Goal: Task Accomplishment & Management: Manage account settings

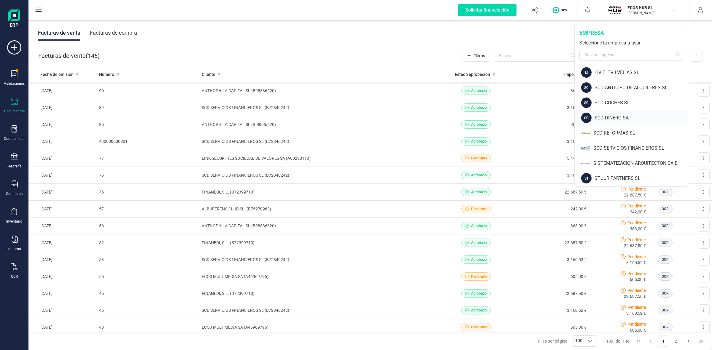
scroll to position [48, 0]
click at [617, 161] on div "SISTEMATIZACION ARQUITECTONICA EN REFORMAS SL" at bounding box center [640, 161] width 95 height 7
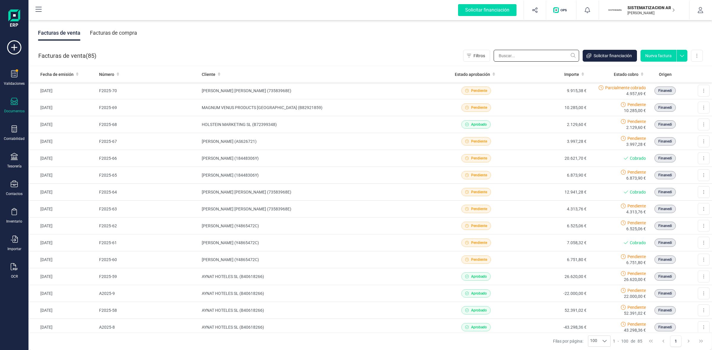
click at [532, 55] on input "text" at bounding box center [535, 56] width 85 height 12
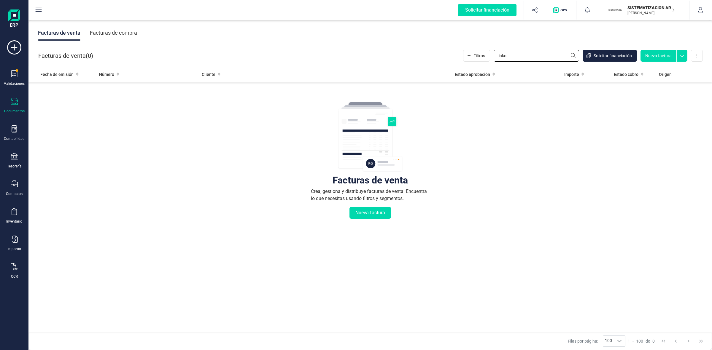
type input "inko"
click at [119, 34] on div "Facturas de compra" at bounding box center [113, 32] width 47 height 15
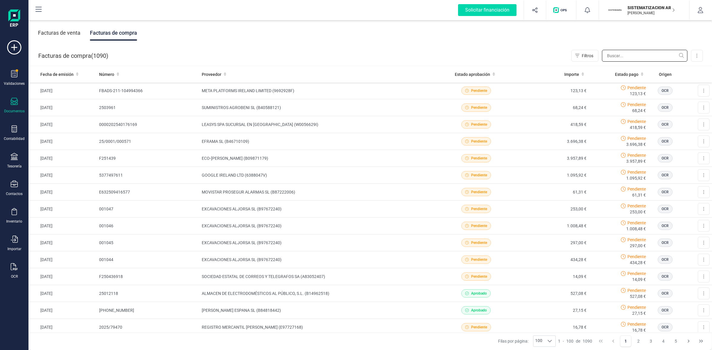
click at [616, 57] on input "text" at bounding box center [644, 56] width 85 height 12
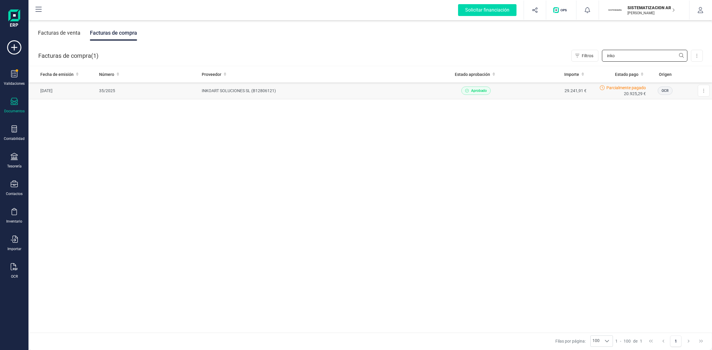
type input "inko"
click at [247, 89] on td "INKOART SOLUCIONES SL (B12806121)" at bounding box center [318, 90] width 239 height 17
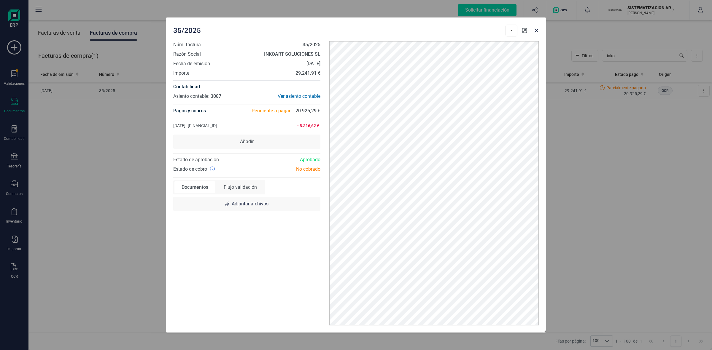
click at [521, 29] on button "button" at bounding box center [524, 30] width 9 height 9
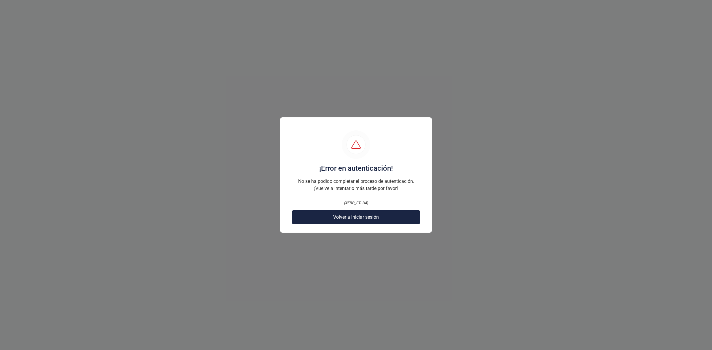
click at [360, 217] on span "Volver a iniciar sesión" at bounding box center [356, 217] width 46 height 7
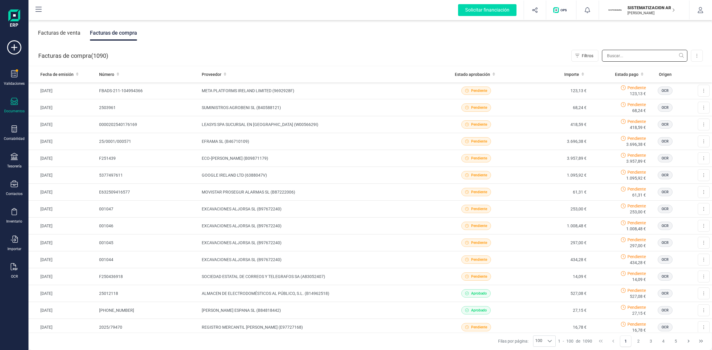
click at [616, 54] on input "text" at bounding box center [644, 56] width 85 height 12
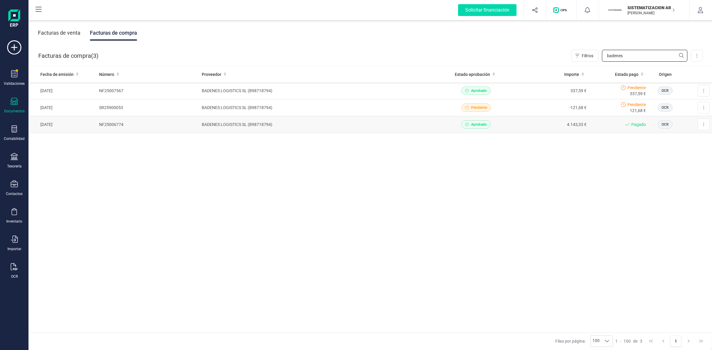
type input "badenes"
click at [222, 125] on td "BADENES LOGISTICS SL (B98718794)" at bounding box center [318, 124] width 239 height 17
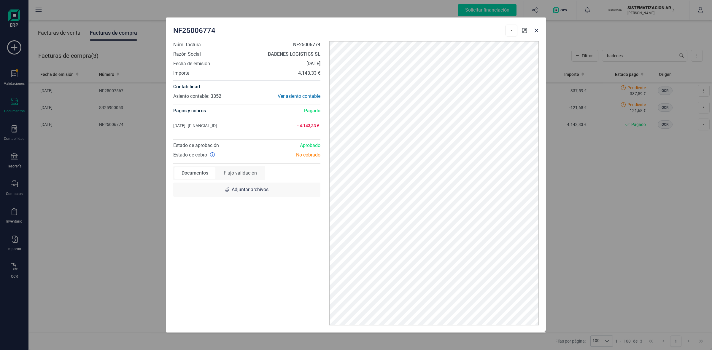
click at [525, 28] on icon "button" at bounding box center [524, 30] width 5 height 5
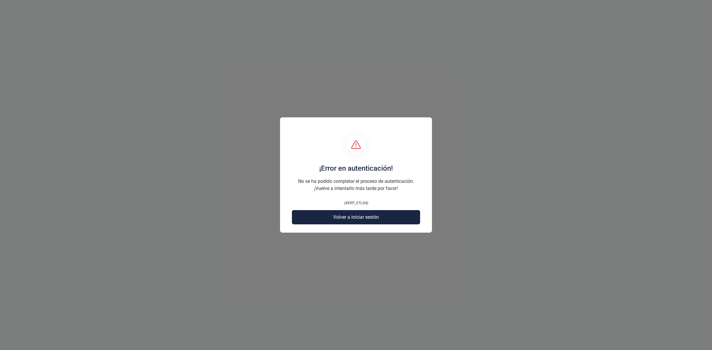
click at [357, 223] on button "Volver a iniciar sesión" at bounding box center [356, 217] width 128 height 14
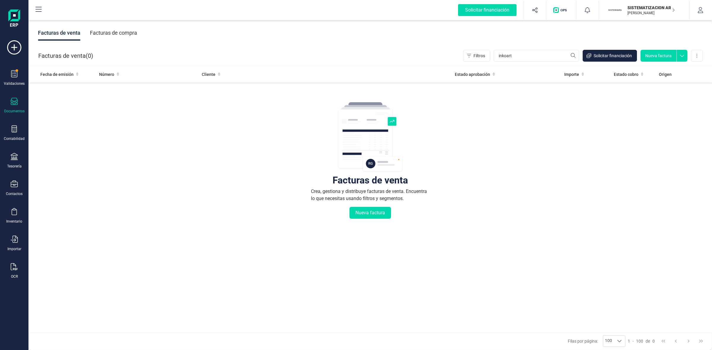
type input "inkoart"
click at [114, 32] on div "Facturas de compra" at bounding box center [113, 32] width 47 height 15
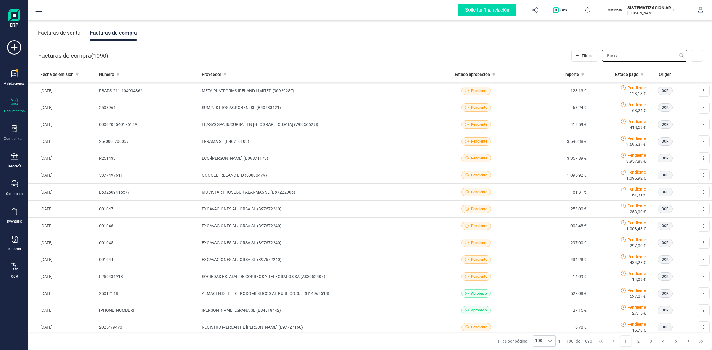
click at [627, 54] on input "text" at bounding box center [644, 56] width 85 height 12
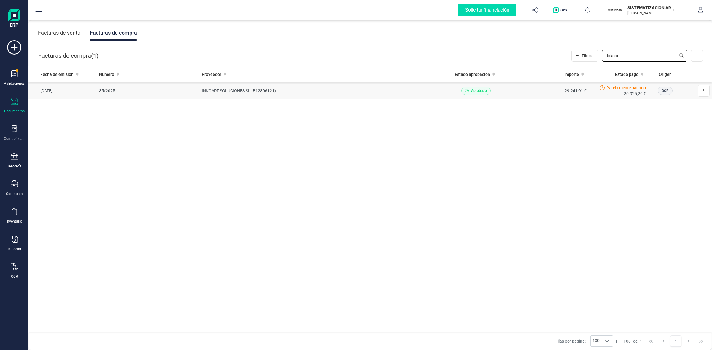
type input "inkoart"
click at [236, 87] on td "INKOART SOLUCIONES SL (B12806121)" at bounding box center [318, 90] width 239 height 17
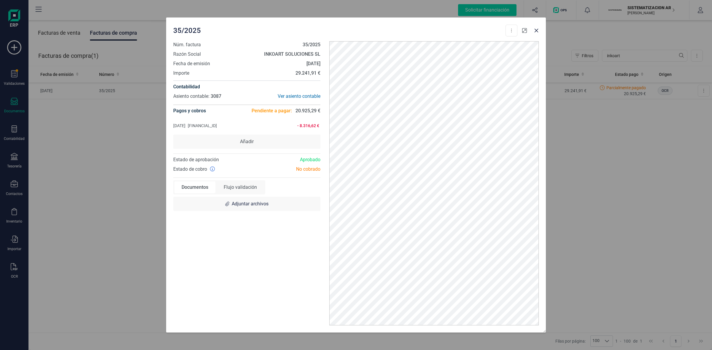
click at [526, 31] on icon "button" at bounding box center [524, 30] width 5 height 5
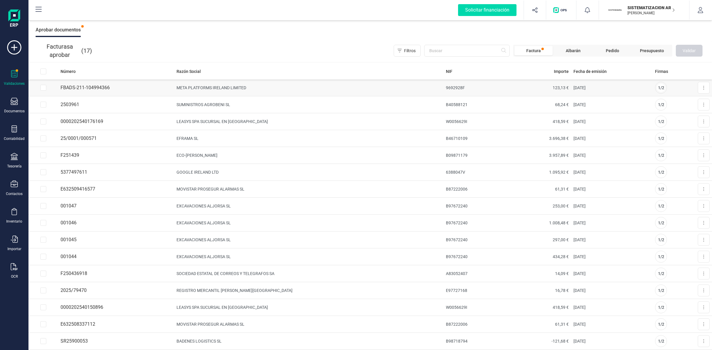
click at [206, 85] on td "META PLATFORMS IRELAND LIMITED" at bounding box center [309, 87] width 270 height 17
click at [699, 87] on button at bounding box center [704, 88] width 12 height 12
click at [578, 82] on td "[DATE]" at bounding box center [612, 87] width 82 height 17
click at [662, 87] on td "1 / 2" at bounding box center [667, 87] width 30 height 17
click at [658, 87] on span "1 / 2" at bounding box center [661, 88] width 6 height 6
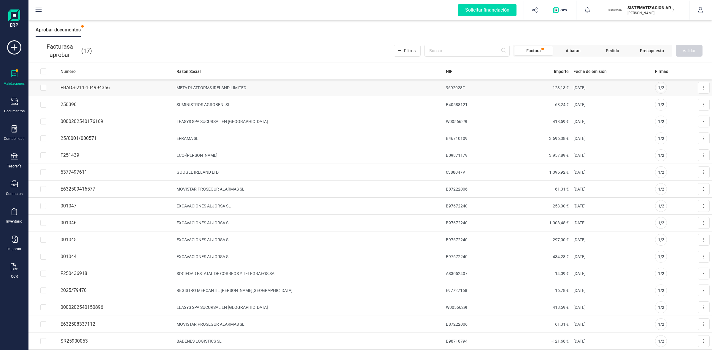
click at [81, 86] on td "FBADS-211-104994366" at bounding box center [116, 87] width 116 height 17
click at [15, 162] on div "Tesorería" at bounding box center [14, 161] width 24 height 16
click at [14, 106] on div "Documentos" at bounding box center [14, 106] width 24 height 16
click at [18, 134] on div "Contabilidad" at bounding box center [14, 133] width 24 height 16
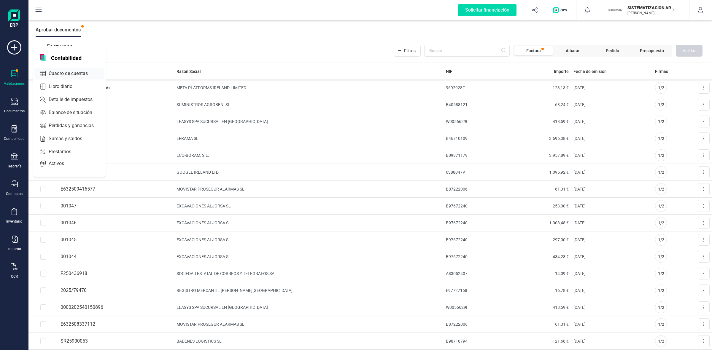
click at [73, 74] on span "Cuadro de cuentas" at bounding box center [72, 73] width 52 height 7
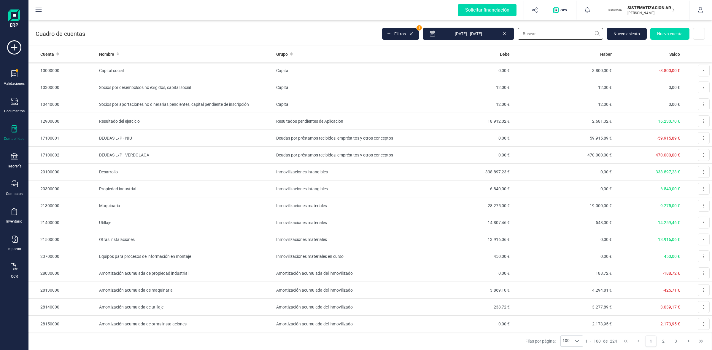
click at [545, 35] on input "text" at bounding box center [559, 34] width 85 height 12
type input "meta"
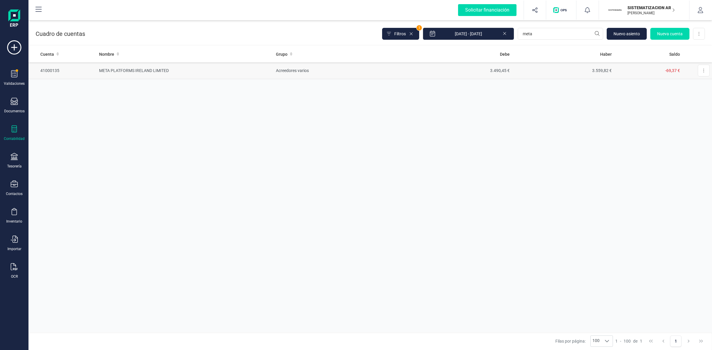
click at [131, 71] on td "META PLATFORMS IRELAND LIMITED" at bounding box center [185, 70] width 177 height 17
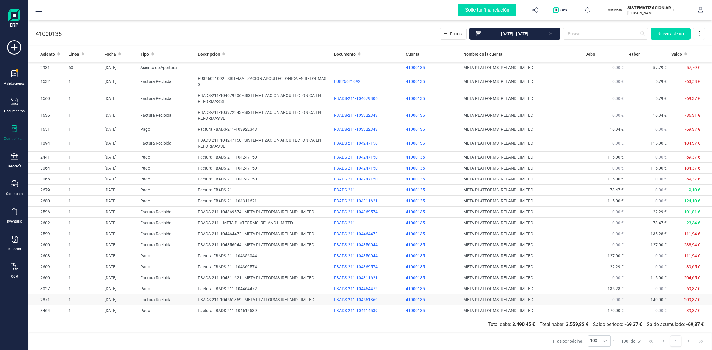
click at [238, 301] on td "FBADS-211-104561369 - META PLATFORMS IRELAND LIMITED" at bounding box center [263, 299] width 136 height 11
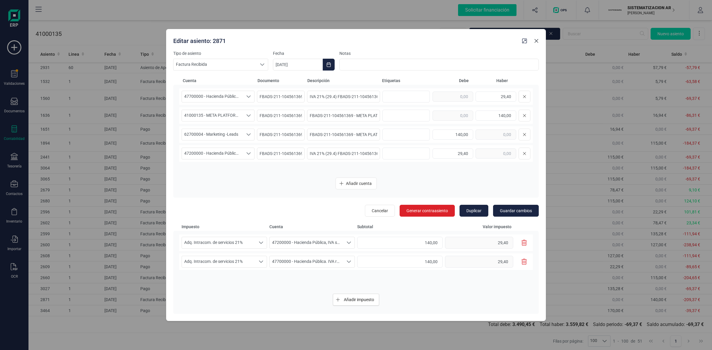
click at [538, 41] on icon "Close" at bounding box center [536, 41] width 5 height 5
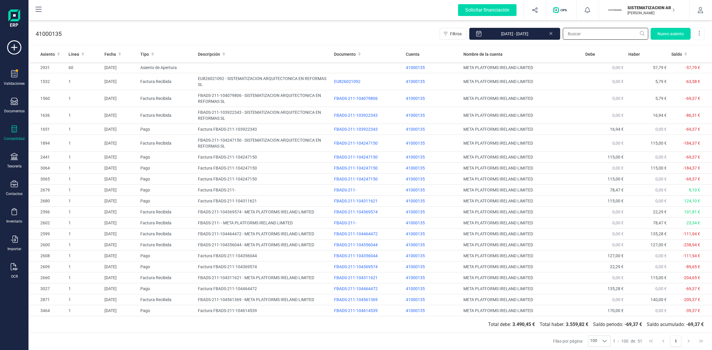
click at [570, 36] on input "text" at bounding box center [605, 34] width 85 height 12
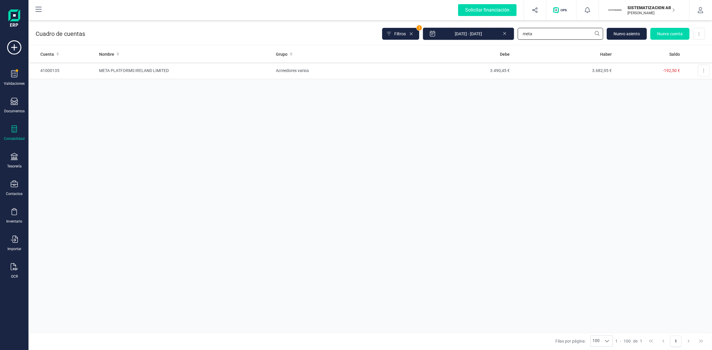
drag, startPoint x: 536, startPoint y: 34, endPoint x: 477, endPoint y: 34, distance: 59.0
click at [477, 34] on div "Filtros 1 01/01/2025 - 13/10/2025 meta Nuevo asiento Nueva cuenta Descargar Exc…" at bounding box center [543, 34] width 323 height 12
type input "agrobeni"
click at [134, 68] on td "SUMINISTROS AGROBENI SL" at bounding box center [185, 70] width 177 height 17
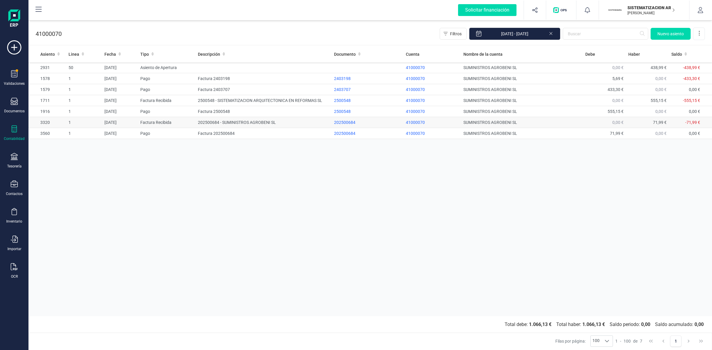
click at [221, 122] on td "202500684 - SUMINISTROS AGROBENI SL" at bounding box center [263, 122] width 136 height 11
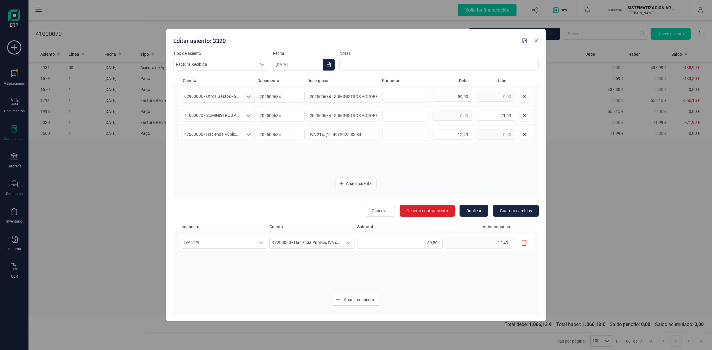
click at [537, 44] on button "Close" at bounding box center [535, 40] width 9 height 9
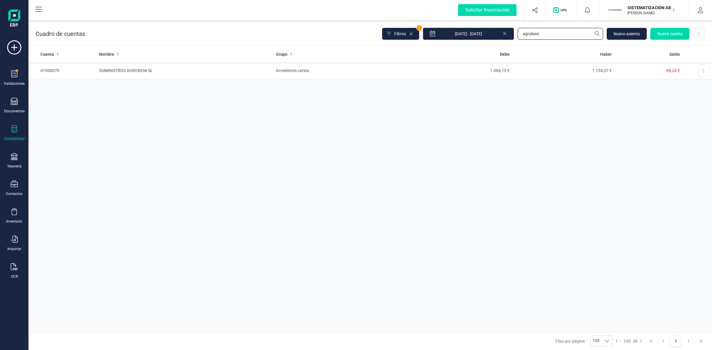
drag, startPoint x: 546, startPoint y: 31, endPoint x: 466, endPoint y: 44, distance: 80.5
click at [468, 44] on div "Cuadro de cuentas Filtros 1 01/01/2025 - 13/10/2025 agrobeni Nuevo asiento Nuev…" at bounding box center [369, 32] width 683 height 24
type input "leasy"
click at [157, 71] on td "LEASYS SPA SUCURSAL EN ESPAÑA" at bounding box center [185, 70] width 177 height 17
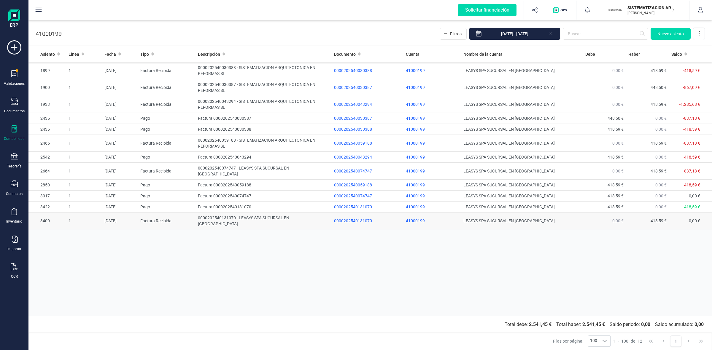
click at [228, 213] on td "0000202540131070 - LEASYS SPA SUCURSAL EN ESPAÑA" at bounding box center [263, 221] width 136 height 17
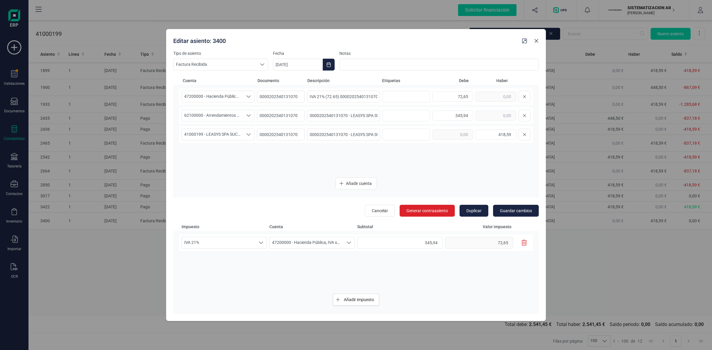
click at [535, 43] on icon "Close" at bounding box center [536, 41] width 5 height 5
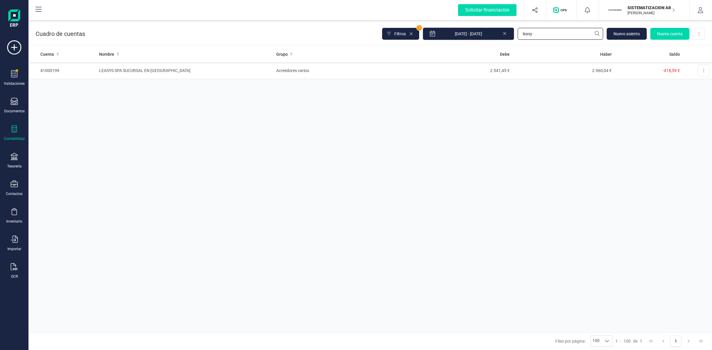
drag, startPoint x: 534, startPoint y: 33, endPoint x: 478, endPoint y: 34, distance: 56.1
click at [478, 34] on div "Filtros 1 01/01/2025 - 13/10/2025 leasy Nuevo asiento Nueva cuenta Descargar Ex…" at bounding box center [543, 34] width 323 height 12
type input "eframa"
click at [108, 70] on td "EFRAMA SL" at bounding box center [185, 70] width 177 height 17
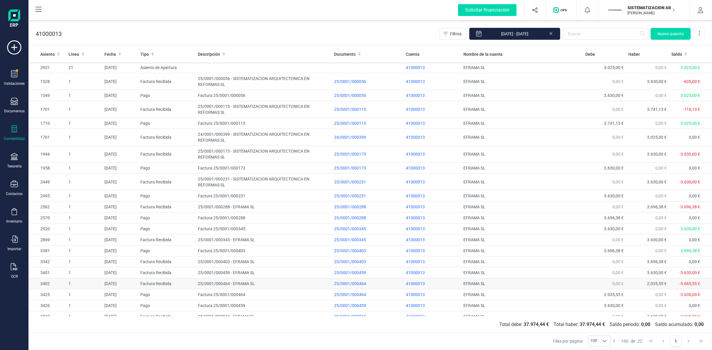
click at [216, 285] on td "25/0001/000464 - EFRAMA SL" at bounding box center [263, 283] width 136 height 11
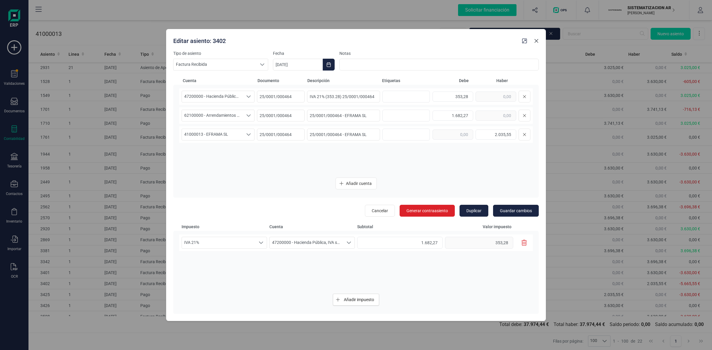
click at [536, 38] on button "Close" at bounding box center [535, 40] width 9 height 9
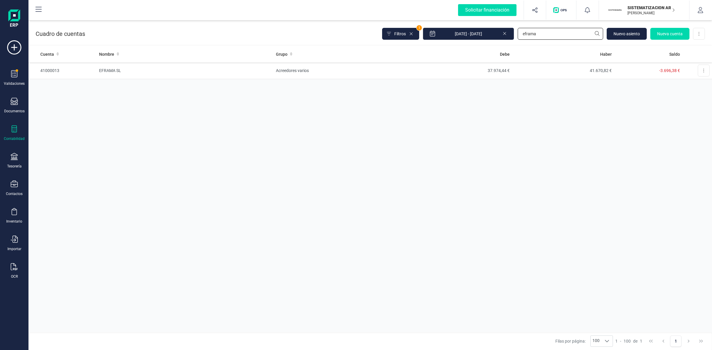
drag, startPoint x: 543, startPoint y: 33, endPoint x: 469, endPoint y: 41, distance: 74.3
click at [469, 41] on div "Cuadro de cuentas Filtros 1 01/01/2025 - 13/10/2025 eframa Nuevo asiento Nueva …" at bounding box center [369, 32] width 683 height 24
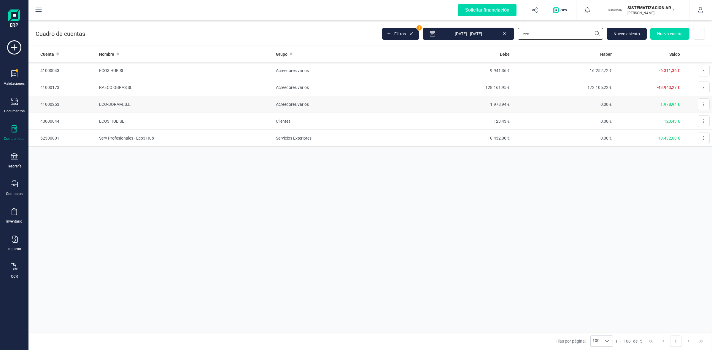
type input "eco"
click at [125, 104] on td "ECO-BORAM, S.L." at bounding box center [185, 104] width 177 height 17
drag, startPoint x: 539, startPoint y: 34, endPoint x: 483, endPoint y: 34, distance: 56.4
click at [483, 34] on div "Filtros 1 01/01/2025 - 13/10/2025 eco Nuevo asiento Nueva cuenta Descargar Excel" at bounding box center [543, 34] width 323 height 12
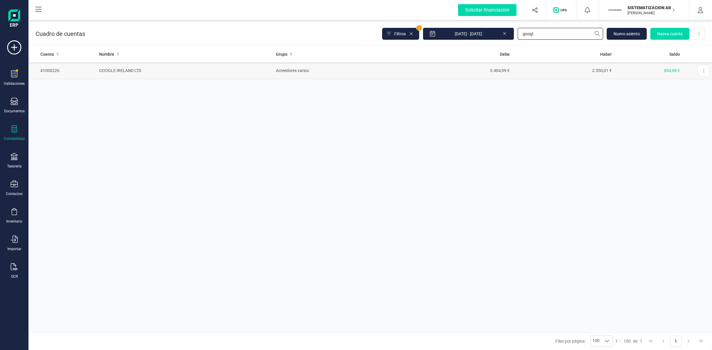
type input "googl"
click at [127, 70] on td "GOOGLE IRELAND LTD" at bounding box center [185, 70] width 177 height 17
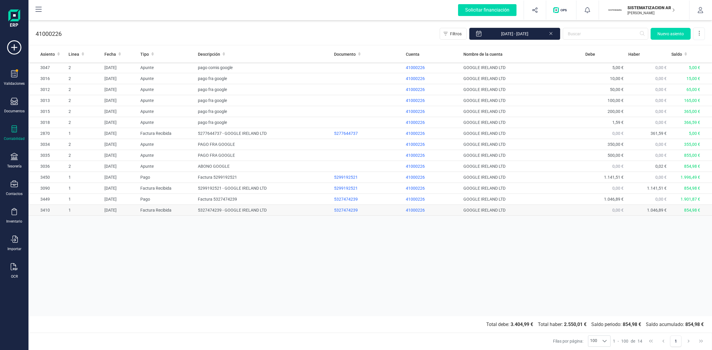
click at [217, 210] on td "5327474239 - GOOGLE IRELAND LTD" at bounding box center [263, 210] width 136 height 11
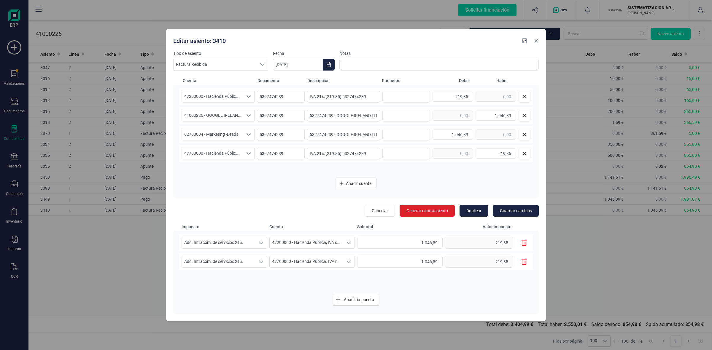
click at [536, 40] on icon "Close" at bounding box center [536, 41] width 5 height 5
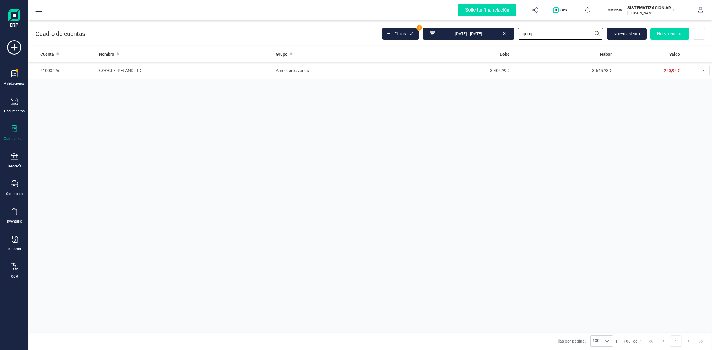
drag, startPoint x: 531, startPoint y: 35, endPoint x: 482, endPoint y: 36, distance: 49.2
click at [483, 36] on div "Filtros 1 01/01/2025 - 13/10/2025 googl Nuevo asiento Nueva cuenta Descargar Ex…" at bounding box center [543, 34] width 323 height 12
type input "movista"
click at [162, 68] on td "MOVISTAR PROSEGUR ALARMAS SL" at bounding box center [185, 70] width 177 height 17
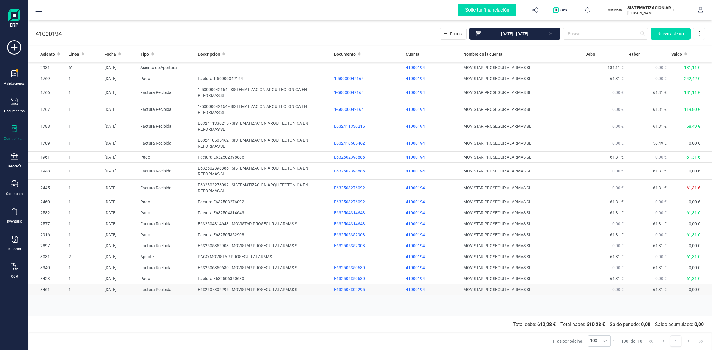
click at [229, 290] on td "E632507302295 - MOVISTAR PROSEGUR ALARMAS SL" at bounding box center [263, 289] width 136 height 11
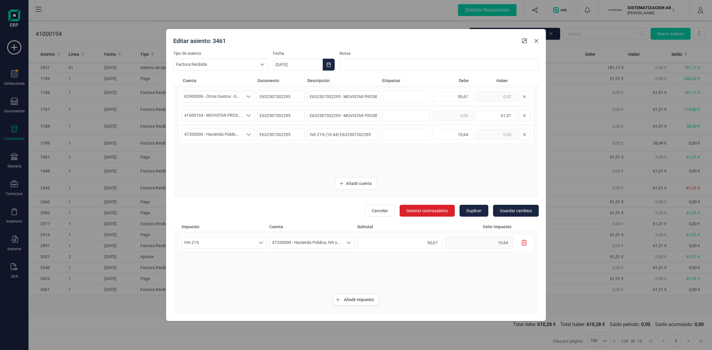
click at [537, 40] on icon "Close" at bounding box center [536, 41] width 5 height 5
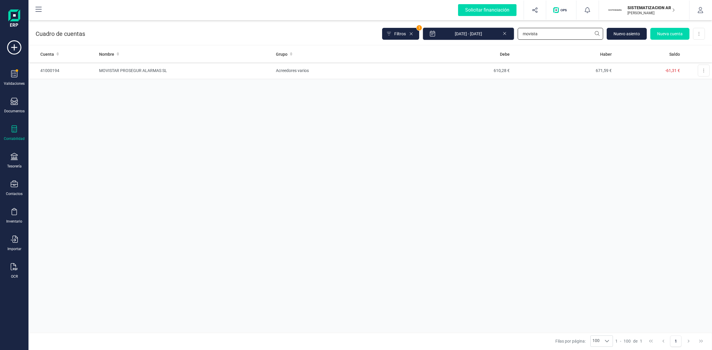
click at [445, 33] on div "Filtros 1 01/01/2025 - 13/10/2025 movista Nuevo asiento Nueva cuenta Descargar …" at bounding box center [543, 34] width 323 height 12
type input "aljor"
click at [154, 69] on td "EXCAVACIONES ALJORSA SL" at bounding box center [185, 70] width 177 height 17
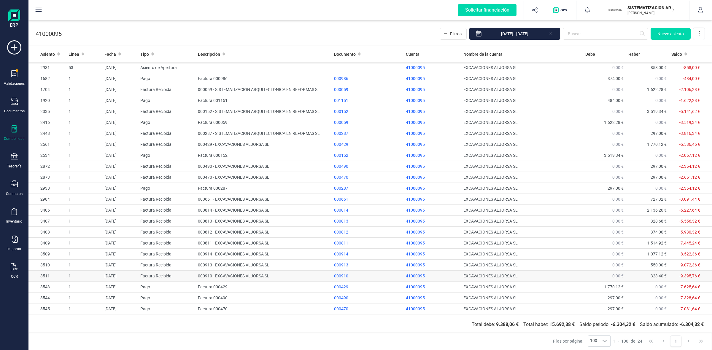
click at [230, 276] on td "000910 - EXCAVACIONES ALJORSA SL" at bounding box center [263, 276] width 136 height 11
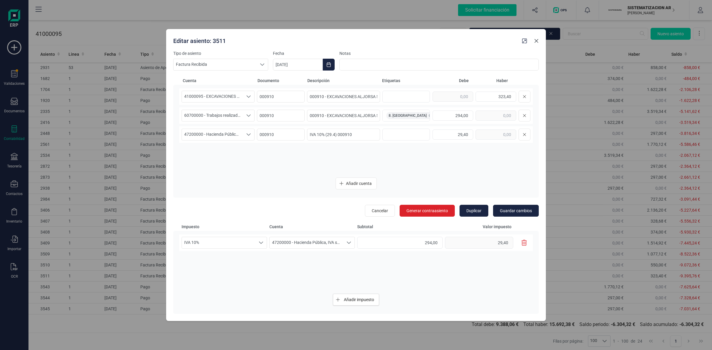
click at [536, 41] on icon "Close" at bounding box center [536, 41] width 4 height 4
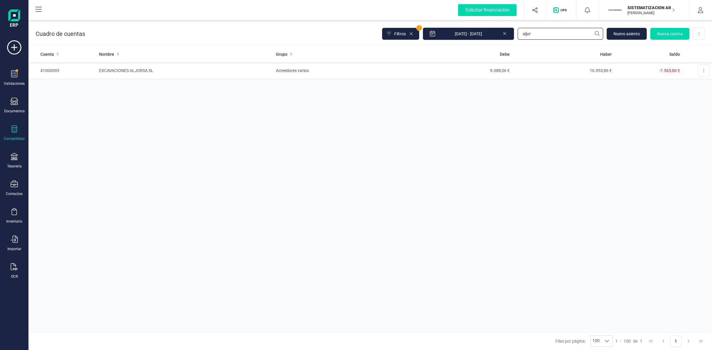
drag, startPoint x: 557, startPoint y: 33, endPoint x: 464, endPoint y: 32, distance: 92.2
click at [464, 32] on div "Filtros 1 01/01/2025 - 13/10/2025 aljor Nuevo asiento Nueva cuenta Descargar Ex…" at bounding box center [543, 34] width 323 height 12
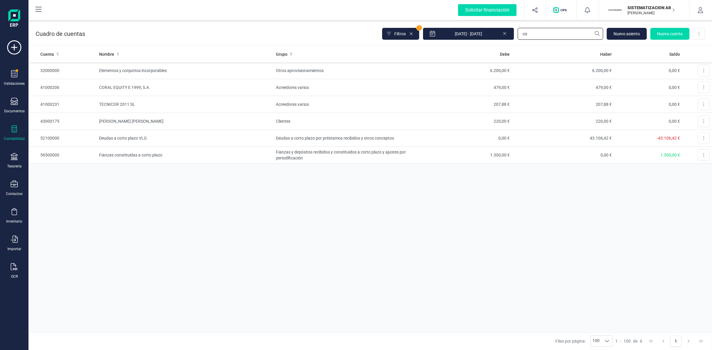
type input "c"
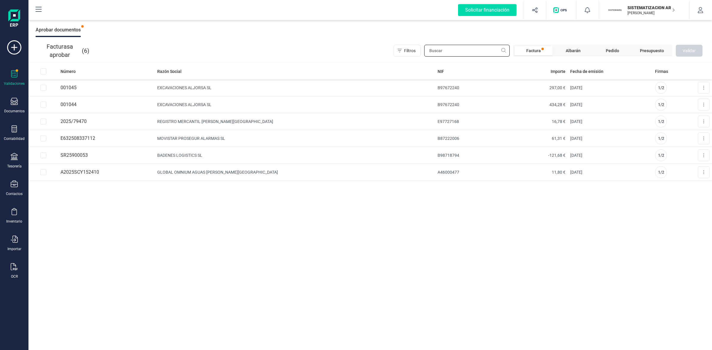
click at [444, 51] on input "text" at bounding box center [466, 51] width 85 height 12
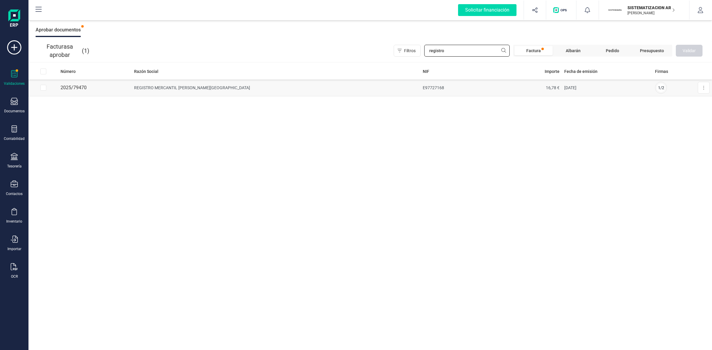
type input "registro"
click at [208, 87] on td "REGISTRO MERCANTIL DE VALENCIA" at bounding box center [276, 87] width 288 height 17
drag, startPoint x: 463, startPoint y: 50, endPoint x: 382, endPoint y: 50, distance: 81.0
click at [382, 50] on div "Filtros registro Factura Albarán Pedido Presupuesto Validar" at bounding box center [397, 51] width 611 height 12
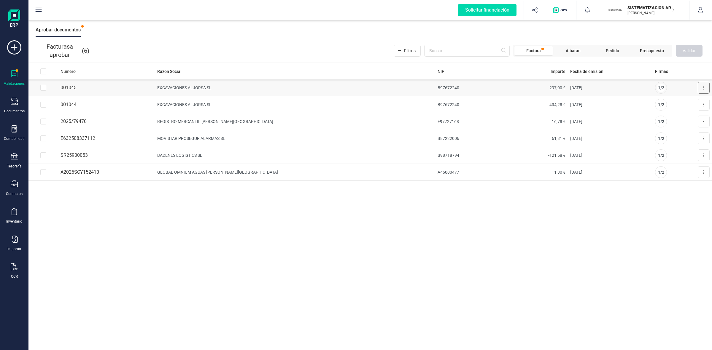
click at [704, 86] on icon at bounding box center [703, 87] width 1 height 5
click at [697, 103] on span "Aprobar factura" at bounding box center [690, 102] width 30 height 6
click at [214, 119] on td "REGISTRO MERCANTIL DE VALENCIA" at bounding box center [295, 121] width 280 height 17
click at [703, 122] on icon at bounding box center [703, 121] width 1 height 5
click at [679, 135] on span "Aprobar factura" at bounding box center [690, 136] width 30 height 6
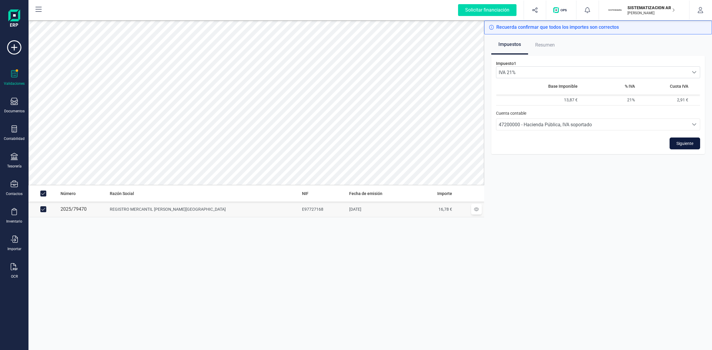
click at [684, 142] on span "Siguiente" at bounding box center [684, 144] width 17 height 6
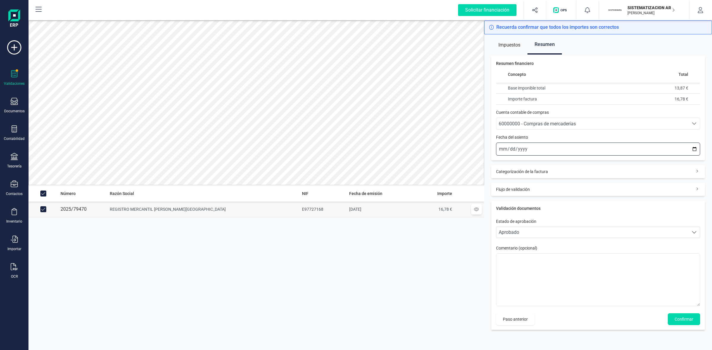
click at [504, 148] on input "2025-10-13" at bounding box center [598, 149] width 204 height 13
type input "2025-10-01"
click at [507, 122] on span "60000000 - Compras de mercaderías" at bounding box center [537, 124] width 77 height 6
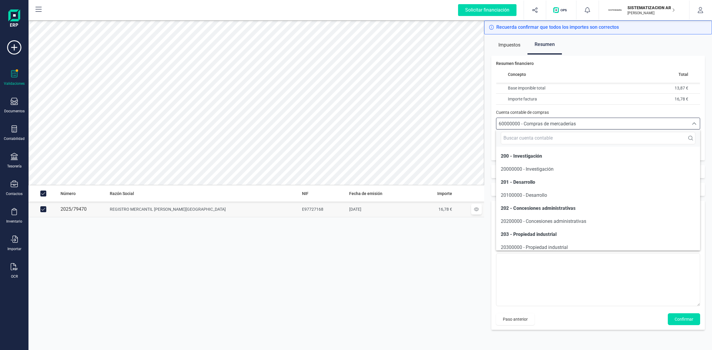
scroll to position [2816, 0]
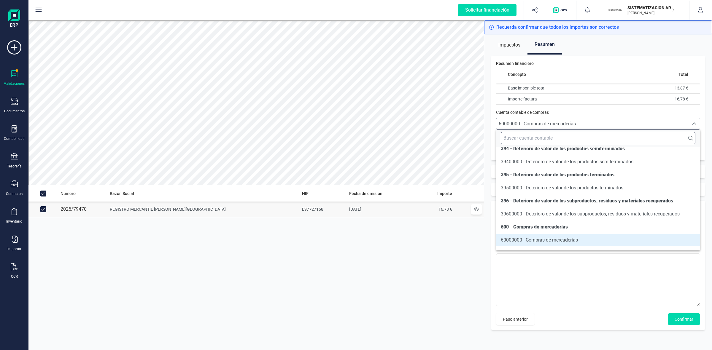
click at [544, 139] on input "text" at bounding box center [598, 138] width 195 height 12
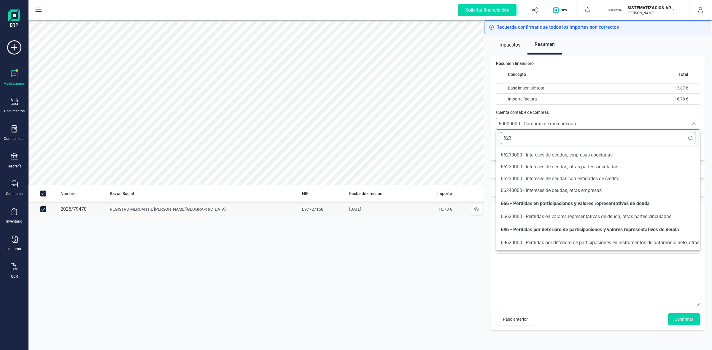
scroll to position [0, 0]
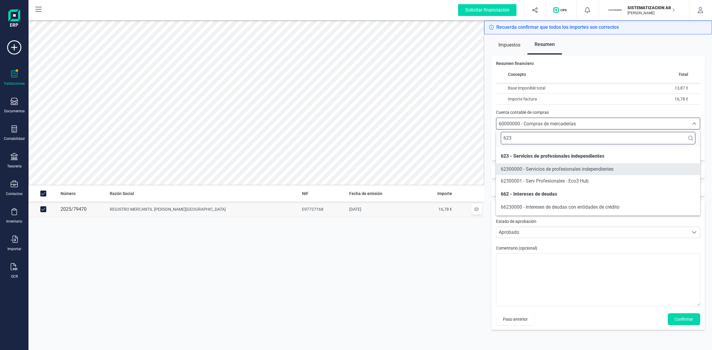
type input "623"
click at [565, 168] on span "62300000 - Servicios de profesionales independientes" at bounding box center [557, 169] width 113 height 6
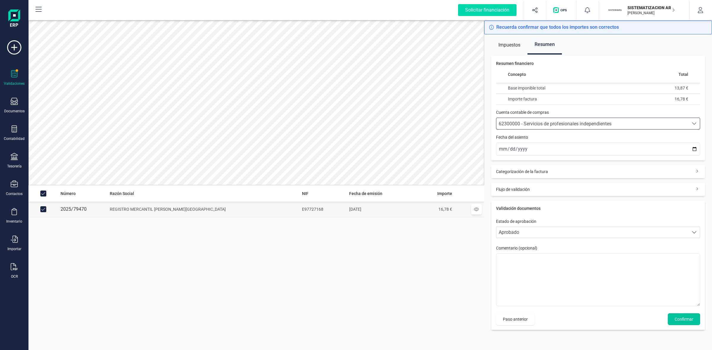
click at [686, 320] on span "Confirmar" at bounding box center [683, 319] width 19 height 6
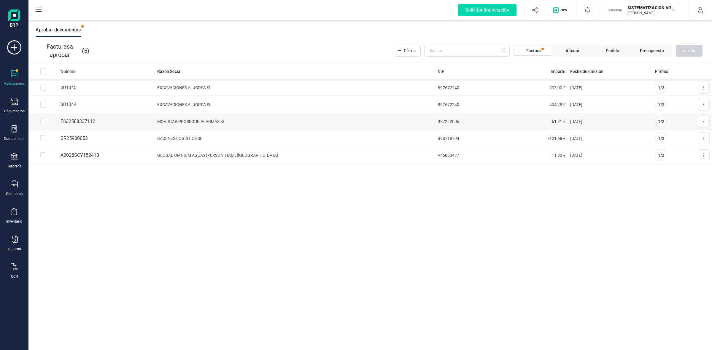
click at [217, 122] on td "MOVISTAR PROSEGUR ALARMAS SL" at bounding box center [295, 121] width 280 height 17
click at [703, 122] on icon at bounding box center [703, 122] width 1 height 4
click at [692, 134] on span "Aprobar factura" at bounding box center [690, 136] width 30 height 6
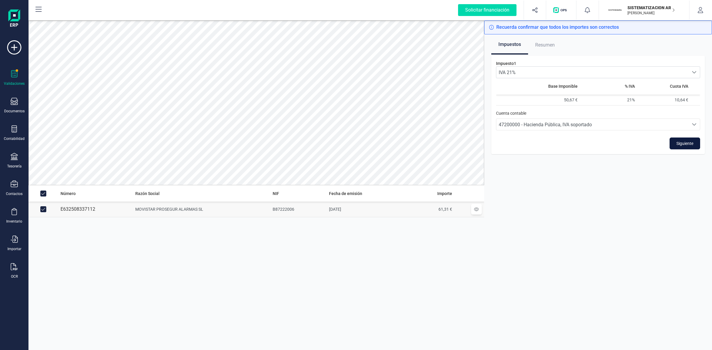
click at [685, 143] on span "Siguiente" at bounding box center [684, 144] width 17 height 6
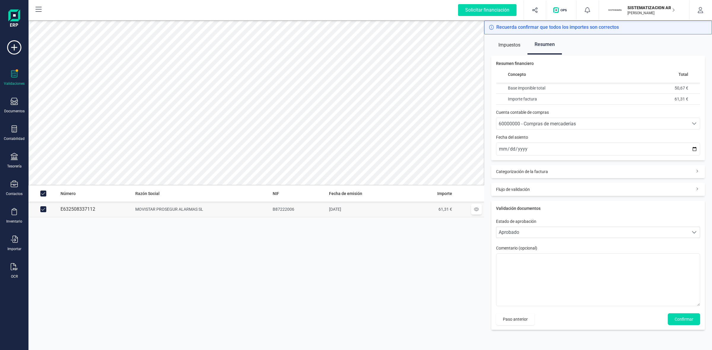
click at [535, 123] on span "60000000 - Compras de mercaderías" at bounding box center [537, 124] width 77 height 6
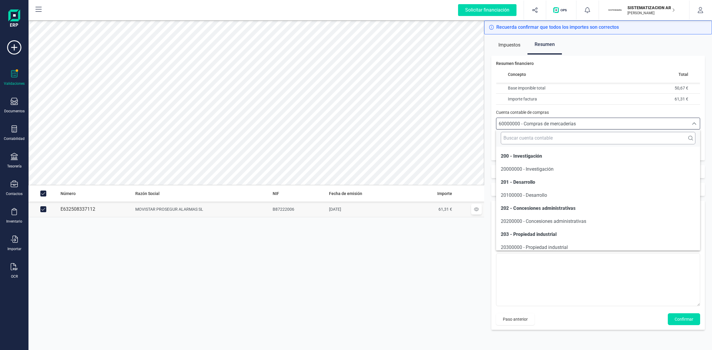
scroll to position [2816, 0]
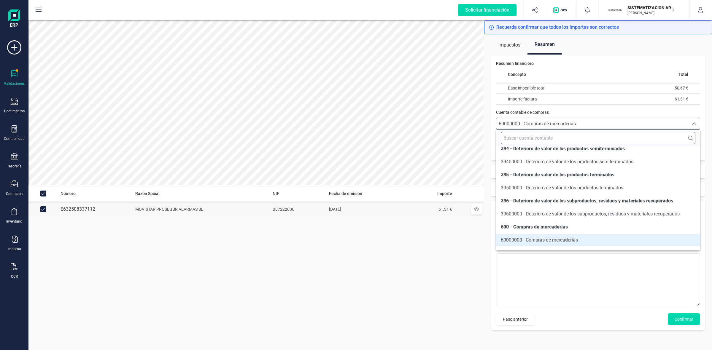
click at [533, 137] on input "text" at bounding box center [598, 138] width 195 height 12
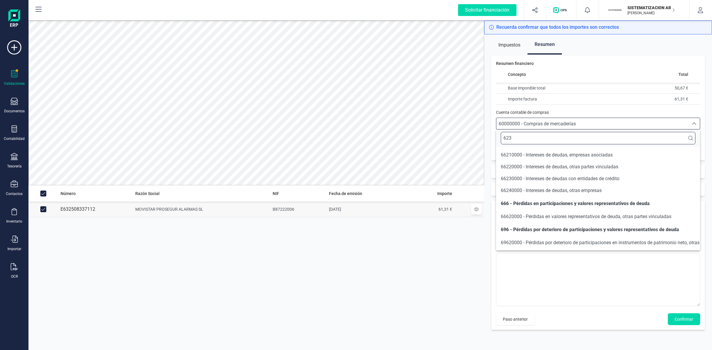
scroll to position [0, 0]
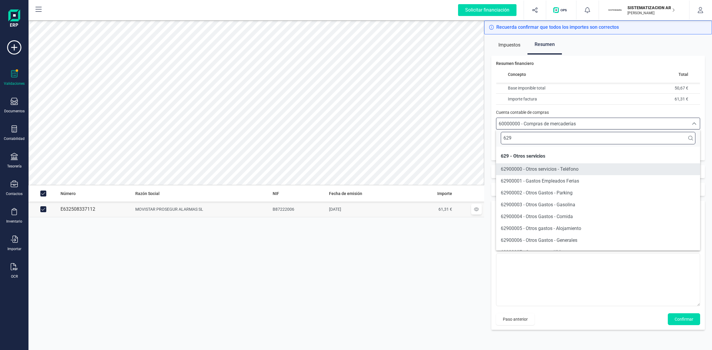
type input "629"
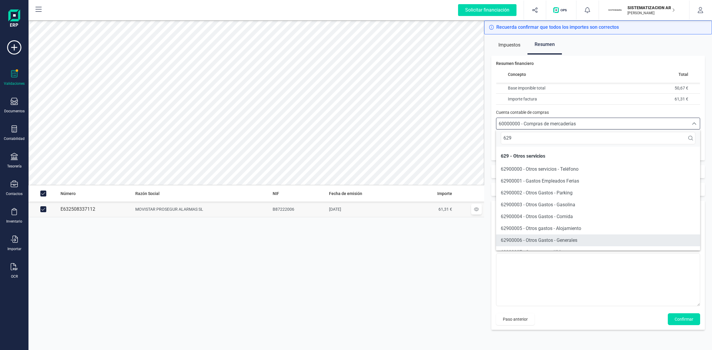
click at [537, 241] on span "62900006 - Otros Gastos - Generales" at bounding box center [539, 241] width 77 height 6
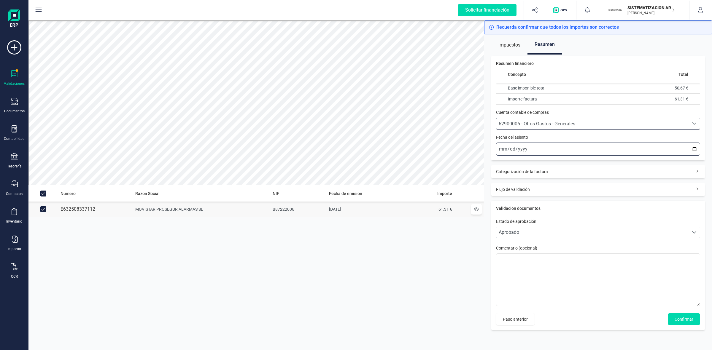
click at [501, 145] on input "2025-10-13" at bounding box center [598, 149] width 204 height 13
type input "2025-10-01"
click at [692, 318] on span "Confirmar" at bounding box center [683, 319] width 19 height 6
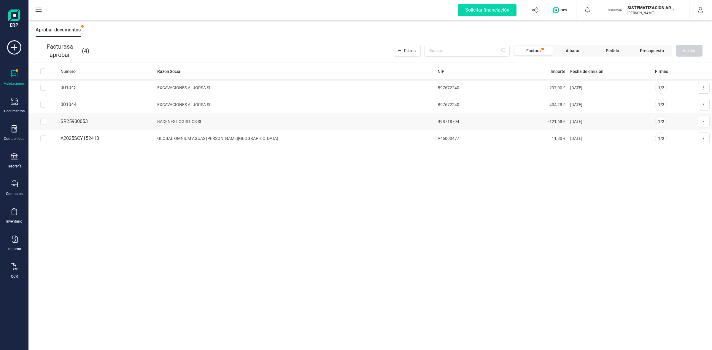
click at [210, 118] on td "BADENES LOGISTICS SL" at bounding box center [295, 121] width 280 height 17
click at [208, 118] on td "BADENES LOGISTICS SL" at bounding box center [295, 121] width 280 height 17
click at [702, 120] on button at bounding box center [704, 122] width 12 height 12
click at [682, 136] on span "Aprobar factura" at bounding box center [690, 136] width 30 height 6
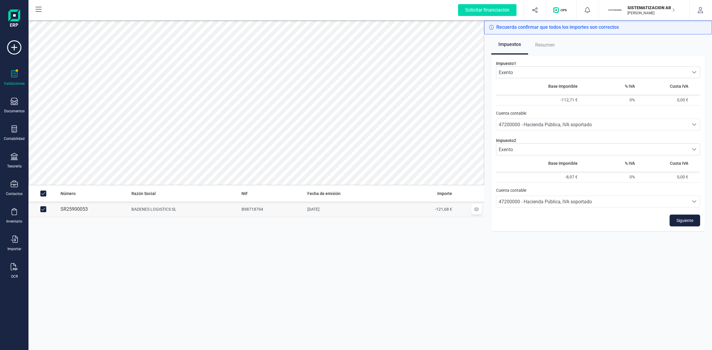
click at [548, 44] on span "Resumen" at bounding box center [545, 45] width 20 height 12
click at [682, 219] on span "Siguiente" at bounding box center [684, 221] width 17 height 6
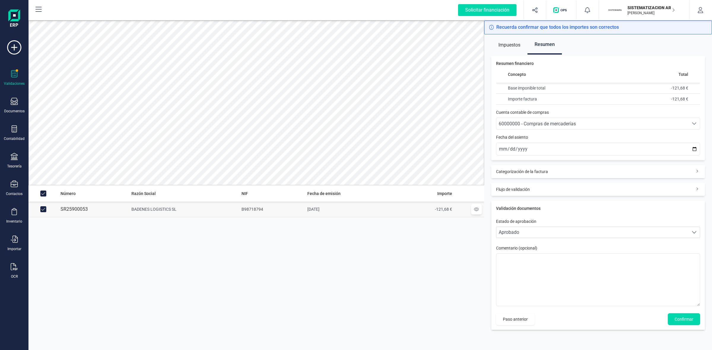
click at [559, 120] on div "60000000 - Compras de mercaderías" at bounding box center [592, 123] width 187 height 7
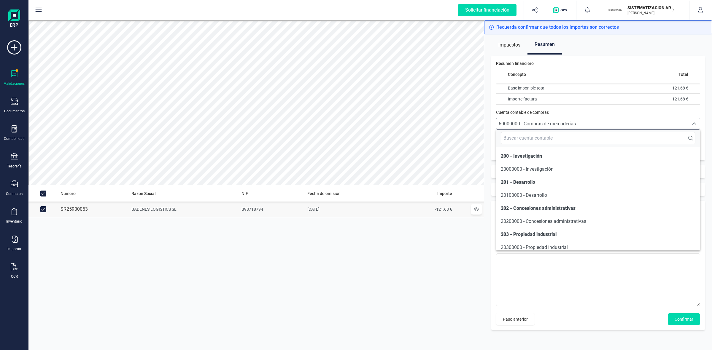
scroll to position [2816, 0]
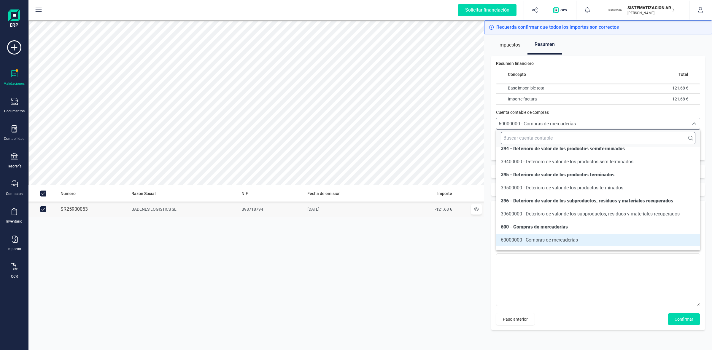
click at [558, 137] on input "text" at bounding box center [598, 138] width 195 height 12
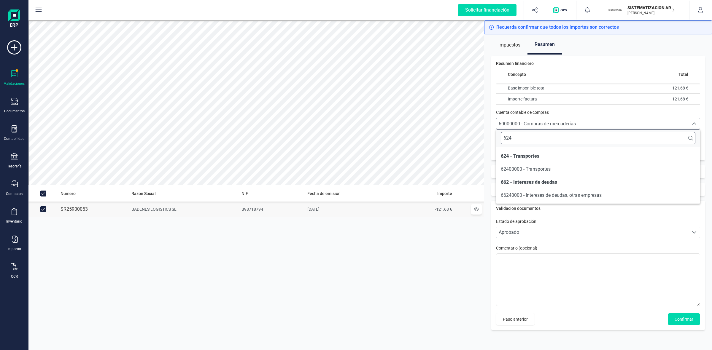
scroll to position [0, 0]
type input "6240"
click at [530, 165] on li "62400000 - Transportes" at bounding box center [598, 169] width 204 height 12
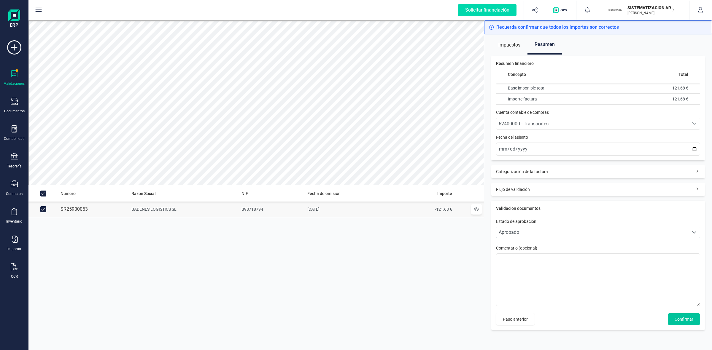
click at [687, 320] on span "Confirmar" at bounding box center [683, 319] width 19 height 6
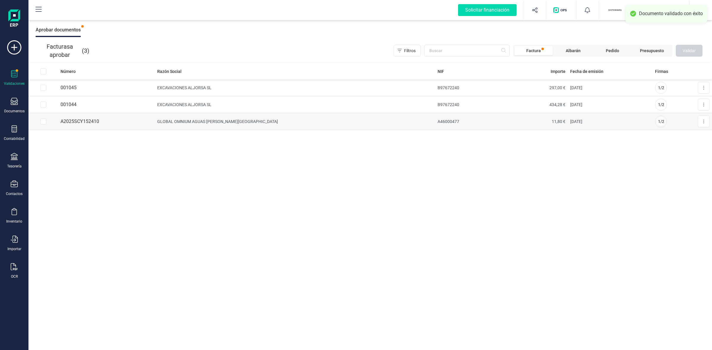
click at [211, 122] on td "GLOBAL OMNIUM AGUAS DE VALENCIA" at bounding box center [295, 121] width 280 height 17
click at [708, 121] on button at bounding box center [704, 122] width 12 height 12
click at [680, 134] on span "Aprobar factura" at bounding box center [690, 136] width 30 height 6
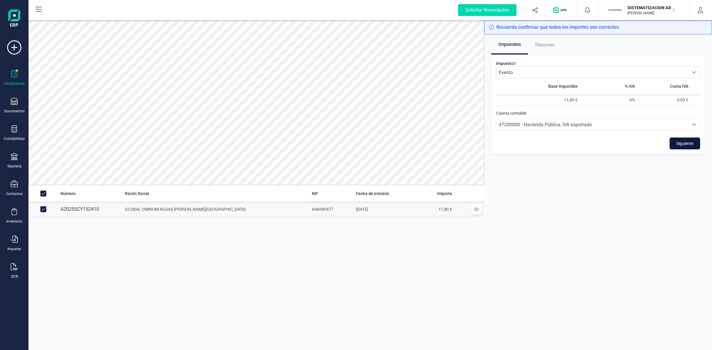
click at [677, 144] on span "Siguiente" at bounding box center [684, 144] width 17 height 6
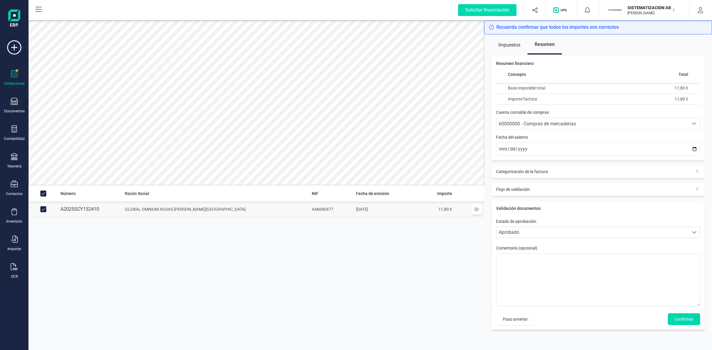
click at [526, 122] on span "60000000 - Compras de mercaderías" at bounding box center [537, 124] width 77 height 6
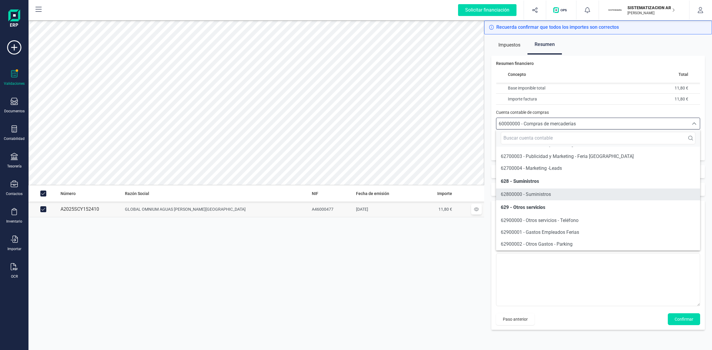
scroll to position [3482, 0]
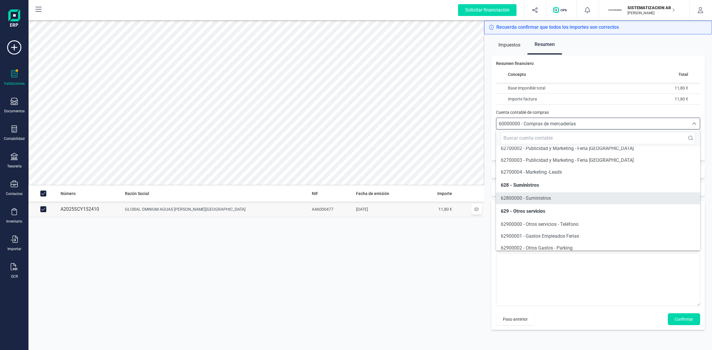
click at [520, 201] on span "62800000 - Suministros" at bounding box center [526, 198] width 50 height 6
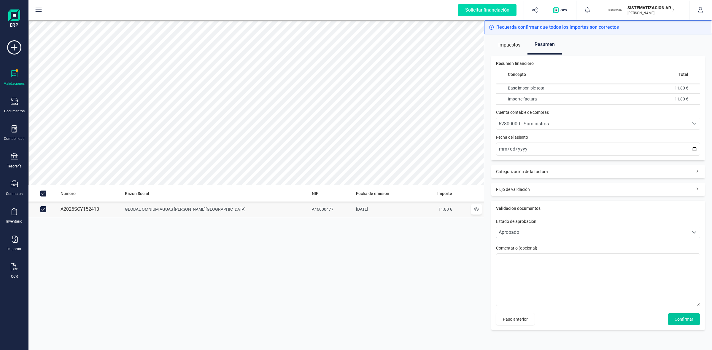
click at [683, 322] on span "Confirmar" at bounding box center [683, 319] width 19 height 6
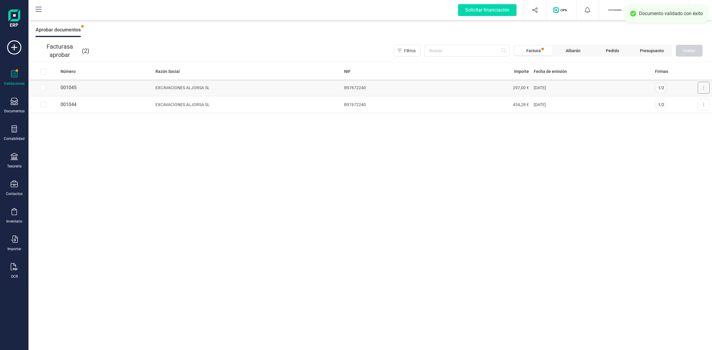
click at [703, 88] on icon at bounding box center [703, 88] width 1 height 4
click at [680, 103] on span "Aprobar factura" at bounding box center [690, 102] width 30 height 6
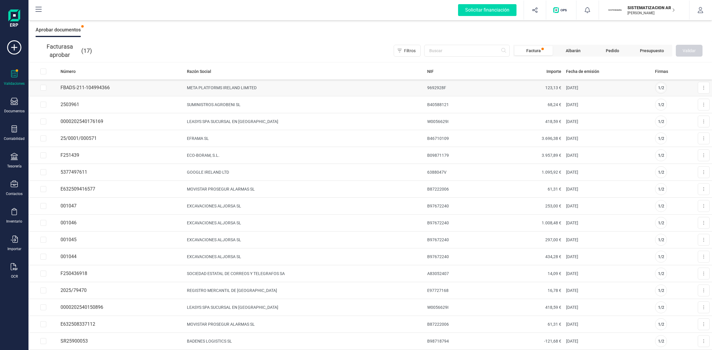
click at [226, 86] on td "META PLATFORMS IRELAND LIMITED" at bounding box center [304, 87] width 240 height 17
click at [698, 82] on button at bounding box center [704, 88] width 12 height 12
click at [682, 102] on span "Aprobar factura" at bounding box center [690, 102] width 30 height 6
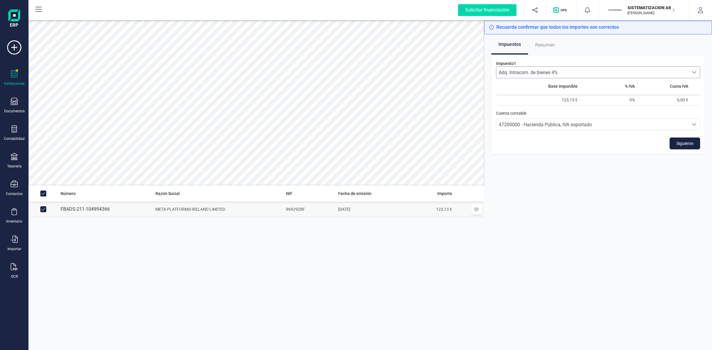
click at [578, 72] on span "Adq. Intracom. de bienes 4%" at bounding box center [592, 72] width 192 height 11
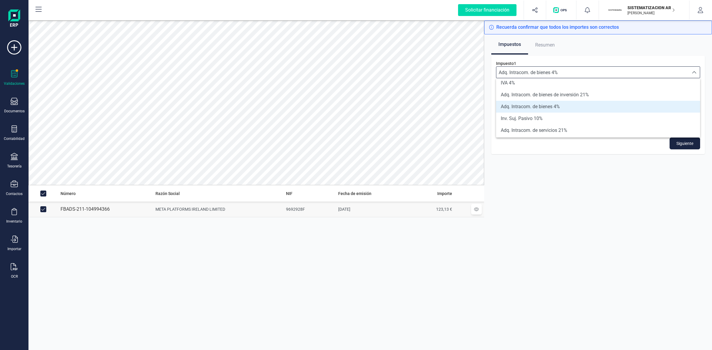
scroll to position [76, 0]
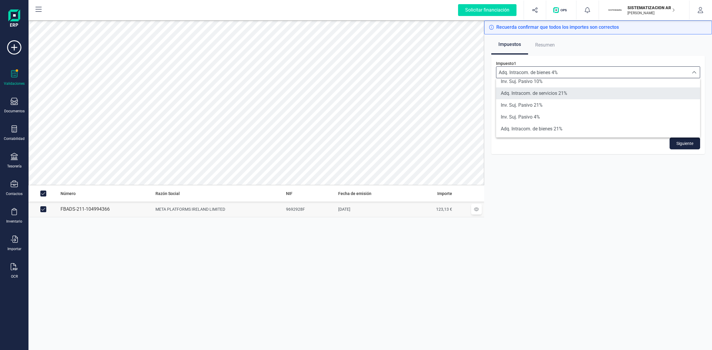
click at [552, 92] on span "Adq. Intracom. de servicios 21%" at bounding box center [534, 93] width 66 height 7
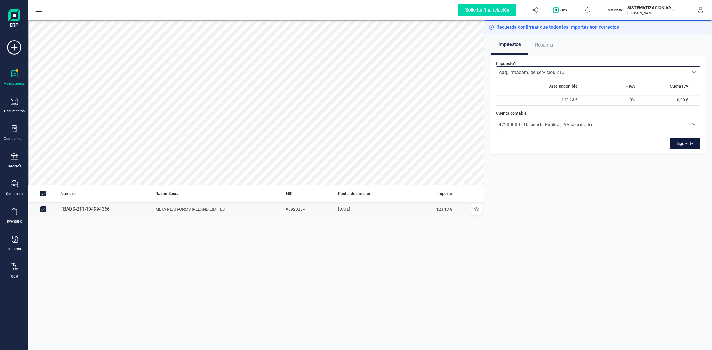
click at [683, 144] on span "Siguiente" at bounding box center [684, 144] width 17 height 6
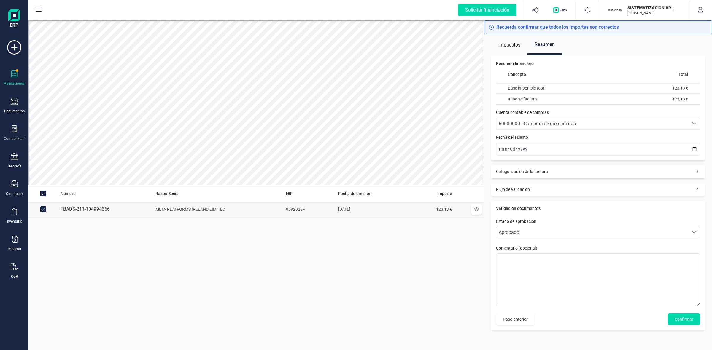
click at [535, 121] on span "60000000 - Compras de mercaderías" at bounding box center [537, 124] width 77 height 6
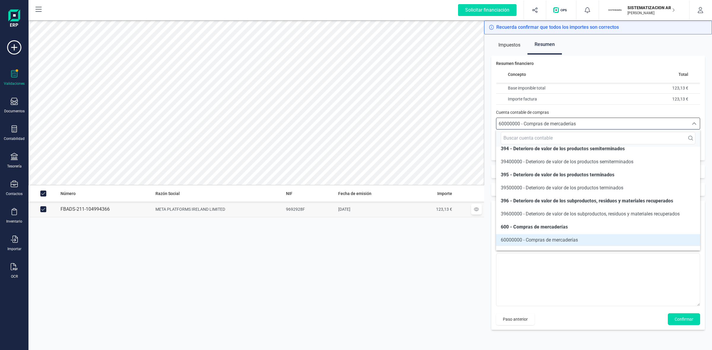
scroll to position [3206, 0]
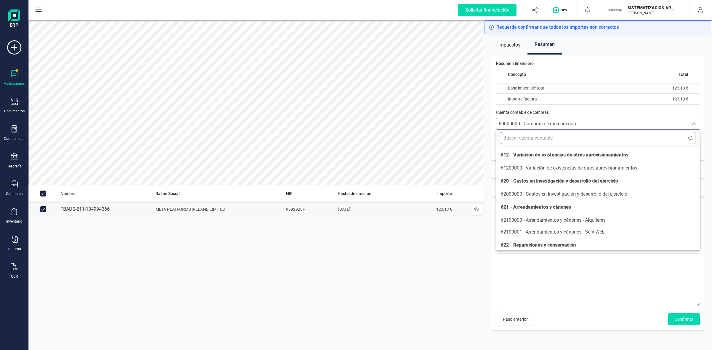
click at [536, 137] on input "text" at bounding box center [598, 138] width 195 height 12
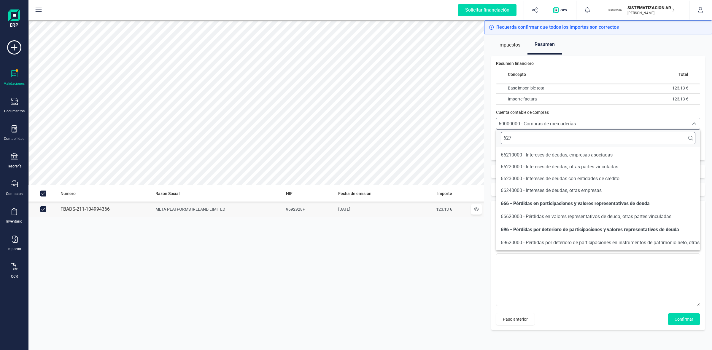
scroll to position [0, 0]
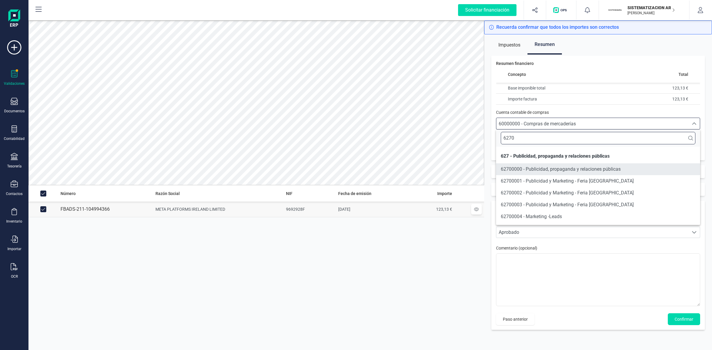
type input "6270"
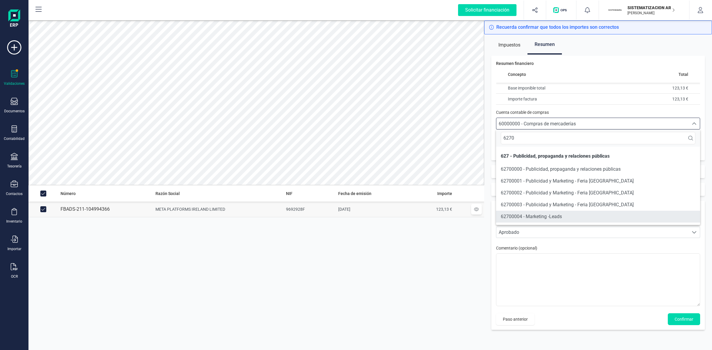
click at [523, 214] on span "62700004 - Marketing -Leads" at bounding box center [531, 217] width 61 height 6
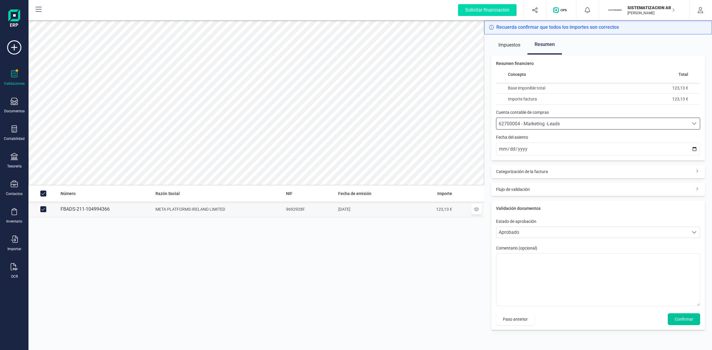
click at [680, 317] on span "Confirmar" at bounding box center [683, 319] width 19 height 6
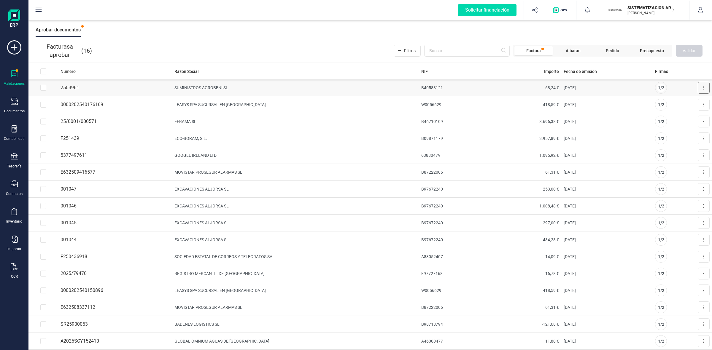
click at [703, 87] on icon at bounding box center [703, 87] width 1 height 5
click at [684, 101] on span "Aprobar factura" at bounding box center [690, 102] width 30 height 6
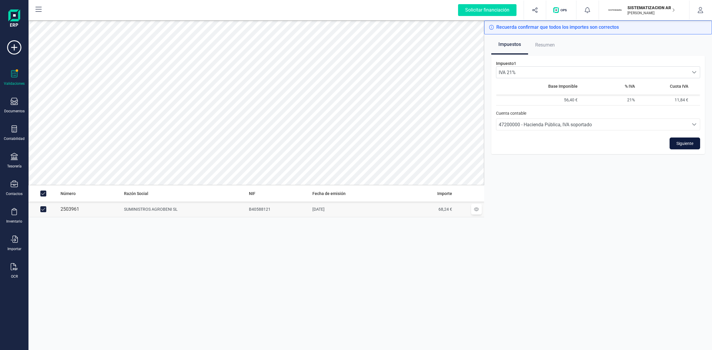
click at [684, 141] on span "Siguiente" at bounding box center [684, 144] width 17 height 6
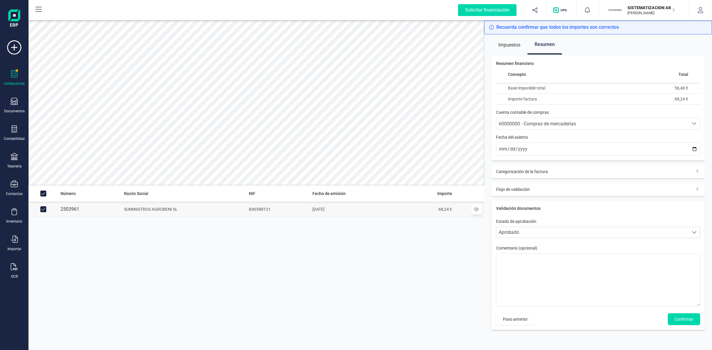
click at [548, 123] on span "60000000 - Compras de mercaderías" at bounding box center [537, 124] width 77 height 6
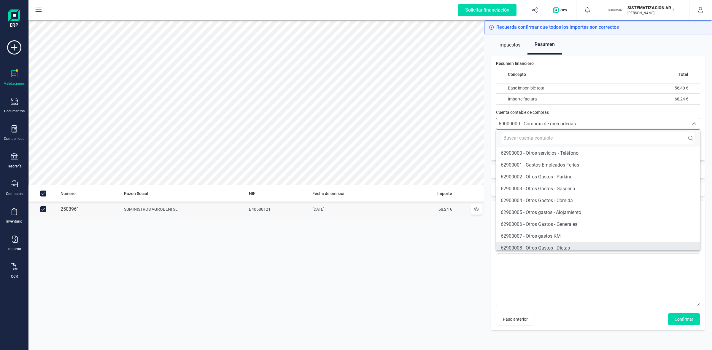
scroll to position [3561, 0]
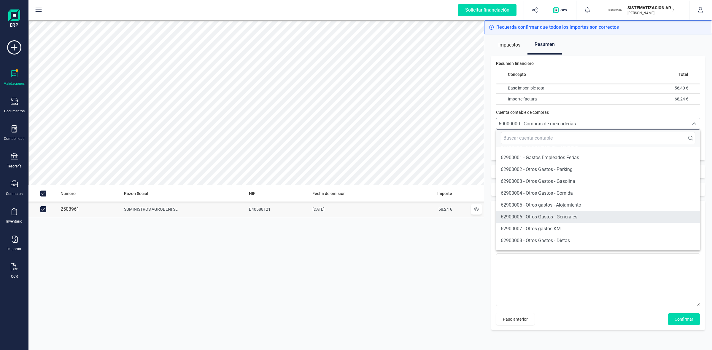
click at [555, 220] on span "62900006 - Otros Gastos - Generales" at bounding box center [539, 217] width 77 height 6
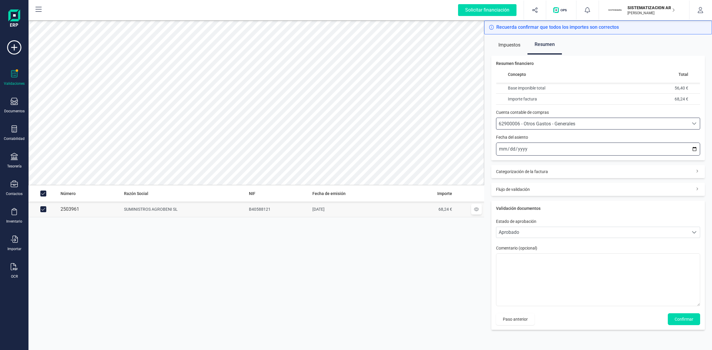
click at [499, 150] on input "2025-10-13" at bounding box center [598, 149] width 204 height 13
type input "2025-10-03"
click at [683, 318] on span "Confirmar" at bounding box center [683, 319] width 19 height 6
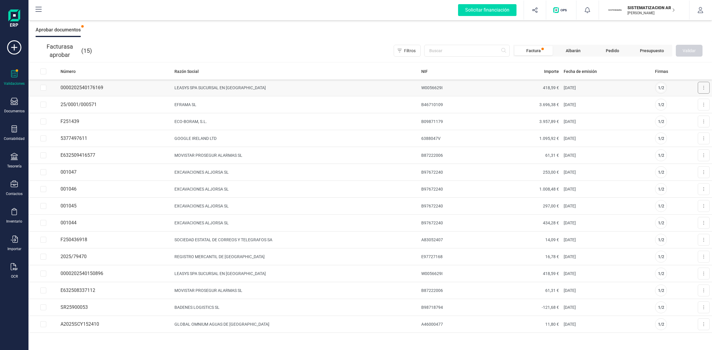
click at [703, 87] on icon at bounding box center [703, 87] width 1 height 5
click at [694, 103] on span "Aprobar factura" at bounding box center [690, 102] width 30 height 6
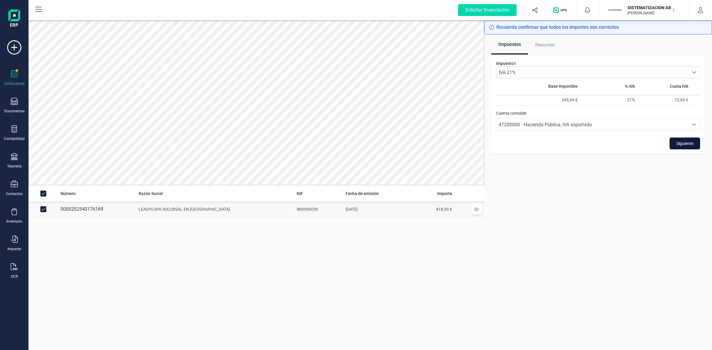
click at [686, 141] on span "Siguiente" at bounding box center [684, 144] width 17 height 6
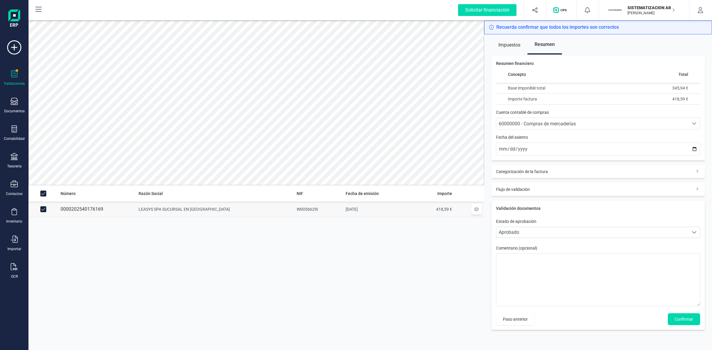
click at [532, 125] on span "60000000 - Compras de mercaderías" at bounding box center [537, 124] width 77 height 6
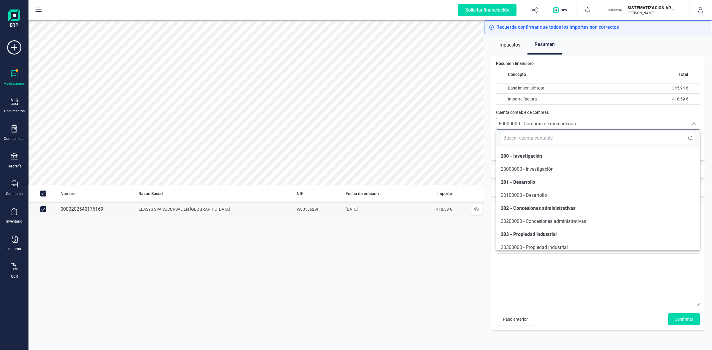
scroll to position [2816, 0]
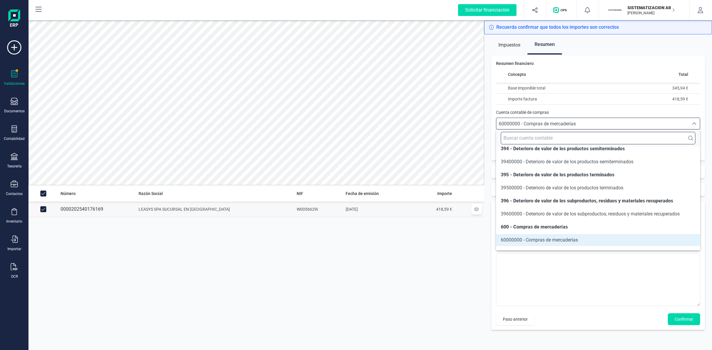
click at [528, 137] on input "text" at bounding box center [598, 138] width 195 height 12
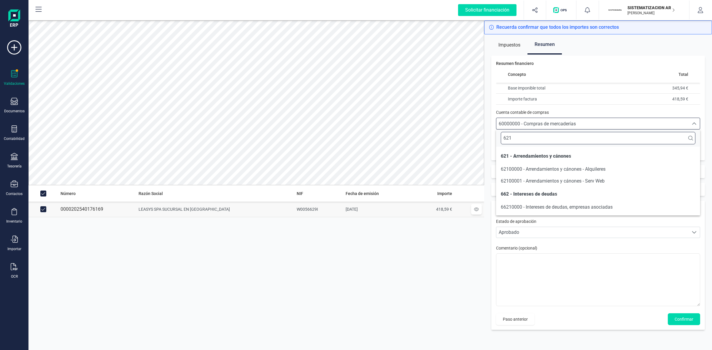
scroll to position [0, 0]
type input "621"
click at [524, 166] on span "62100000 - Arrendamientos y cánones - Alquileres" at bounding box center [553, 169] width 105 height 6
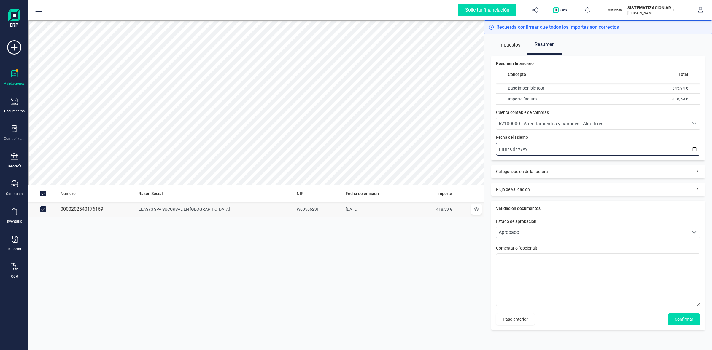
click at [503, 149] on input "2025-10-13" at bounding box center [598, 149] width 204 height 13
type input "2025-10-02"
click at [688, 321] on span "Confirmar" at bounding box center [683, 319] width 19 height 6
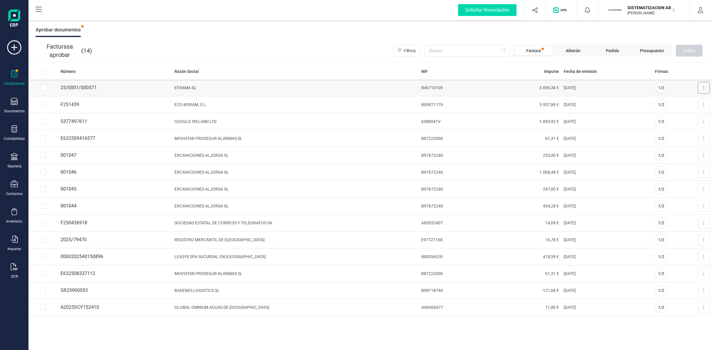
click at [702, 85] on button at bounding box center [704, 88] width 12 height 12
click at [690, 100] on span "Aprobar factura" at bounding box center [690, 102] width 30 height 6
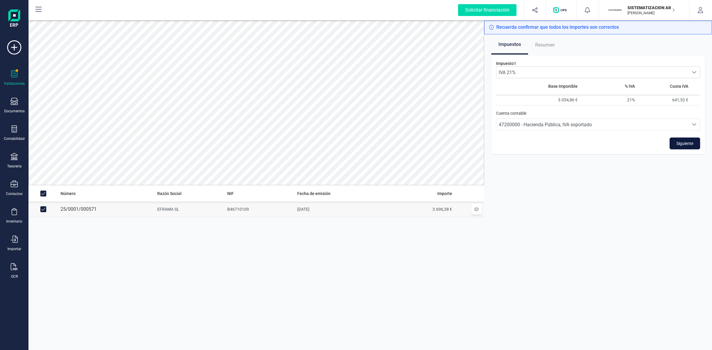
click at [685, 143] on span "Siguiente" at bounding box center [684, 144] width 17 height 6
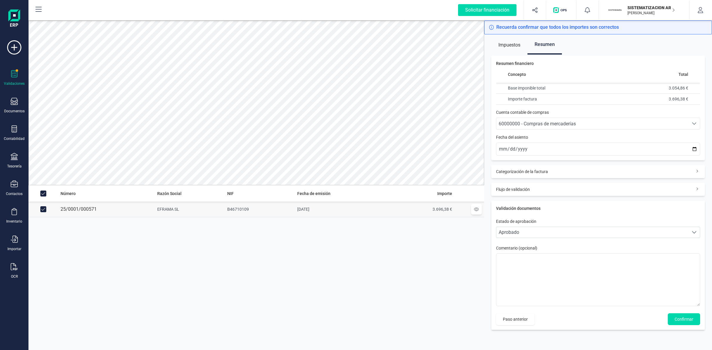
click at [543, 125] on span "60000000 - Compras de mercaderías" at bounding box center [537, 124] width 77 height 6
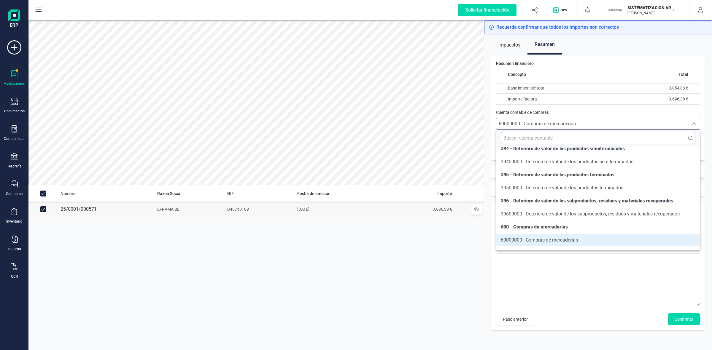
scroll to position [3206, 0]
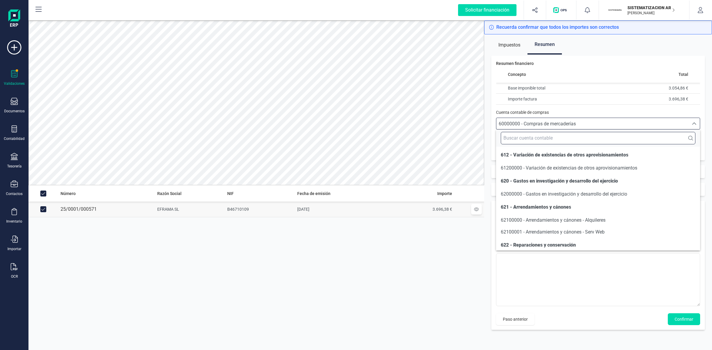
click at [545, 142] on input "text" at bounding box center [598, 138] width 195 height 12
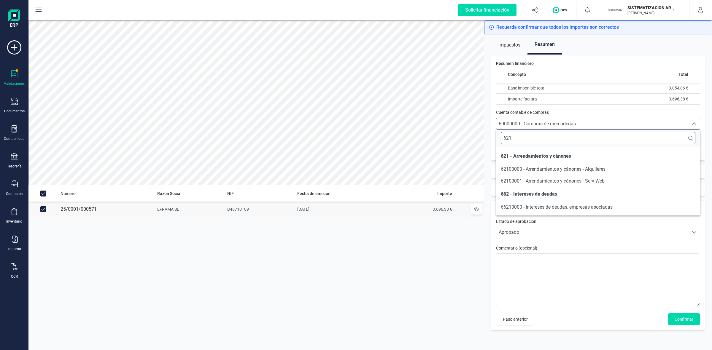
scroll to position [0, 0]
type input "621"
click at [555, 169] on span "62100000 - Arrendamientos y cánones - Alquileres" at bounding box center [553, 169] width 105 height 6
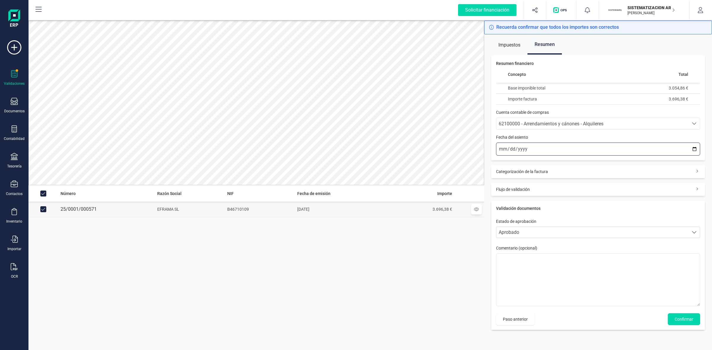
click at [500, 148] on input "2025-10-13" at bounding box center [598, 149] width 204 height 13
type input "2025-10-01"
click at [679, 316] on span "Confirmar" at bounding box center [683, 319] width 19 height 6
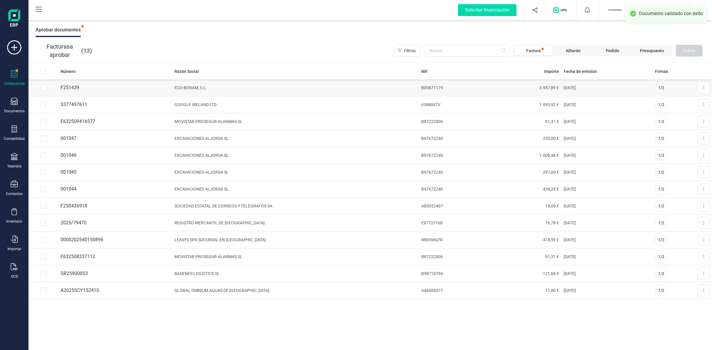
click at [187, 85] on td "ECO-BORAM, S.L." at bounding box center [295, 87] width 246 height 17
click at [700, 87] on button at bounding box center [704, 88] width 12 height 12
click at [695, 102] on span "Aprobar factura" at bounding box center [690, 102] width 30 height 6
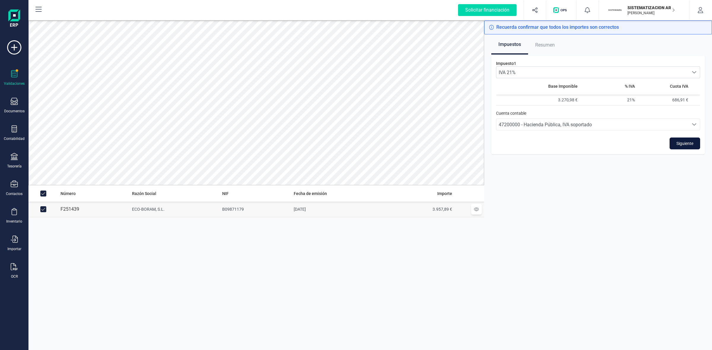
click at [684, 143] on span "Siguiente" at bounding box center [684, 144] width 17 height 6
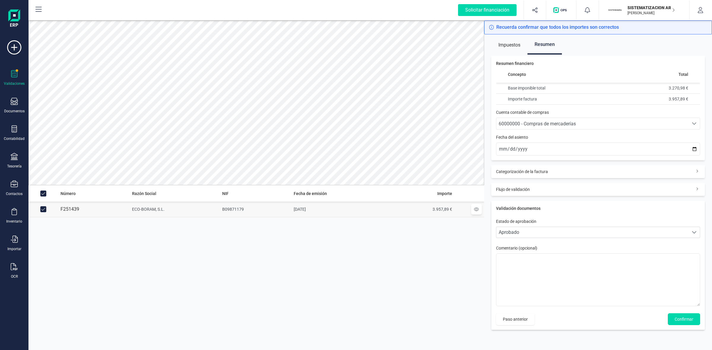
click at [544, 122] on span "60000000 - Compras de mercaderías" at bounding box center [537, 124] width 77 height 6
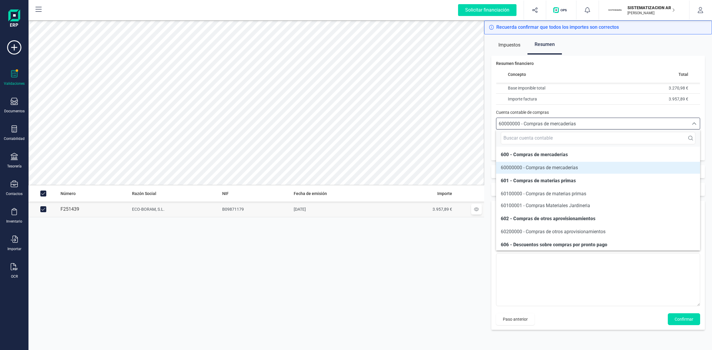
scroll to position [2883, 0]
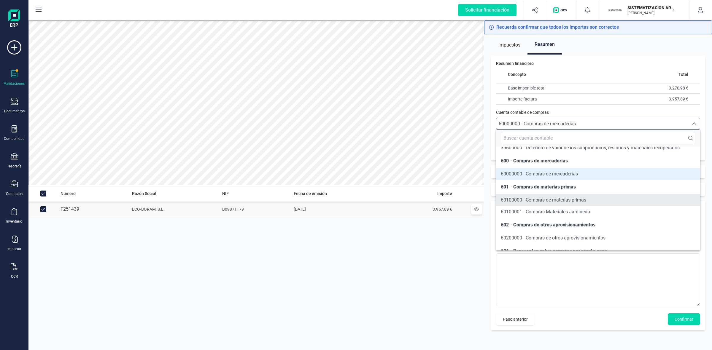
click at [518, 203] on span "60100000 - Compras de materias primas" at bounding box center [543, 200] width 85 height 6
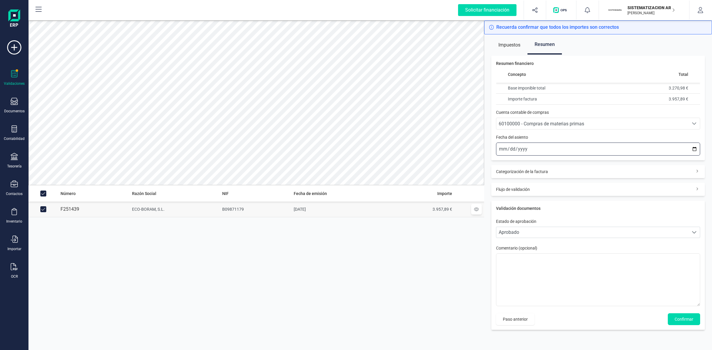
click at [500, 148] on input "2025-10-13" at bounding box center [598, 149] width 204 height 13
type input "2025-10-01"
click at [684, 319] on span "Confirmar" at bounding box center [683, 319] width 19 height 6
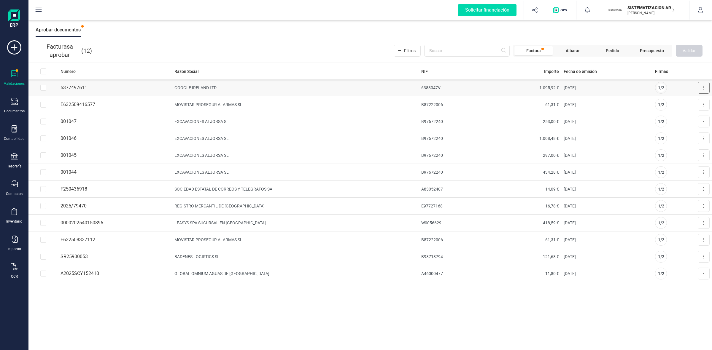
click at [702, 87] on button at bounding box center [704, 88] width 12 height 12
click at [687, 101] on span "Aprobar factura" at bounding box center [690, 102] width 30 height 6
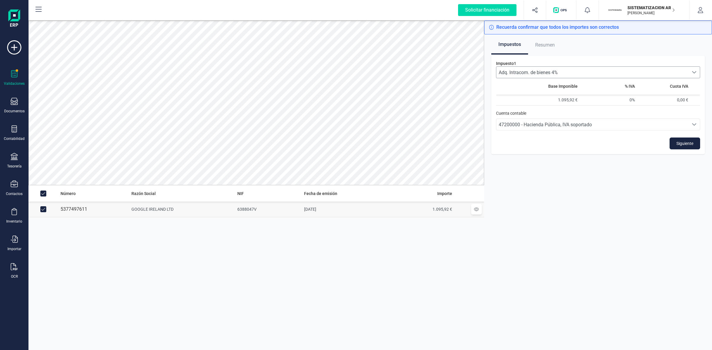
click at [608, 71] on span "Adq. Intracom. de bienes 4%" at bounding box center [592, 72] width 192 height 11
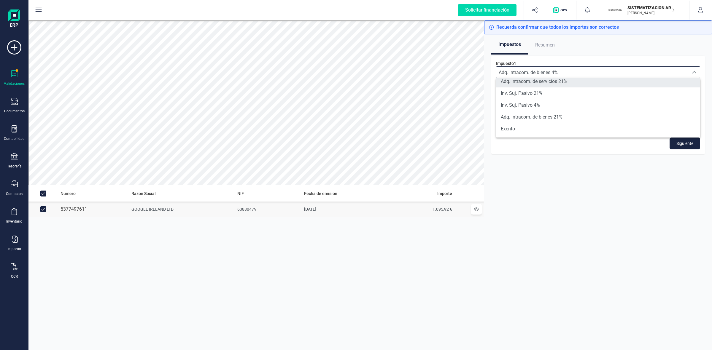
scroll to position [85, 0]
click at [559, 82] on span "Adq. Intracom. de servicios 21%" at bounding box center [534, 84] width 66 height 7
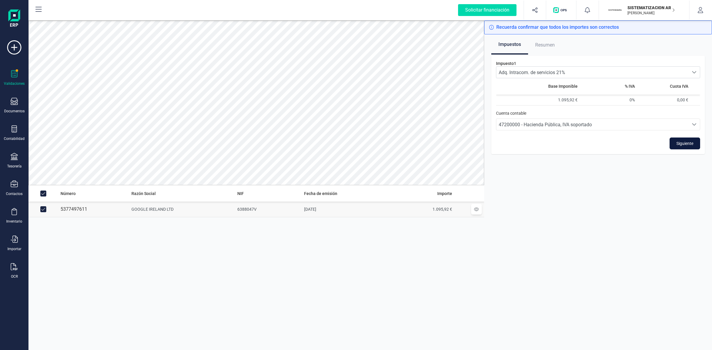
click at [684, 141] on span "Siguiente" at bounding box center [684, 144] width 17 height 6
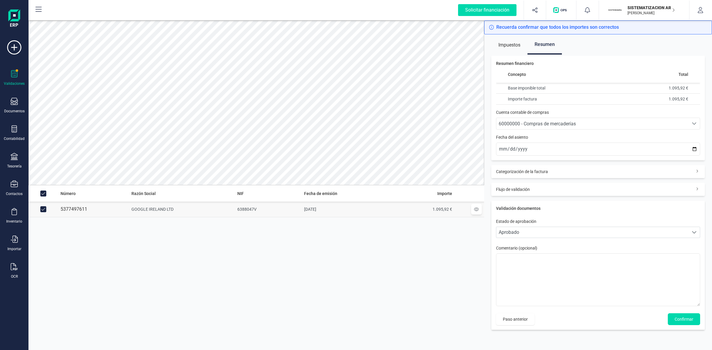
click at [514, 123] on span "60000000 - Compras de mercaderías" at bounding box center [537, 124] width 77 height 6
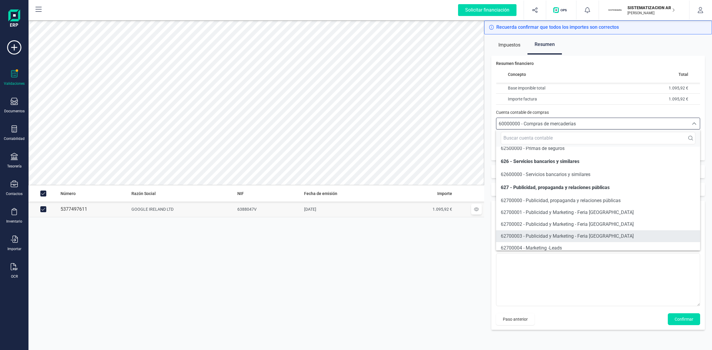
scroll to position [3443, 0]
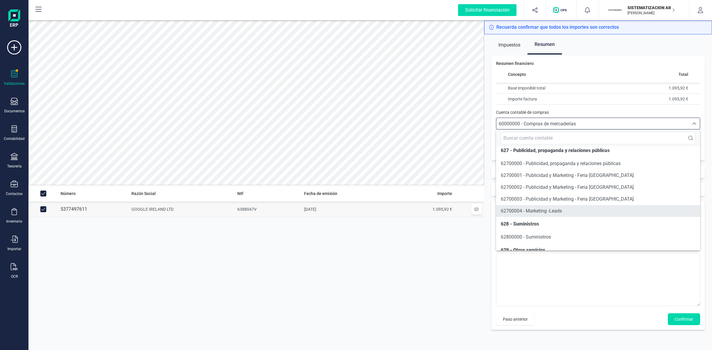
click at [530, 214] on span "62700004 - Marketing -Leads" at bounding box center [531, 211] width 61 height 6
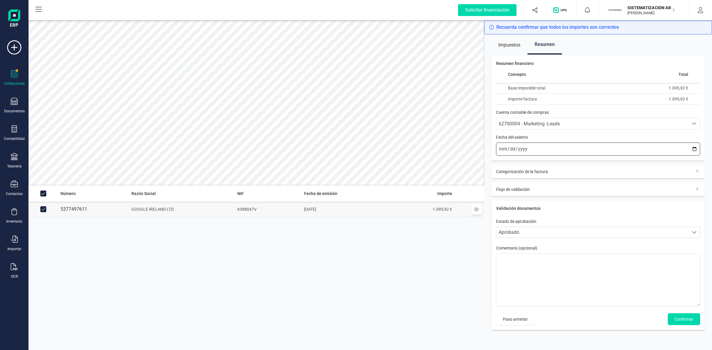
click at [500, 147] on input "2025-10-13" at bounding box center [598, 149] width 204 height 13
type input "2025-10-01"
click at [680, 319] on span "Confirmar" at bounding box center [683, 319] width 19 height 6
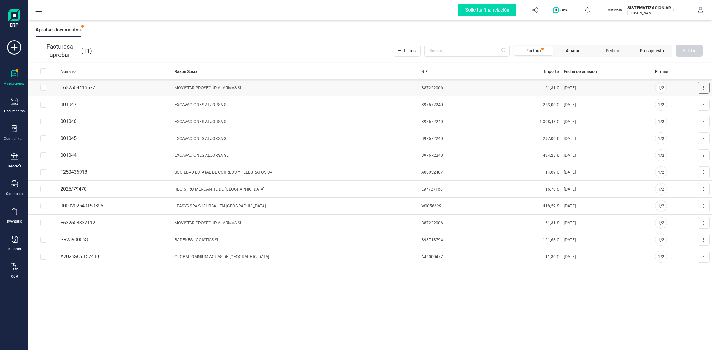
click at [703, 88] on icon at bounding box center [703, 87] width 1 height 5
click at [674, 103] on button "Aprobar factura" at bounding box center [686, 102] width 45 height 12
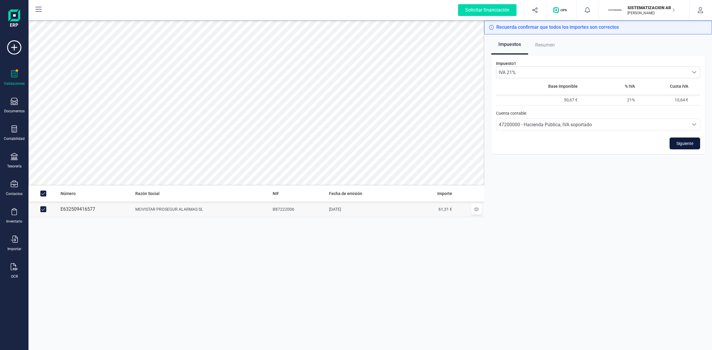
click at [685, 143] on span "Siguiente" at bounding box center [684, 144] width 17 height 6
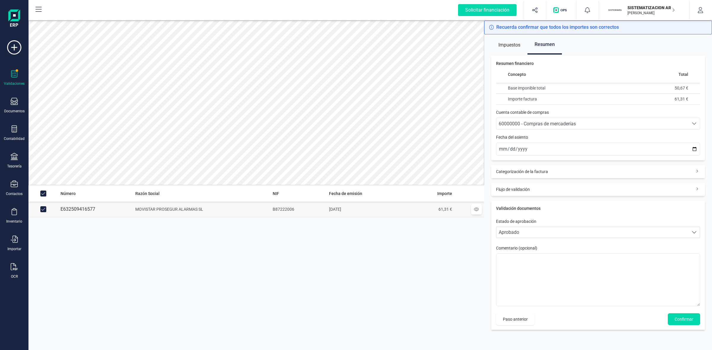
click at [554, 125] on span "60000000 - Compras de mercaderías" at bounding box center [537, 124] width 77 height 6
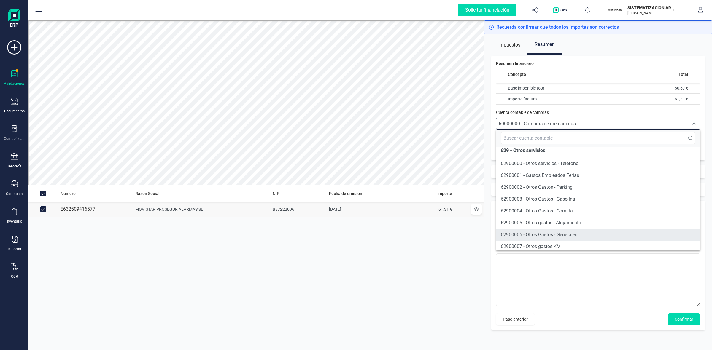
scroll to position [3549, 0]
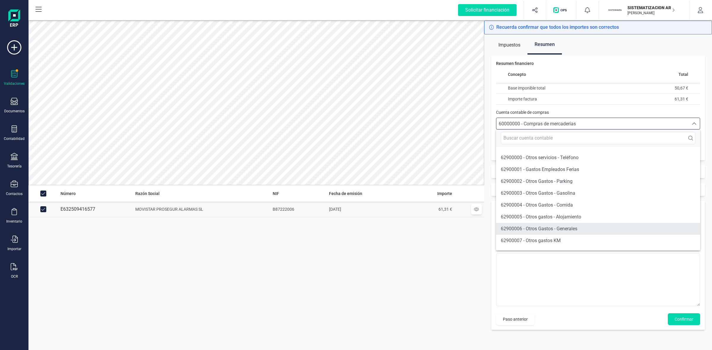
click at [566, 232] on span "62900006 - Otros Gastos - Generales" at bounding box center [539, 229] width 77 height 6
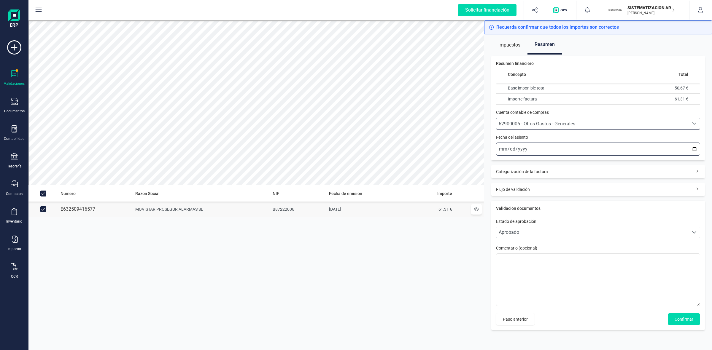
click at [503, 149] on input "2025-10-13" at bounding box center [598, 149] width 204 height 13
type input "2025-10-01"
click at [684, 317] on span "Confirmar" at bounding box center [683, 319] width 19 height 6
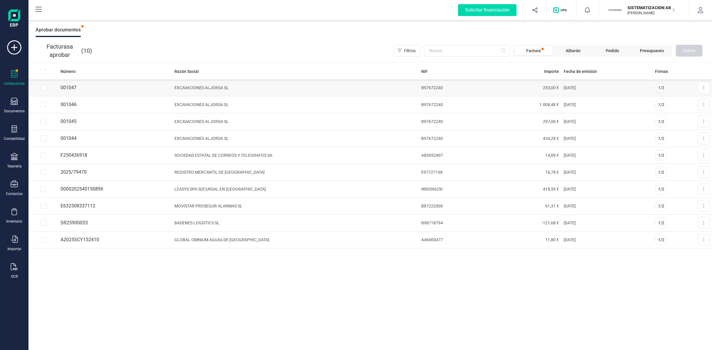
click at [200, 85] on td "EXCAVACIONES ALJORSA SL" at bounding box center [295, 87] width 246 height 17
click at [206, 87] on td "EXCAVACIONES ALJORSA SL" at bounding box center [295, 87] width 246 height 17
click at [704, 84] on button at bounding box center [704, 88] width 12 height 12
click at [684, 100] on span "Aprobar factura" at bounding box center [690, 102] width 30 height 6
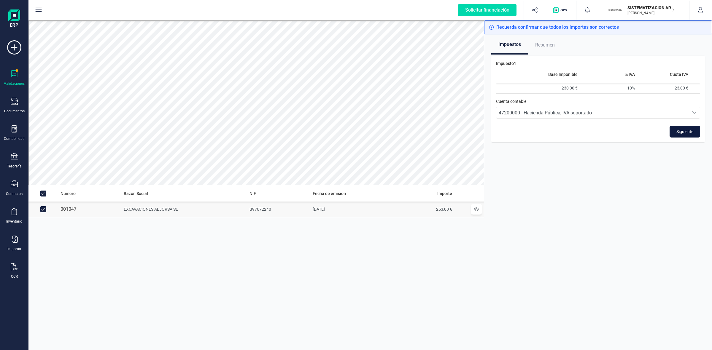
click at [687, 129] on span "Siguiente" at bounding box center [684, 132] width 17 height 6
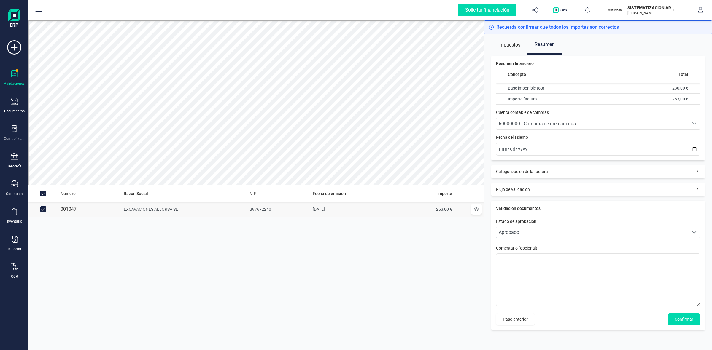
click at [528, 123] on span "60000000 - Compras de mercaderías" at bounding box center [537, 124] width 77 height 6
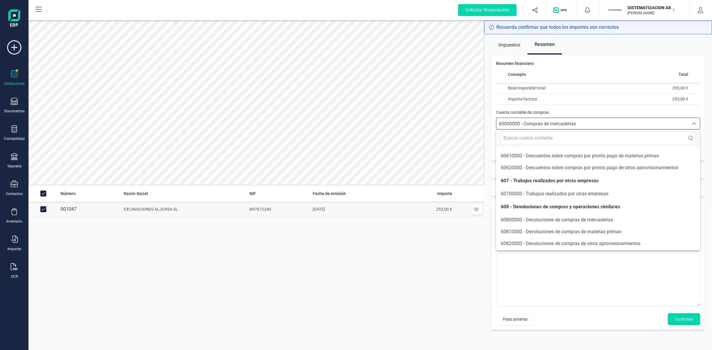
scroll to position [2999, 0]
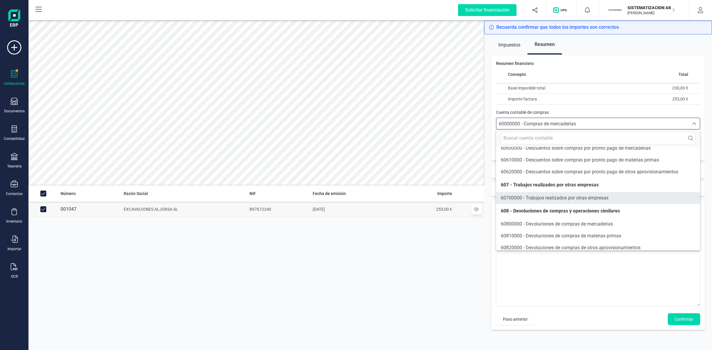
click at [519, 201] on span "60700000 - Trabajos realizados por otras empresas" at bounding box center [555, 198] width 108 height 6
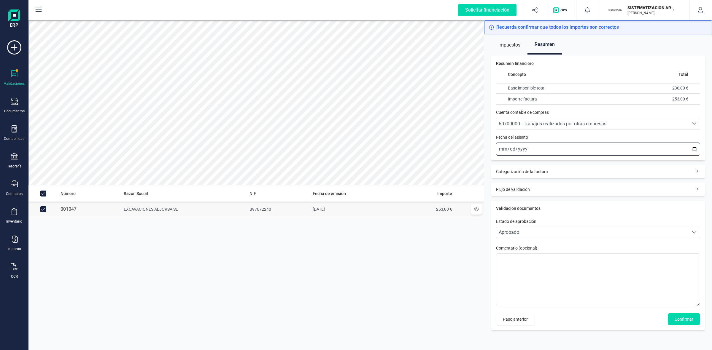
click at [500, 147] on input "2025-10-13" at bounding box center [598, 149] width 204 height 13
type input "2025-10-01"
click at [684, 318] on span "Confirmar" at bounding box center [683, 319] width 19 height 6
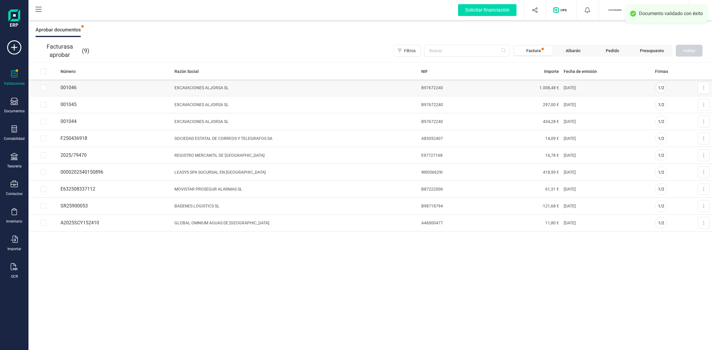
click at [208, 86] on td "EXCAVACIONES ALJORSA SL" at bounding box center [295, 87] width 246 height 17
click at [698, 85] on button at bounding box center [704, 88] width 12 height 12
click at [697, 102] on span "Aprobar factura" at bounding box center [690, 102] width 30 height 6
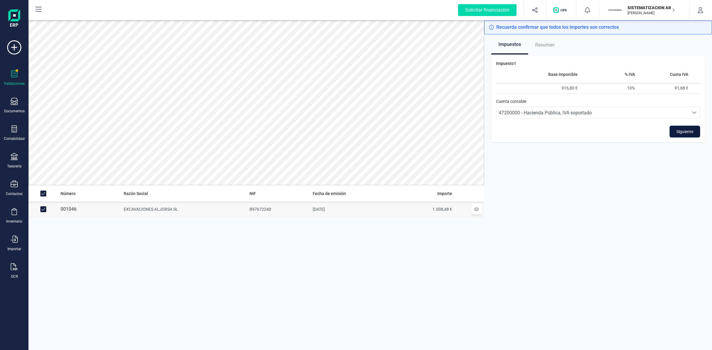
click at [690, 132] on span "Siguiente" at bounding box center [684, 132] width 17 height 6
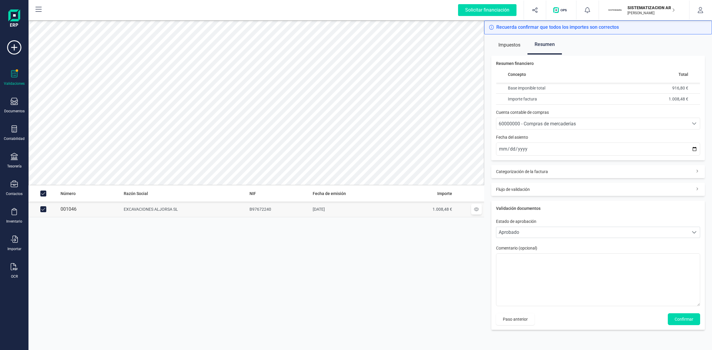
click at [551, 123] on span "60000000 - Compras de mercaderías" at bounding box center [537, 124] width 77 height 6
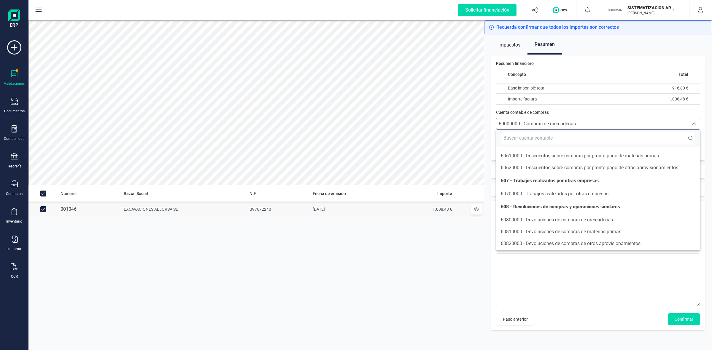
scroll to position [2999, 0]
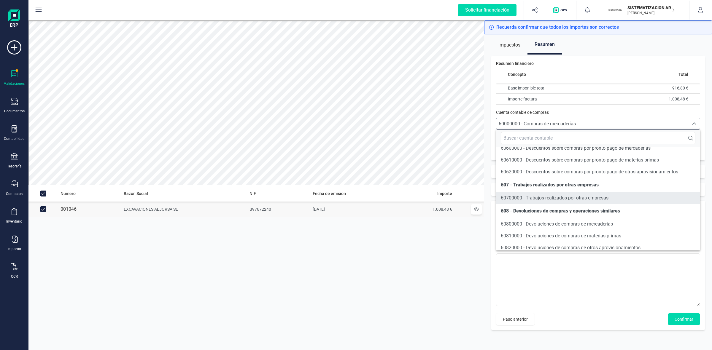
click at [534, 201] on span "60700000 - Trabajos realizados por otras empresas" at bounding box center [555, 198] width 108 height 6
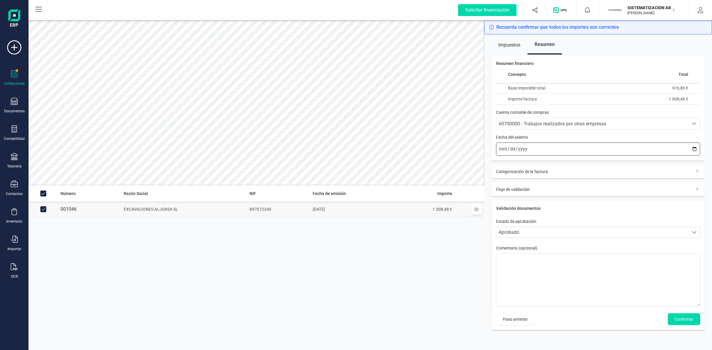
click at [501, 147] on input "2025-10-13" at bounding box center [598, 149] width 204 height 13
type input "2025-10-01"
click at [684, 318] on span "Confirmar" at bounding box center [683, 319] width 19 height 6
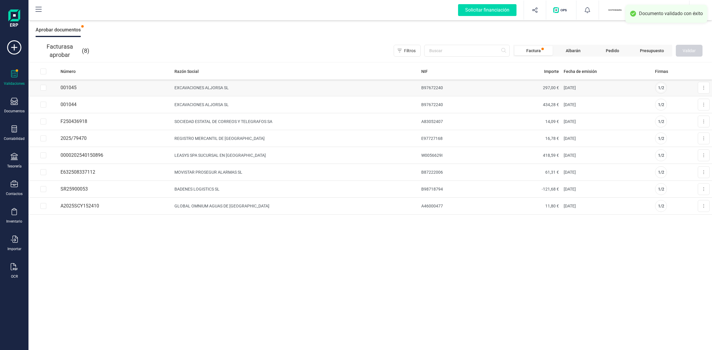
click at [179, 87] on td "EXCAVACIONES ALJORSA SL" at bounding box center [295, 87] width 246 height 17
click at [701, 91] on button at bounding box center [704, 88] width 12 height 12
click at [693, 101] on span "Aprobar factura" at bounding box center [690, 102] width 30 height 6
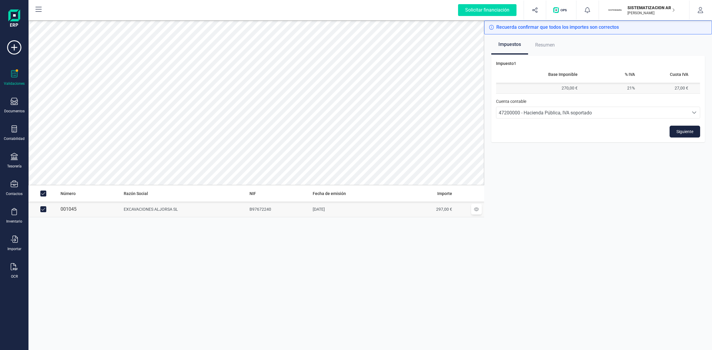
click at [599, 85] on td "21%" at bounding box center [608, 88] width 57 height 11
click at [541, 48] on span "Resumen" at bounding box center [545, 45] width 20 height 12
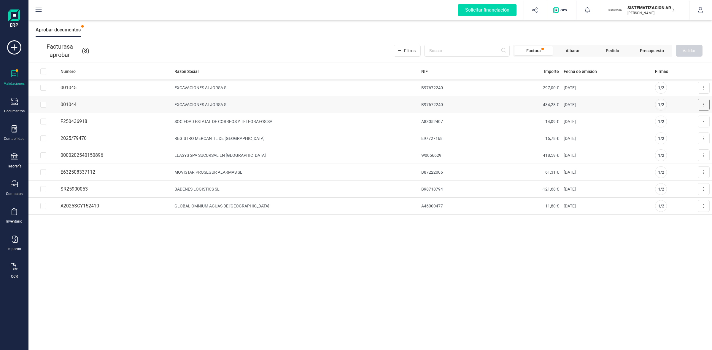
click at [703, 106] on icon at bounding box center [703, 104] width 1 height 5
click at [690, 121] on span "Aprobar factura" at bounding box center [690, 119] width 30 height 6
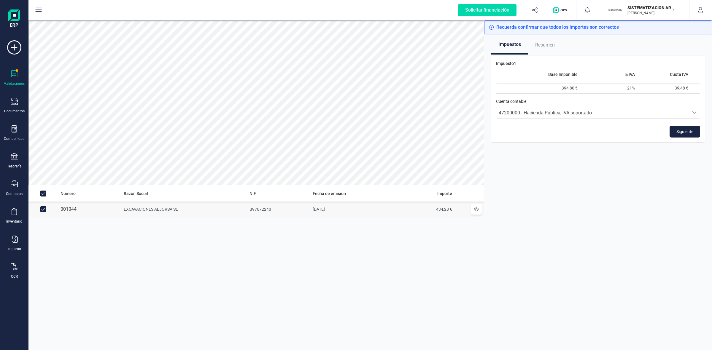
click at [549, 45] on span "Resumen" at bounding box center [545, 45] width 20 height 12
click at [477, 209] on icon at bounding box center [476, 209] width 5 height 4
click at [42, 209] on input "Row Unselected f99df0bd-fe95-4867-a458-3c28fdcf3072" at bounding box center [43, 209] width 6 height 6
checkbox input "false"
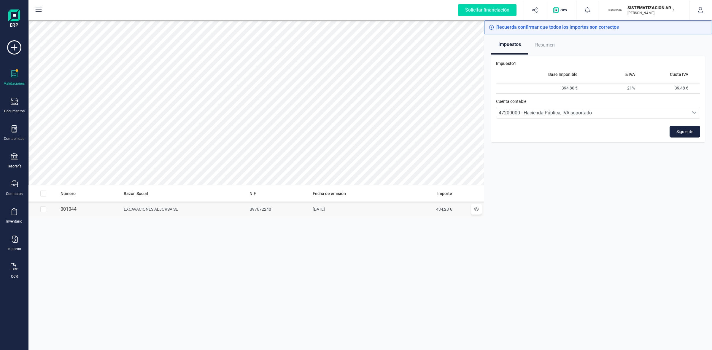
click at [158, 208] on td "EXCAVACIONES ALJORSA SL" at bounding box center [184, 210] width 126 height 16
click at [647, 137] on div "Siguiente" at bounding box center [598, 132] width 204 height 12
click at [42, 211] on input "Row Selected f99df0bd-fe95-4867-a458-3c28fdcf3072" at bounding box center [43, 209] width 6 height 6
checkbox input "true"
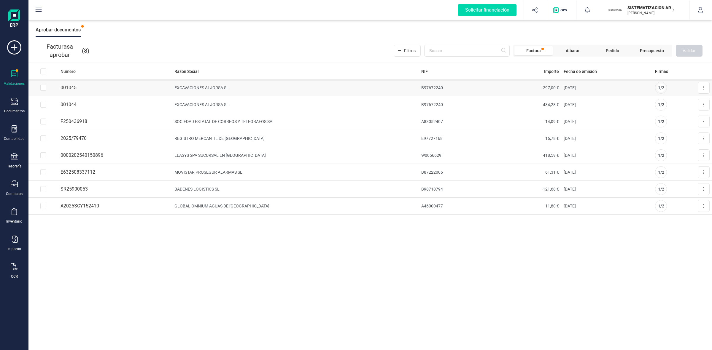
click at [43, 85] on input "Row Selected da9d130e-16fd-4052-820c-3b7c19adc9e6" at bounding box center [43, 88] width 6 height 6
checkbox input "true"
click at [204, 88] on td "EXCAVACIONES ALJORSA SL" at bounding box center [295, 87] width 246 height 17
click at [703, 88] on icon at bounding box center [703, 88] width 1 height 4
click at [671, 101] on icon "Aprobar factura" at bounding box center [670, 102] width 5 height 4
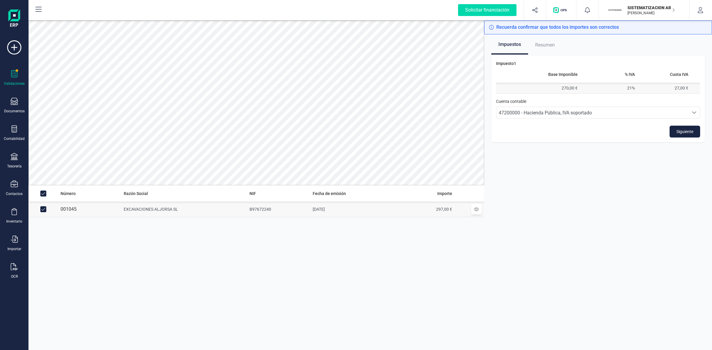
click at [567, 90] on td "270,00 €" at bounding box center [538, 88] width 84 height 11
click at [625, 85] on td "21%" at bounding box center [608, 88] width 57 height 11
click at [630, 85] on td "21%" at bounding box center [608, 88] width 57 height 11
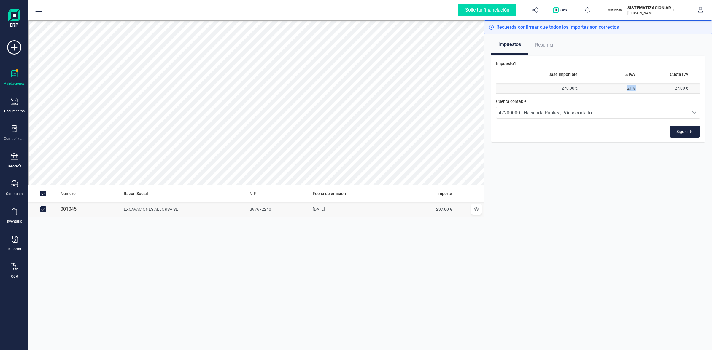
click at [630, 85] on td "21%" at bounding box center [608, 88] width 57 height 11
drag, startPoint x: 630, startPoint y: 85, endPoint x: 639, endPoint y: 87, distance: 9.4
click at [631, 87] on td "21%" at bounding box center [608, 88] width 57 height 11
click at [680, 87] on td "27,00 €" at bounding box center [668, 88] width 63 height 11
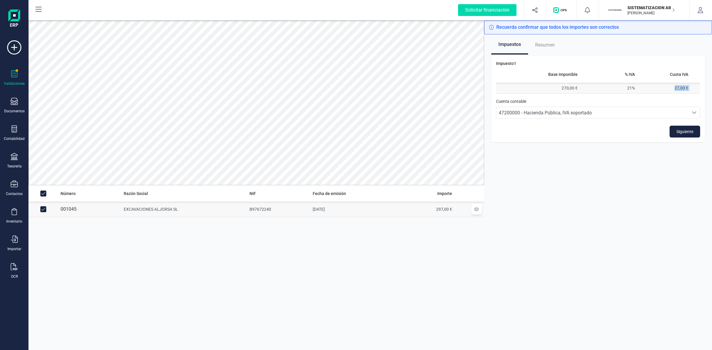
click at [680, 87] on td "27,00 €" at bounding box center [668, 88] width 63 height 11
click at [546, 45] on span "Resumen" at bounding box center [545, 45] width 20 height 12
click at [672, 129] on button "Siguiente" at bounding box center [684, 132] width 31 height 12
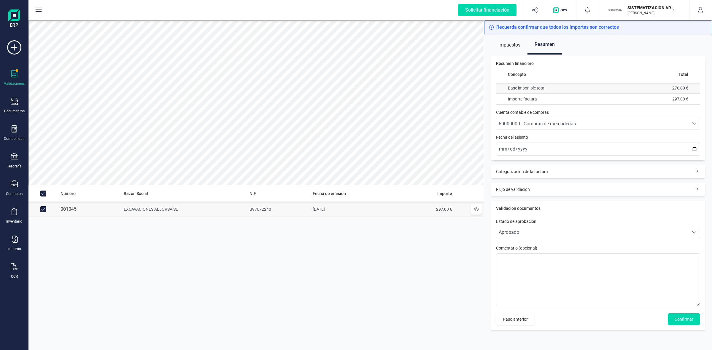
click at [532, 87] on td "Base imponible total" at bounding box center [560, 88] width 129 height 11
click at [532, 97] on td "Importe factura" at bounding box center [560, 98] width 129 height 11
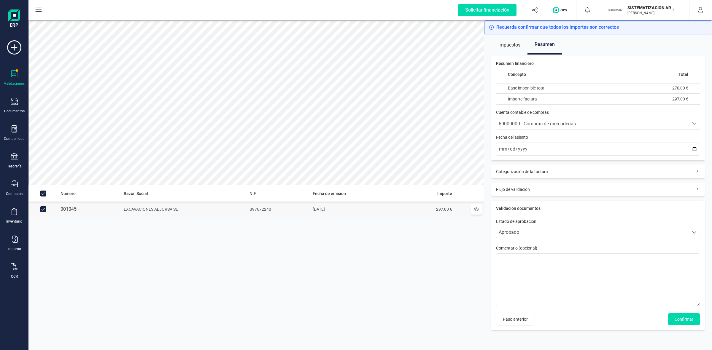
click at [524, 132] on div "Resumen financiero Concepto Total Base imponible total 270,00 € Importe factura…" at bounding box center [598, 108] width 214 height 105
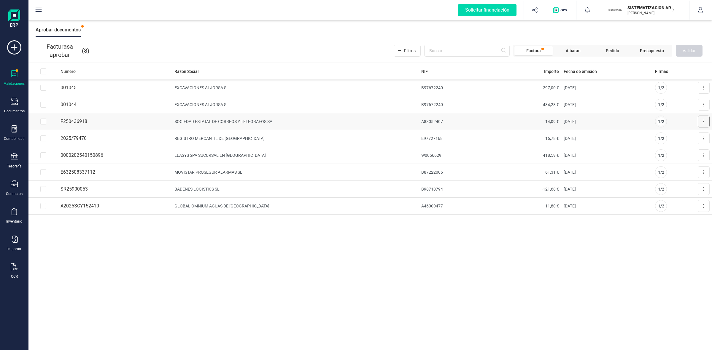
click at [700, 119] on button at bounding box center [704, 122] width 12 height 12
click at [696, 134] on span "Aprobar factura" at bounding box center [690, 136] width 30 height 6
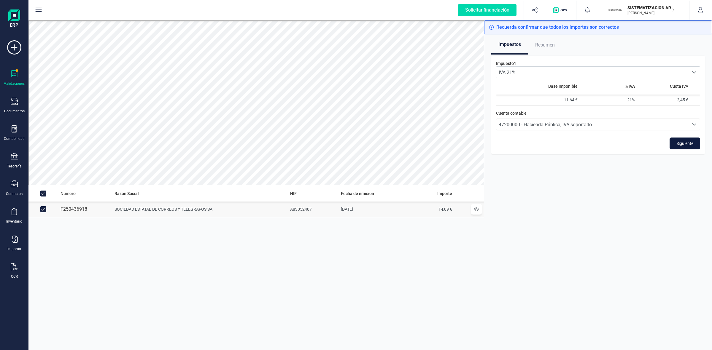
click at [684, 144] on span "Siguiente" at bounding box center [684, 144] width 17 height 6
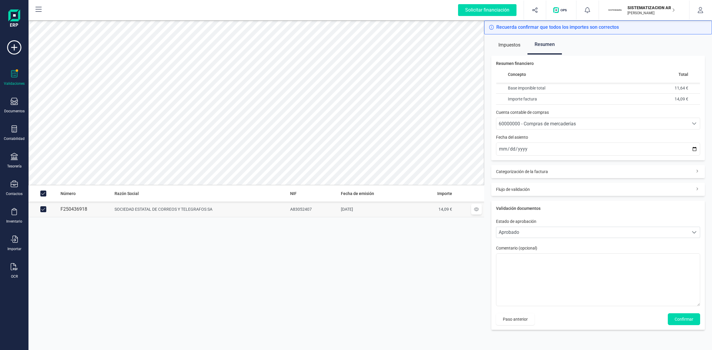
click at [558, 124] on span "60000000 - Compras de mercaderías" at bounding box center [537, 124] width 77 height 6
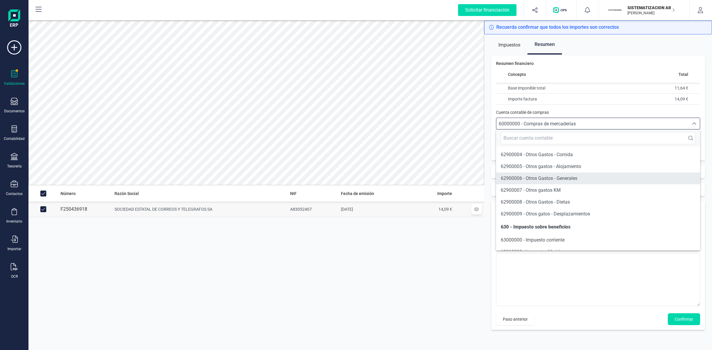
scroll to position [3617, 0]
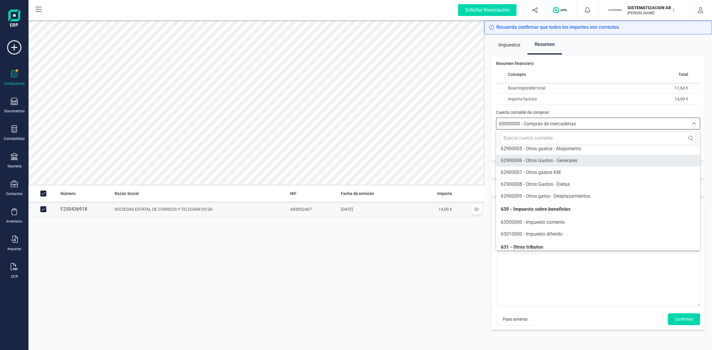
click at [557, 162] on span "62900006 - Otros Gastos - Generales" at bounding box center [539, 161] width 77 height 6
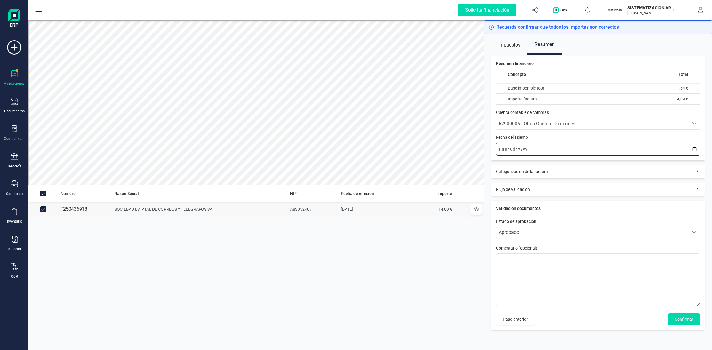
click at [502, 148] on input "2025-10-13" at bounding box center [598, 149] width 204 height 13
type input "2025-10-01"
click at [687, 317] on span "Confirmar" at bounding box center [683, 319] width 19 height 6
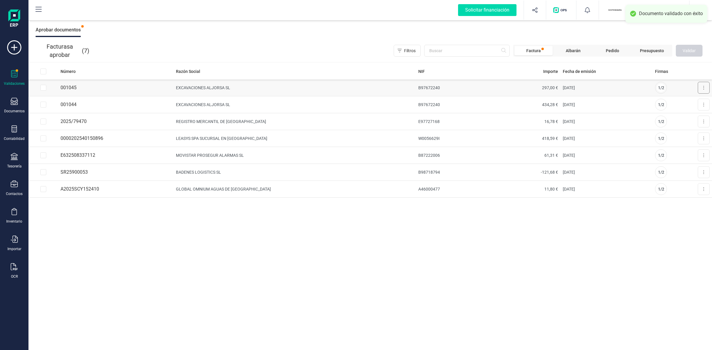
click at [701, 86] on button at bounding box center [704, 88] width 12 height 12
click at [680, 101] on span "Aprobar factura" at bounding box center [690, 102] width 30 height 6
click at [220, 86] on td "EXCAVACIONES ALJORSA SL" at bounding box center [294, 87] width 242 height 17
click at [704, 87] on icon at bounding box center [703, 87] width 1 height 5
click at [685, 103] on span "Aprobar factura" at bounding box center [690, 102] width 30 height 6
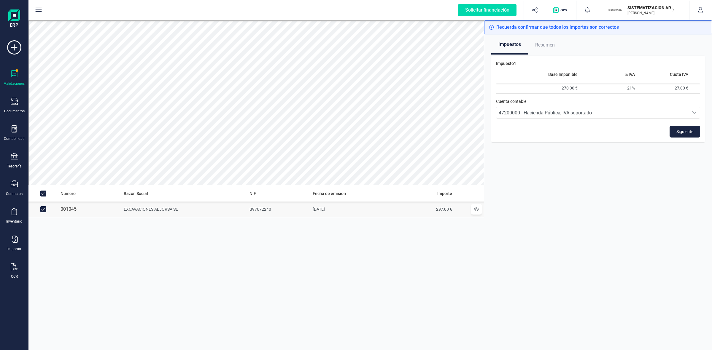
click at [529, 59] on div "Impuesto 1 Base Imponible % IVA Cuota IVA 270,00 € 21% 27,00 € Cuenta contable …" at bounding box center [598, 99] width 214 height 87
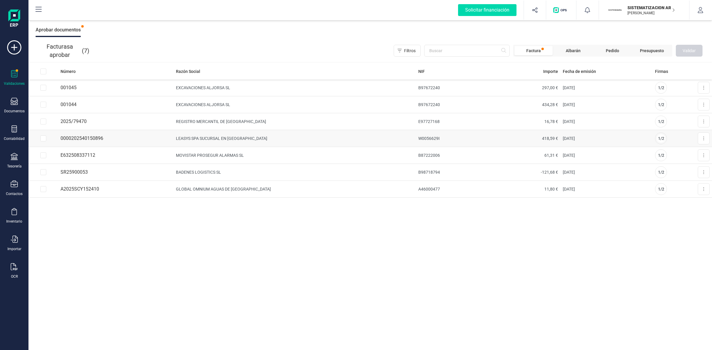
click at [227, 136] on td "LEASYS SPA SUCURSAL EN ESPAÑA" at bounding box center [294, 138] width 242 height 17
click at [705, 137] on button at bounding box center [704, 139] width 12 height 12
click at [694, 151] on span "Aprobar factura" at bounding box center [690, 153] width 30 height 6
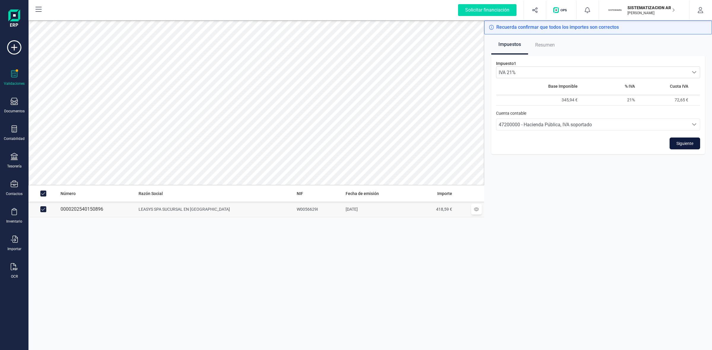
click at [676, 142] on span "Siguiente" at bounding box center [684, 144] width 17 height 6
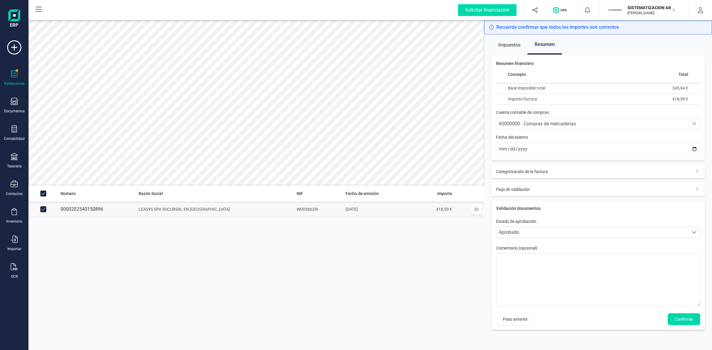
click at [509, 125] on span "60000000 - Compras de mercaderías" at bounding box center [537, 124] width 77 height 6
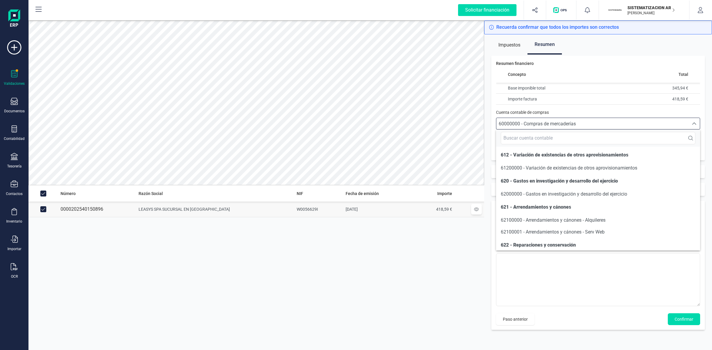
scroll to position [3200, 0]
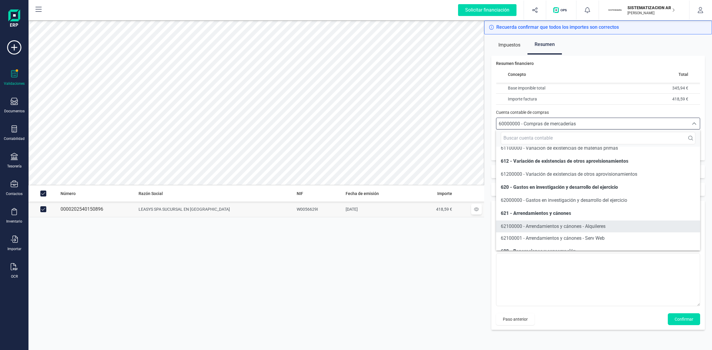
click at [546, 228] on span "62100000 - Arrendamientos y cánones - Alquileres" at bounding box center [553, 227] width 105 height 6
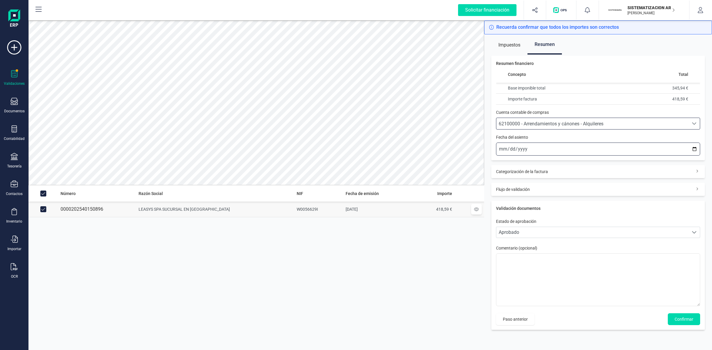
click at [503, 149] on input "2025-10-13" at bounding box center [598, 149] width 204 height 13
type input "2025-10-01"
click at [672, 317] on button "Confirmar" at bounding box center [684, 319] width 32 height 12
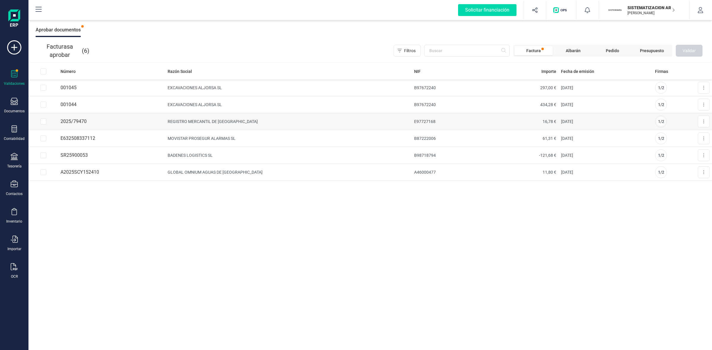
click at [200, 121] on td "REGISTRO MERCANTIL DE VALENCIA" at bounding box center [288, 121] width 246 height 17
click at [9, 106] on div "Documentos" at bounding box center [14, 106] width 24 height 16
click at [15, 131] on icon at bounding box center [14, 128] width 7 height 7
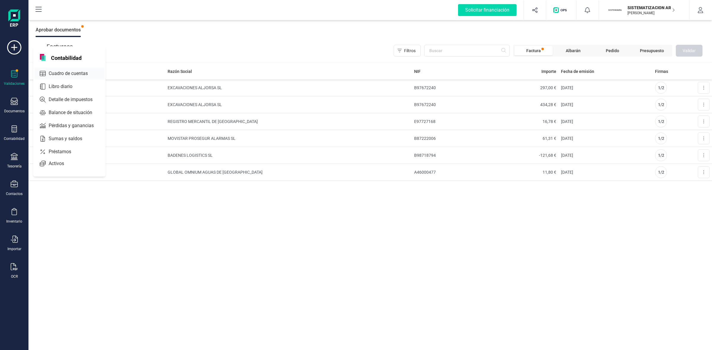
click at [73, 73] on span "Cuadro de cuentas" at bounding box center [72, 73] width 52 height 7
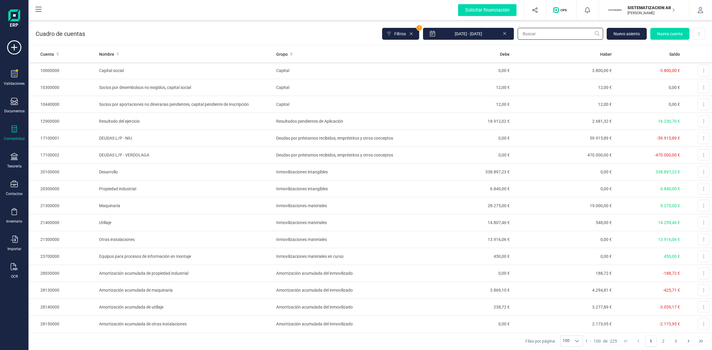
click at [520, 36] on input "text" at bounding box center [559, 34] width 85 height 12
click at [536, 31] on input "text" at bounding box center [559, 34] width 85 height 12
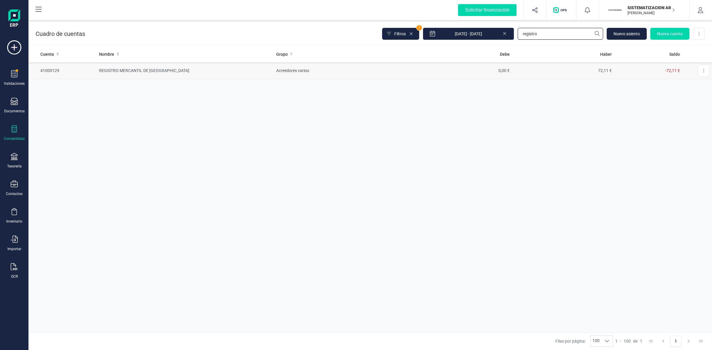
type input "registro"
click at [156, 69] on td "REGISTRO MERCANTIL DE VALENCIA" at bounding box center [185, 70] width 177 height 17
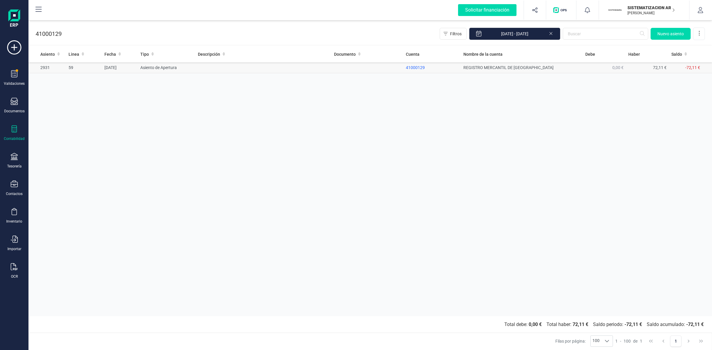
click at [494, 66] on td "REGISTRO MERCANTIL DE VALENCIA" at bounding box center [522, 67] width 122 height 11
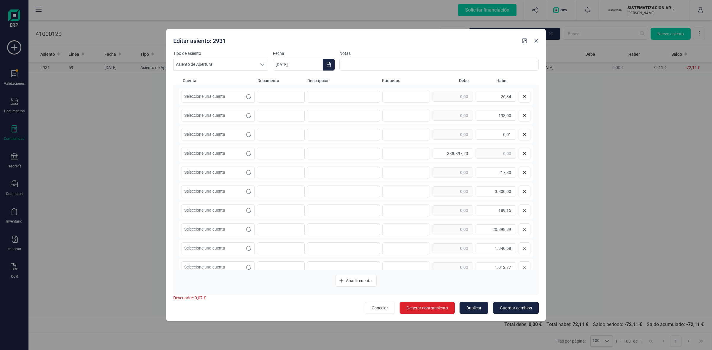
click at [415, 66] on input at bounding box center [438, 65] width 199 height 12
click at [537, 41] on icon "Close" at bounding box center [536, 41] width 4 height 4
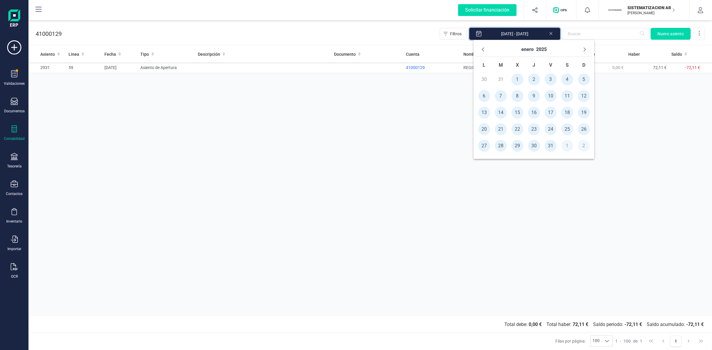
click at [510, 37] on input "[DATE] - [DATE]" at bounding box center [514, 34] width 91 height 12
click at [523, 49] on button "enero" at bounding box center [527, 49] width 12 height 9
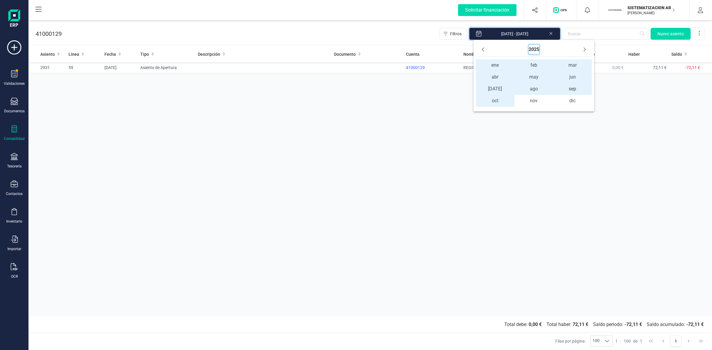
click at [533, 50] on button "2025" at bounding box center [533, 49] width 11 height 9
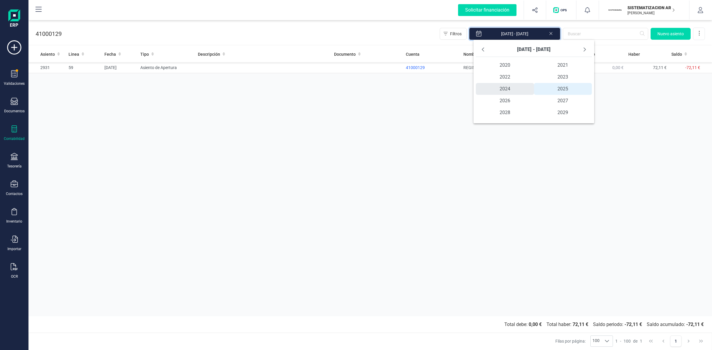
click at [507, 89] on span "2024" at bounding box center [505, 89] width 58 height 12
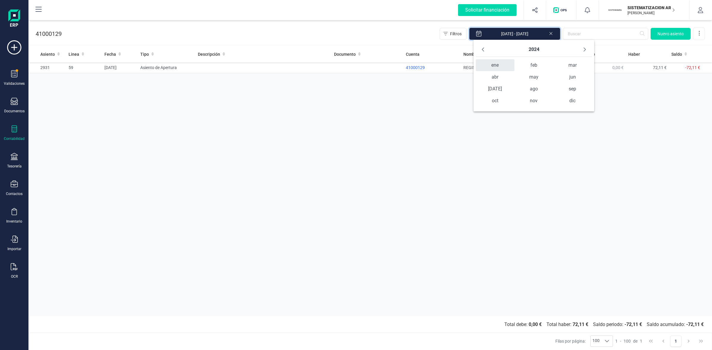
click at [496, 63] on span "ene" at bounding box center [495, 65] width 39 height 12
click at [526, 51] on button "enero" at bounding box center [527, 49] width 12 height 9
click at [498, 66] on span "ene" at bounding box center [495, 65] width 39 height 12
click at [486, 78] on span "1" at bounding box center [484, 80] width 12 height 12
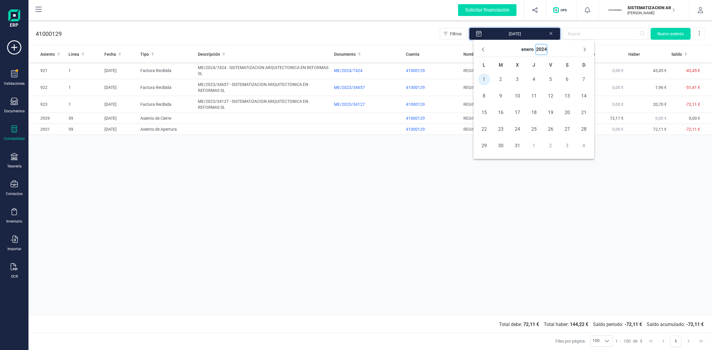
click at [540, 48] on button "2024" at bounding box center [541, 49] width 11 height 9
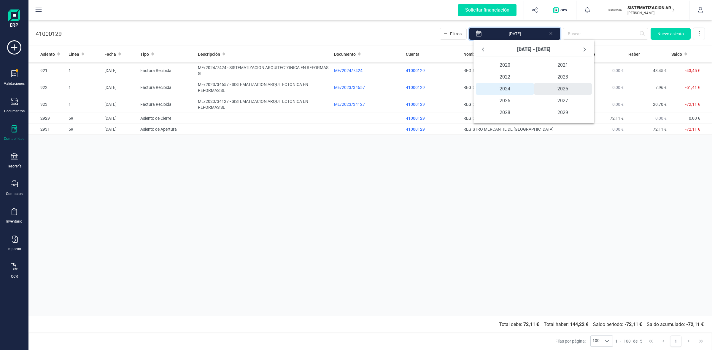
click at [561, 88] on span "2025" at bounding box center [563, 89] width 58 height 12
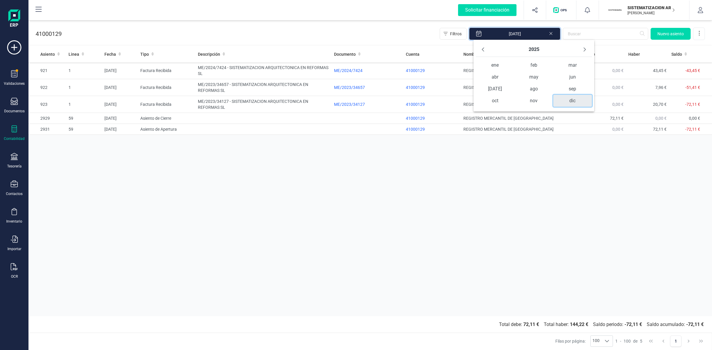
click at [567, 98] on span "dic" at bounding box center [572, 101] width 39 height 12
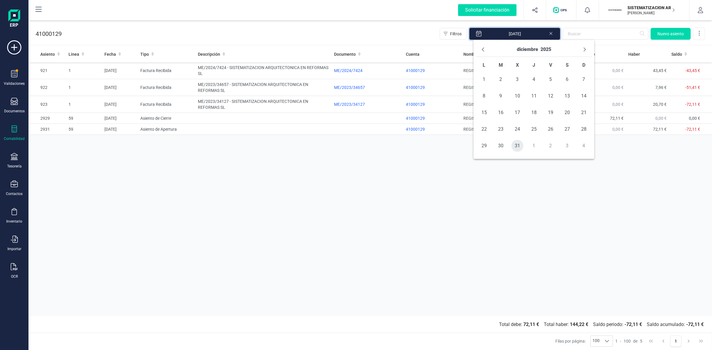
click at [516, 146] on span "31" at bounding box center [517, 146] width 12 height 12
type input "01/01/2024 - 31/12/2025"
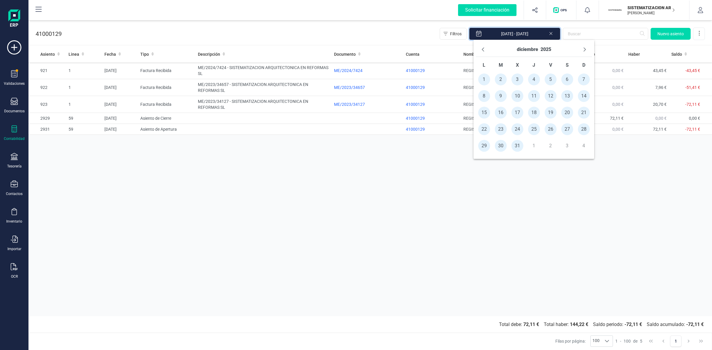
click at [559, 189] on div "Asiento Linea Fecha Tipo Descripción Documento Cuenta Nombre de la cuenta Debe …" at bounding box center [369, 181] width 683 height 270
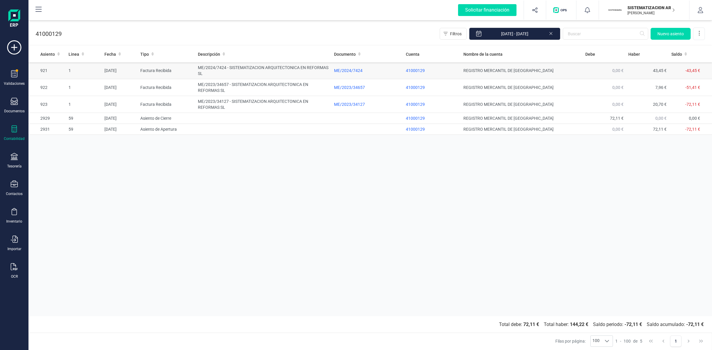
click at [259, 67] on td "ME/2024/7424 - SISTEMATIZACION ARQUITECTONICA EN REFORMAS SL" at bounding box center [263, 70] width 136 height 17
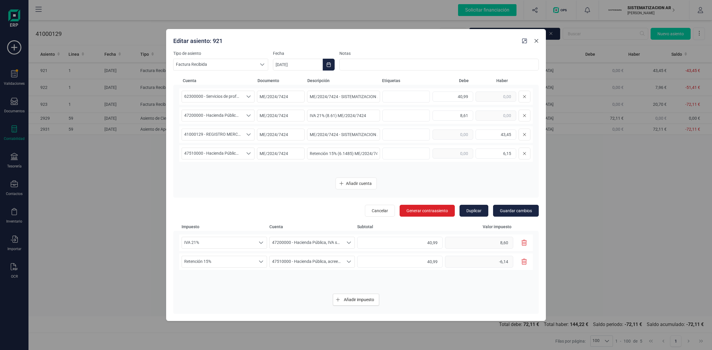
click at [537, 38] on button "Close" at bounding box center [535, 40] width 9 height 9
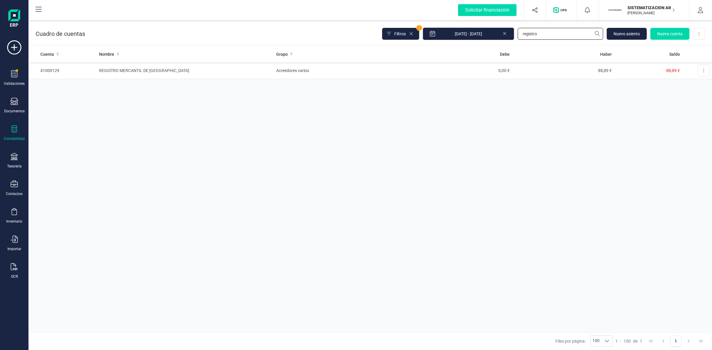
click at [461, 37] on div "Filtros 1 01/01/2025 - 13/10/2025 registro Nuevo asiento Nueva cuenta Descargar…" at bounding box center [543, 34] width 323 height 12
type input "movistar"
click at [159, 70] on td "MOVISTAR PROSEGUR ALARMAS SL" at bounding box center [185, 70] width 177 height 17
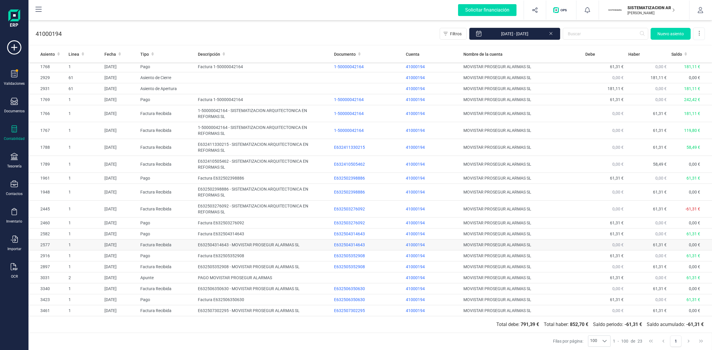
scroll to position [35, 0]
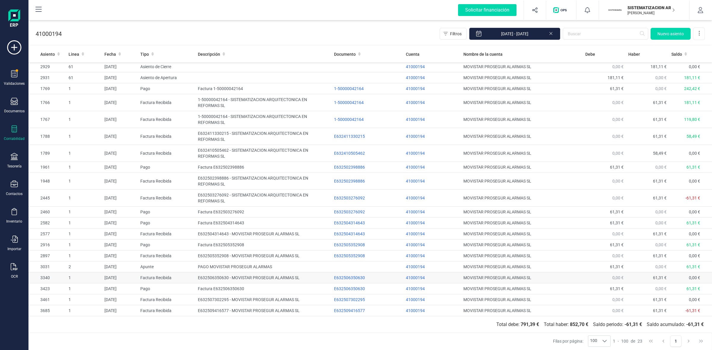
click at [225, 276] on td "E632506350630 - MOVISTAR PROSEGUR ALARMAS SL" at bounding box center [263, 278] width 136 height 11
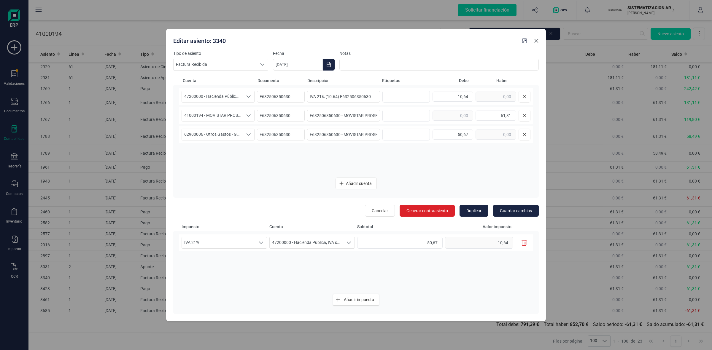
click at [540, 40] on button "Close" at bounding box center [535, 40] width 9 height 9
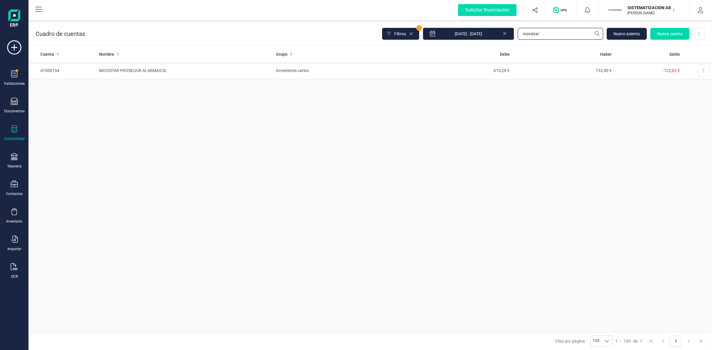
drag, startPoint x: 543, startPoint y: 31, endPoint x: 456, endPoint y: 43, distance: 88.0
click at [456, 43] on div "Cuadro de cuentas Filtros 1 01/01/2025 - 13/10/2025 movistar Nuevo asiento Nuev…" at bounding box center [369, 32] width 683 height 24
type input "badenes"
click at [128, 70] on td "BADENES LOGISTICS SL" at bounding box center [185, 70] width 177 height 17
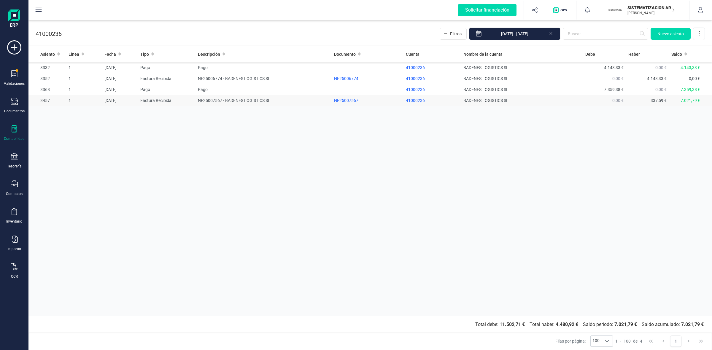
click at [232, 97] on td "NF25007567 - BADENES LOGISTICS SL" at bounding box center [263, 100] width 136 height 11
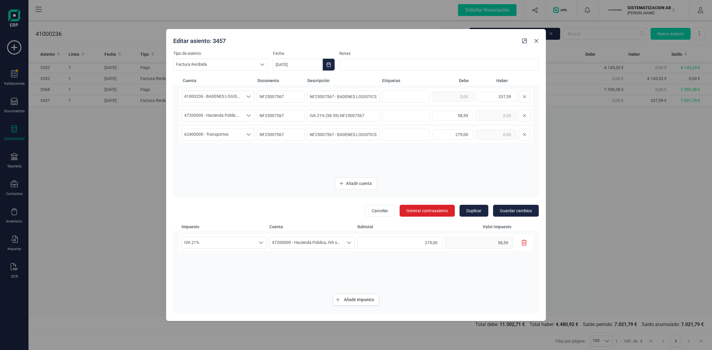
click at [534, 41] on icon "Close" at bounding box center [536, 41] width 5 height 5
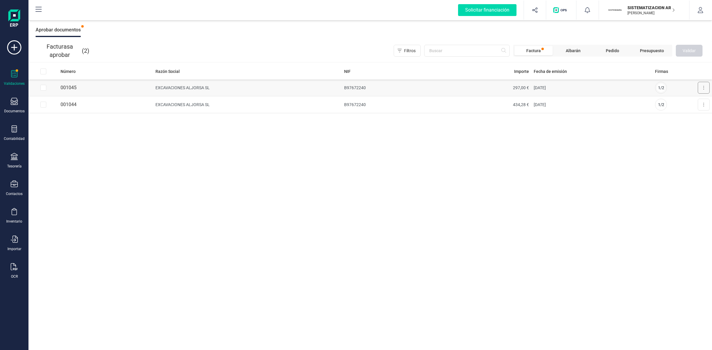
click at [703, 87] on icon at bounding box center [703, 87] width 1 height 5
click at [679, 103] on span "Aprobar factura" at bounding box center [690, 102] width 30 height 6
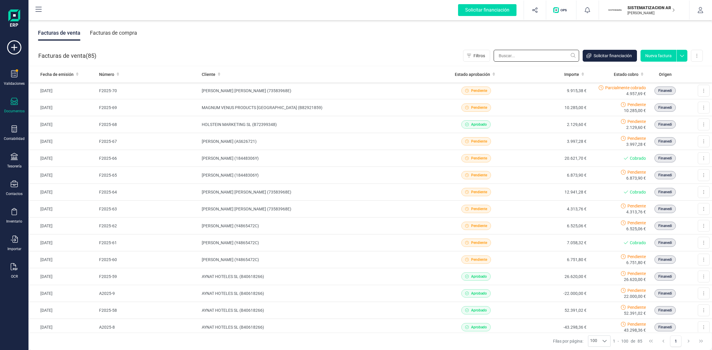
click at [527, 58] on input "text" at bounding box center [535, 56] width 85 height 12
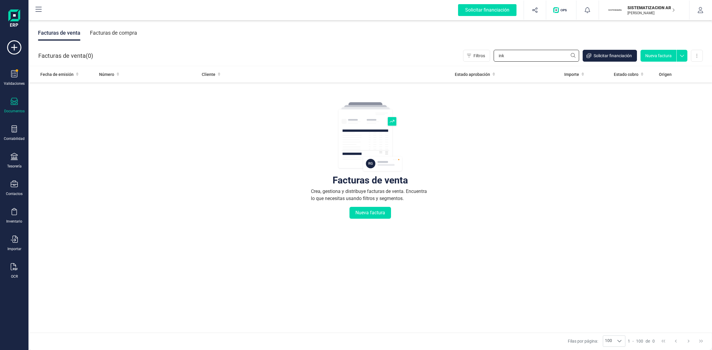
type input "ink"
click at [108, 30] on div "Facturas de compra" at bounding box center [113, 32] width 47 height 15
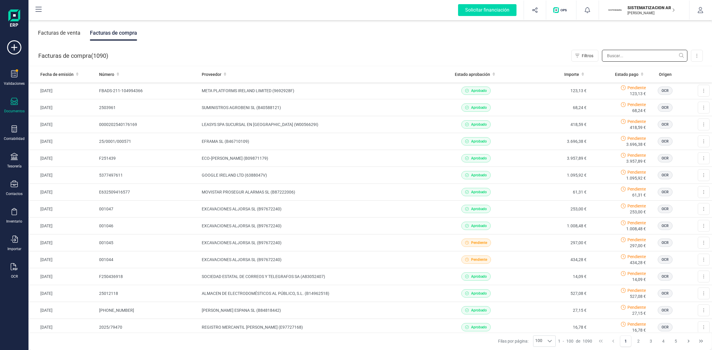
click at [613, 55] on input "text" at bounding box center [644, 56] width 85 height 12
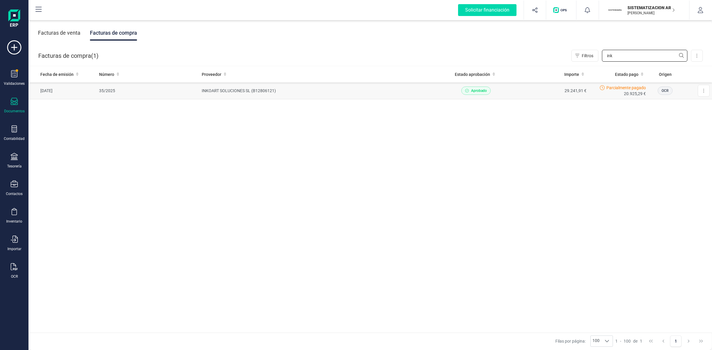
type input "ink"
click at [243, 90] on td "INKOART SOLUCIONES SL (B12806121)" at bounding box center [318, 90] width 239 height 17
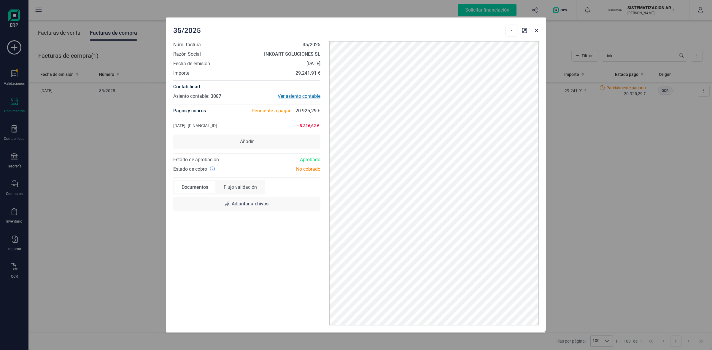
click at [299, 94] on div "Ver asiento contable" at bounding box center [284, 96] width 74 height 7
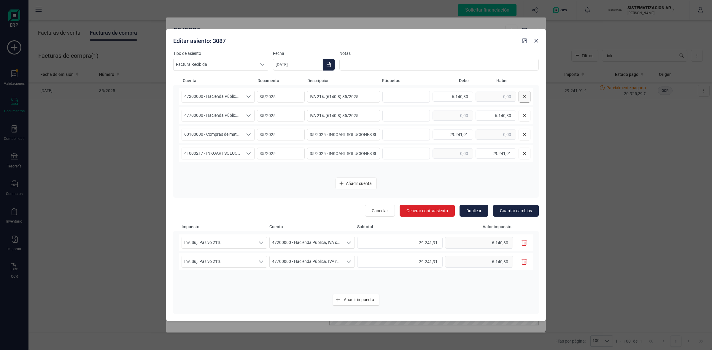
click at [525, 95] on icon at bounding box center [525, 96] width 4 height 5
click at [522, 96] on button at bounding box center [524, 97] width 12 height 12
click at [260, 243] on icon "Seleccione un porcentaje" at bounding box center [261, 243] width 4 height 2
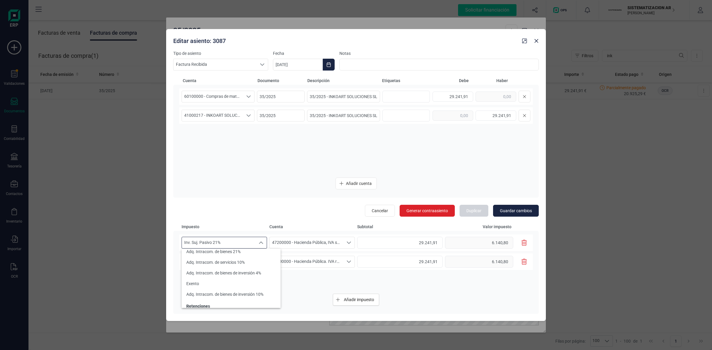
scroll to position [148, 0]
click at [208, 270] on li "Exento" at bounding box center [230, 270] width 99 height 11
type input "0,00"
click at [261, 262] on icon "Seleccione un porcentaje" at bounding box center [261, 262] width 4 height 2
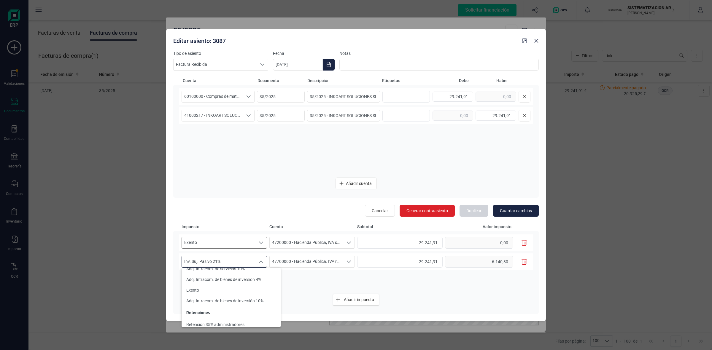
click at [332, 280] on div "Exento Exento Exento 47200000 - Hacienda Pública, IVA soportado 47200000 - Haci…" at bounding box center [355, 262] width 353 height 55
click at [525, 262] on icon "button" at bounding box center [523, 262] width 5 height 6
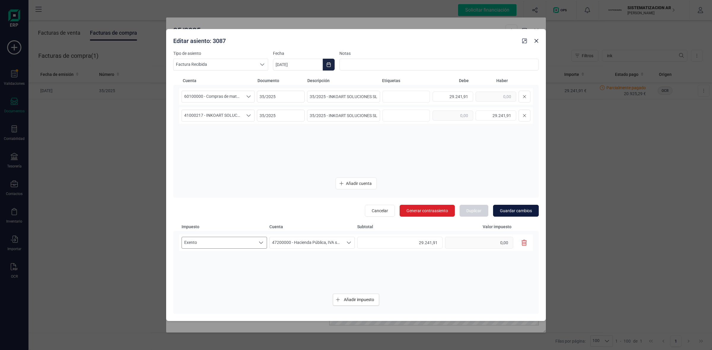
click at [515, 211] on span "Guardar cambios" at bounding box center [516, 211] width 32 height 6
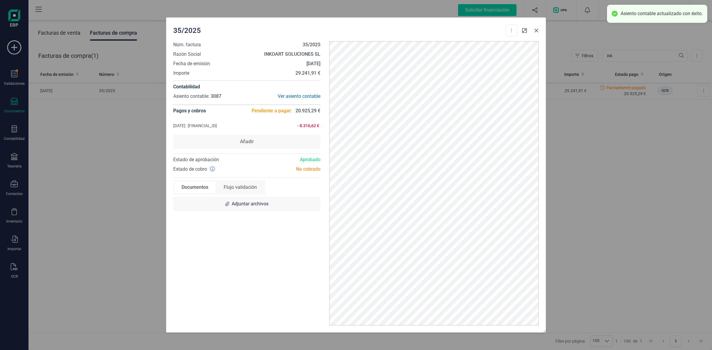
click at [536, 31] on icon "Close" at bounding box center [536, 31] width 4 height 4
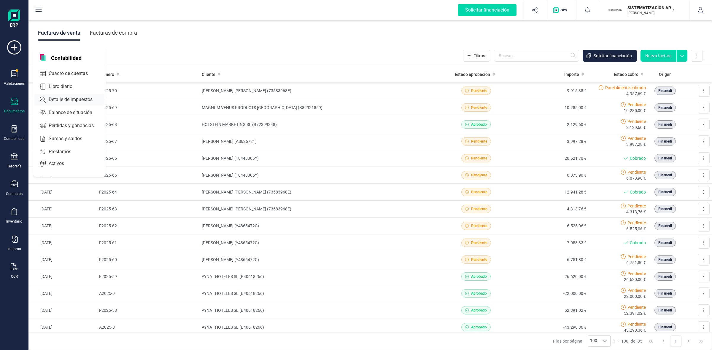
click at [80, 98] on span "Detalle de impuestos" at bounding box center [74, 99] width 57 height 7
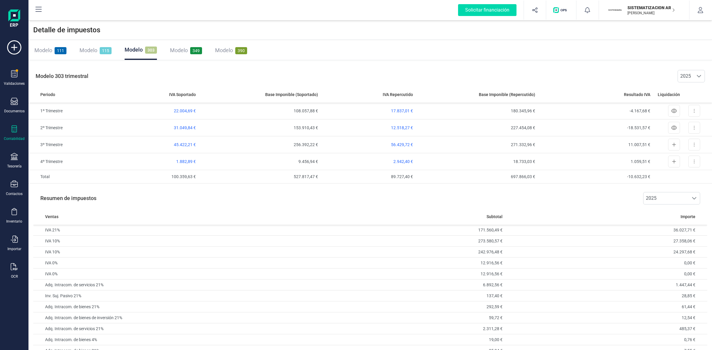
click at [148, 50] on span "303" at bounding box center [151, 50] width 12 height 7
click at [694, 143] on icon at bounding box center [693, 144] width 1 height 5
click at [686, 157] on span "Exportar detalle" at bounding box center [680, 159] width 29 height 6
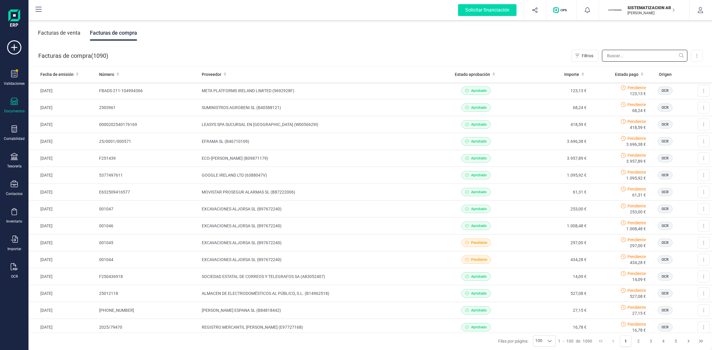
click at [630, 55] on input "text" at bounding box center [644, 56] width 85 height 12
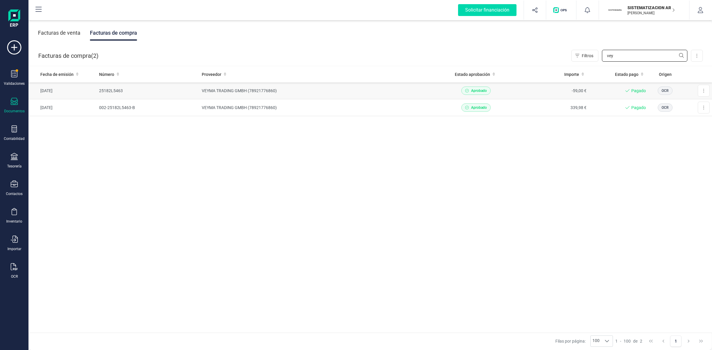
type input "vey"
click at [217, 90] on td "VEYMA TRADING GMBH (78921776860)" at bounding box center [318, 90] width 239 height 17
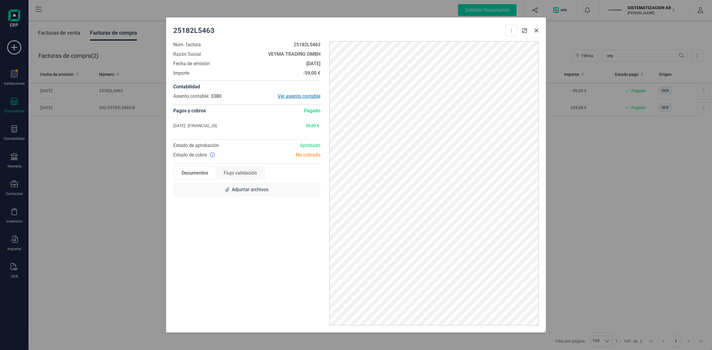
click at [292, 95] on div "Ver asiento contable" at bounding box center [284, 96] width 74 height 7
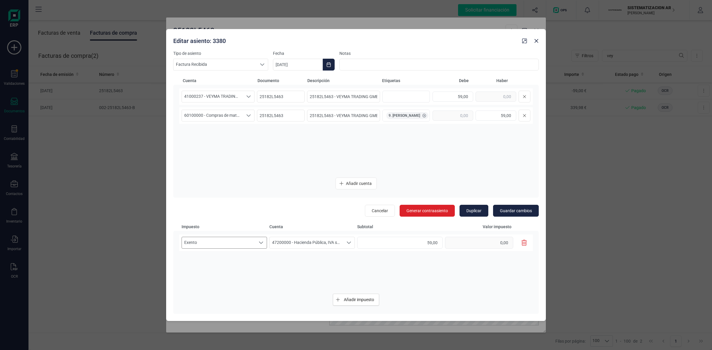
click at [260, 242] on icon "Seleccione un porcentaje" at bounding box center [261, 243] width 5 height 5
click at [239, 294] on span "Adq. Intracom. de servicios 21%" at bounding box center [215, 297] width 58 height 6
click at [536, 39] on icon "Close" at bounding box center [536, 41] width 5 height 5
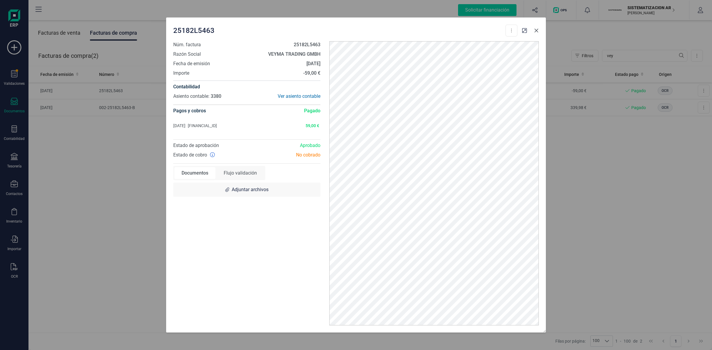
click at [534, 31] on icon "Close" at bounding box center [536, 30] width 5 height 5
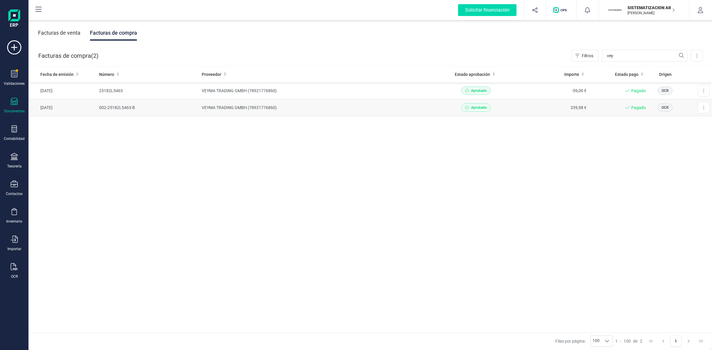
click at [260, 105] on td "VEYMA TRADING GMBH (78921776860)" at bounding box center [318, 107] width 239 height 17
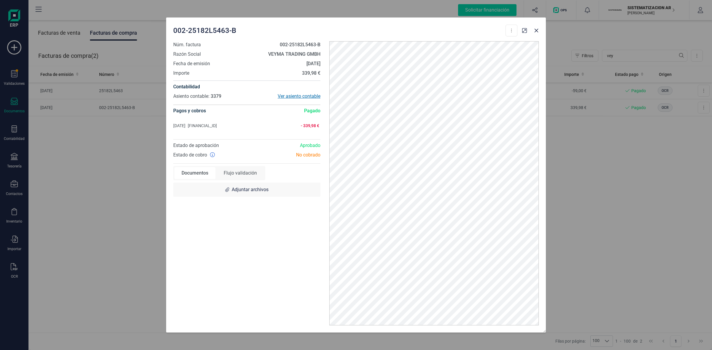
click at [292, 94] on div "Ver asiento contable" at bounding box center [284, 96] width 74 height 7
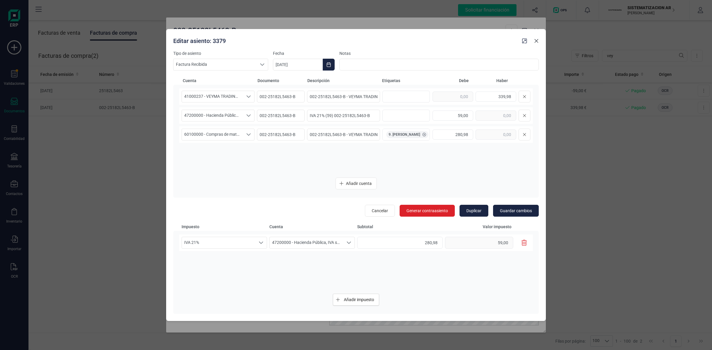
click at [536, 41] on icon "Close" at bounding box center [536, 41] width 4 height 4
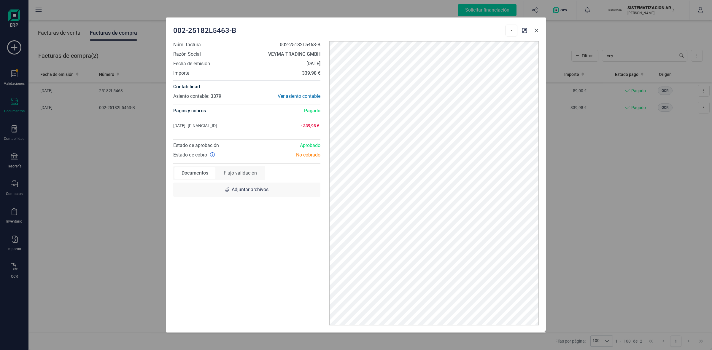
click at [536, 27] on button "Close" at bounding box center [535, 30] width 9 height 9
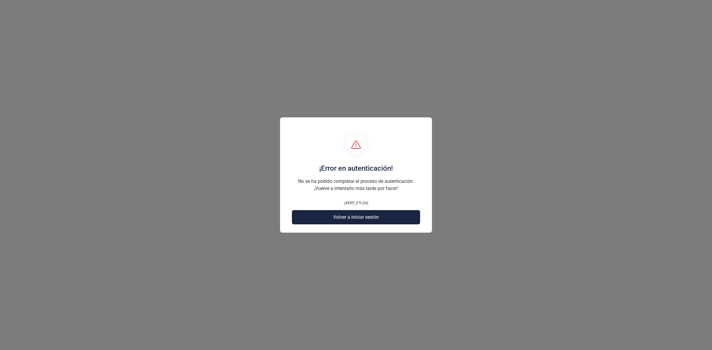
click at [343, 215] on span "Volver a iniciar sesión" at bounding box center [356, 217] width 46 height 7
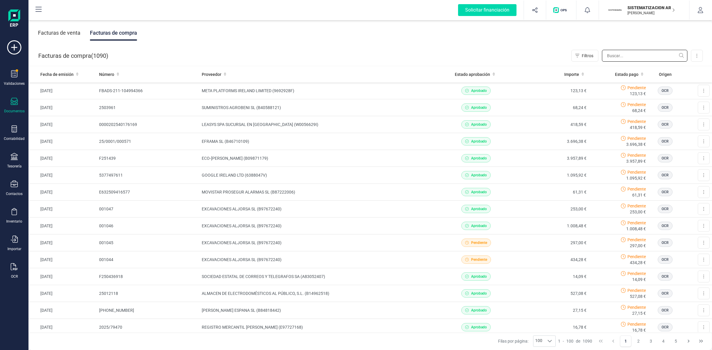
click at [631, 58] on input "text" at bounding box center [644, 56] width 85 height 12
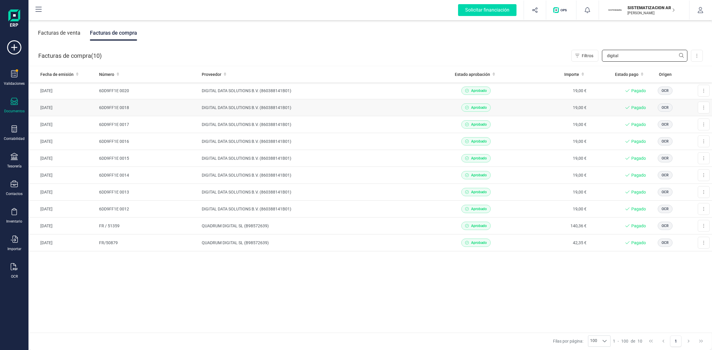
type input "digital"
click at [233, 107] on td "DIGITAL DATA SOLUTIONS B.V. (860388141B01)" at bounding box center [318, 107] width 239 height 17
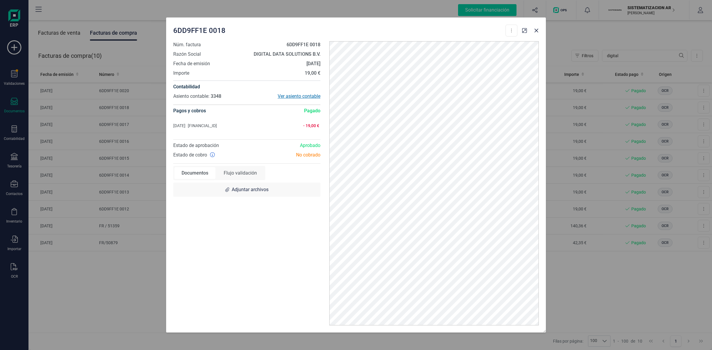
click at [287, 97] on div "Ver asiento contable" at bounding box center [284, 96] width 74 height 7
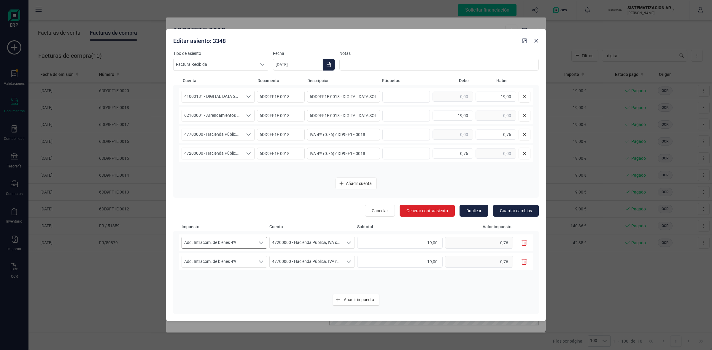
click at [263, 243] on icon "Seleccione un porcentaje" at bounding box center [261, 243] width 5 height 5
click at [242, 285] on span "Adq. Intracom. de servicios 21%" at bounding box center [215, 287] width 58 height 6
type input "0,00"
click at [260, 261] on icon "Seleccione un porcentaje" at bounding box center [261, 262] width 4 height 2
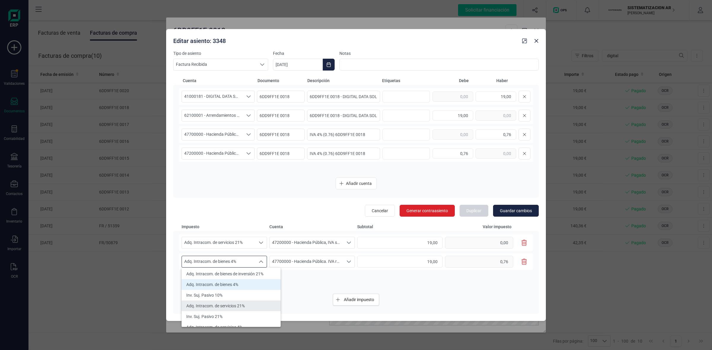
click at [241, 301] on li "Adq. Intracom. de servicios 21%" at bounding box center [230, 306] width 99 height 11
type input "0,00"
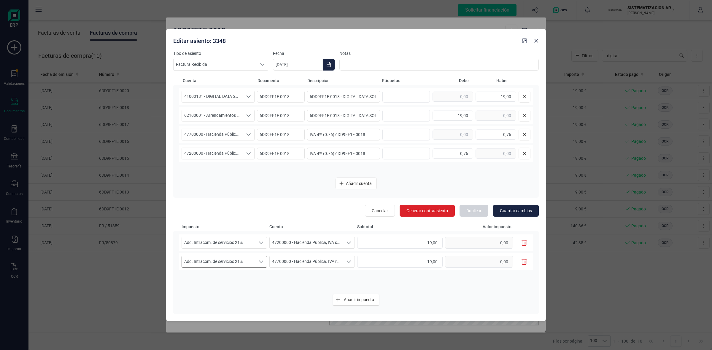
click at [235, 174] on div "41000181 - DIGITAL DATA SOLUTIONS B.V. 41000181 - DIGITAL DATA SOLUTIONS B.V. 6…" at bounding box center [355, 141] width 365 height 113
click at [390, 244] on input "19,00" at bounding box center [399, 243] width 85 height 12
click at [432, 173] on div "41000181 - DIGITAL DATA SOLUTIONS B.V. 41000181 - DIGITAL DATA SOLUTIONS B.V. 6…" at bounding box center [355, 141] width 365 height 113
click at [495, 134] on input "0,76" at bounding box center [495, 135] width 41 height 10
drag, startPoint x: 496, startPoint y: 134, endPoint x: 513, endPoint y: 135, distance: 17.2
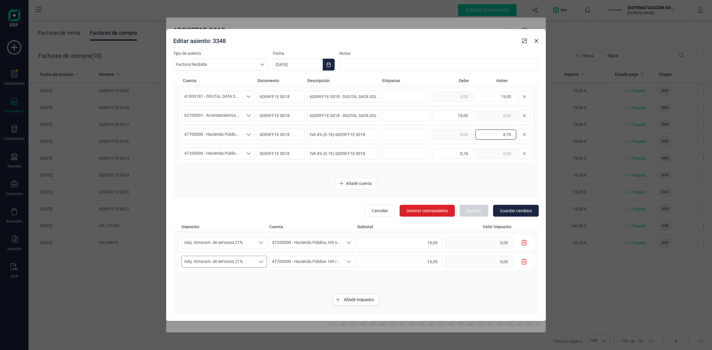
click at [513, 135] on input "0,76" at bounding box center [495, 135] width 41 height 10
type input "3,99"
click at [479, 156] on div "0,76" at bounding box center [481, 154] width 98 height 12
type input "3,99"
click at [472, 178] on div "Añadir cuenta" at bounding box center [355, 184] width 353 height 12
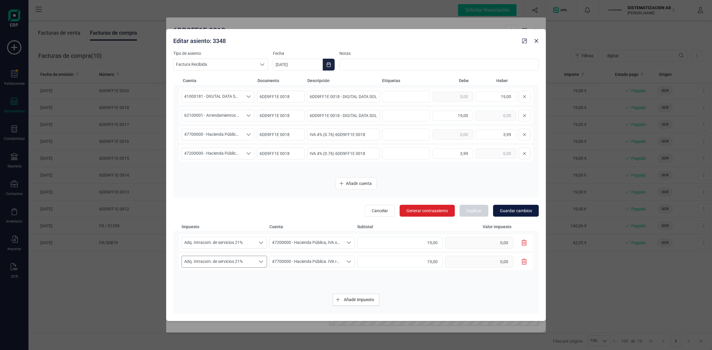
click at [521, 210] on span "Guardar cambios" at bounding box center [516, 211] width 32 height 6
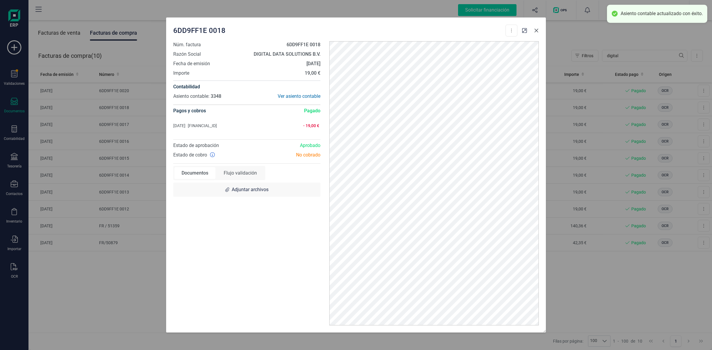
click at [536, 31] on icon "Close" at bounding box center [536, 31] width 4 height 4
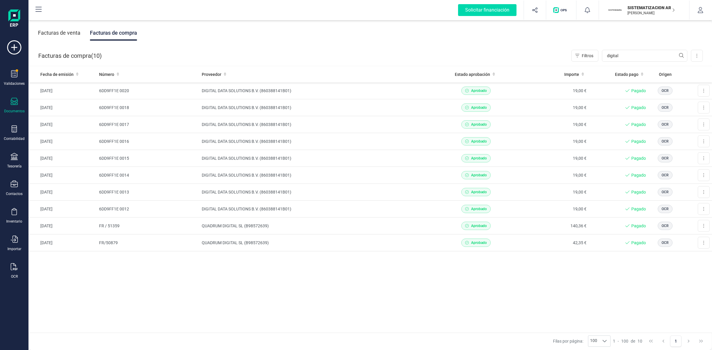
click at [418, 294] on div "Fecha de emisión Número Proveedor Estado aprobación Importe Estado pago Origen …" at bounding box center [369, 199] width 683 height 267
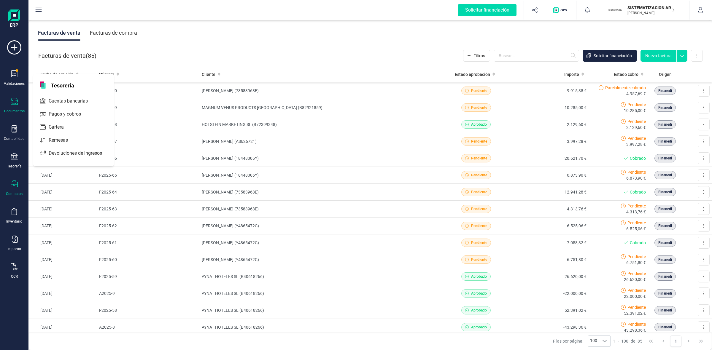
click at [14, 182] on icon at bounding box center [14, 184] width 7 height 7
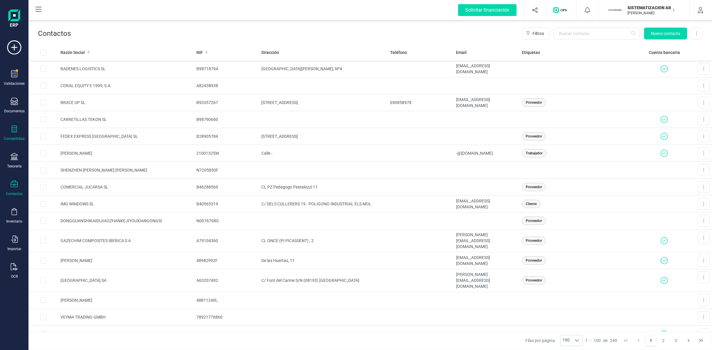
click at [11, 128] on icon at bounding box center [14, 128] width 7 height 7
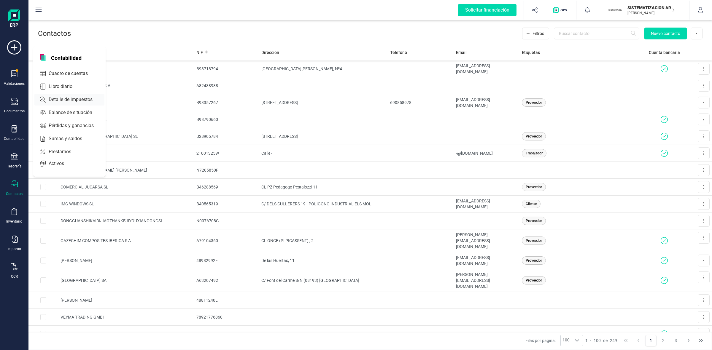
click at [73, 96] on span "Detalle de impuestos" at bounding box center [74, 99] width 57 height 7
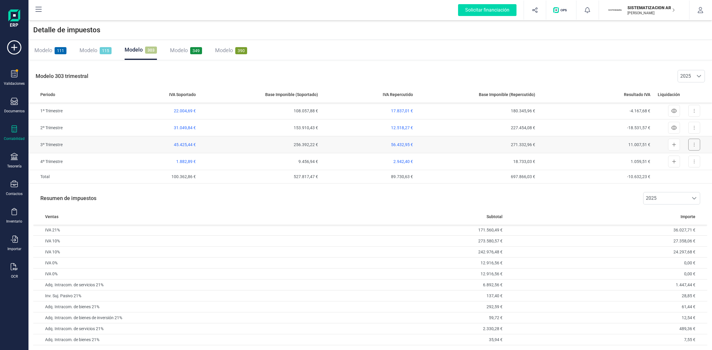
click at [691, 144] on button at bounding box center [694, 145] width 12 height 12
click at [680, 156] on button "Exportar detalle" at bounding box center [677, 159] width 44 height 12
click at [680, 158] on span "Exportar detalle" at bounding box center [680, 159] width 29 height 6
click at [304, 144] on td "256.392,22 €" at bounding box center [259, 144] width 122 height 17
click at [185, 144] on span "45.425,44 €" at bounding box center [185, 144] width 22 height 5
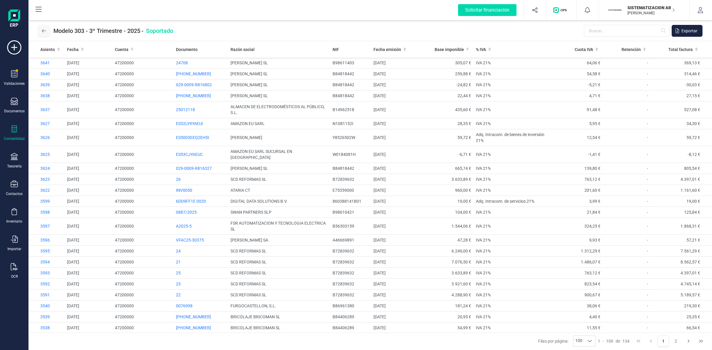
click at [41, 28] on button at bounding box center [44, 31] width 12 height 12
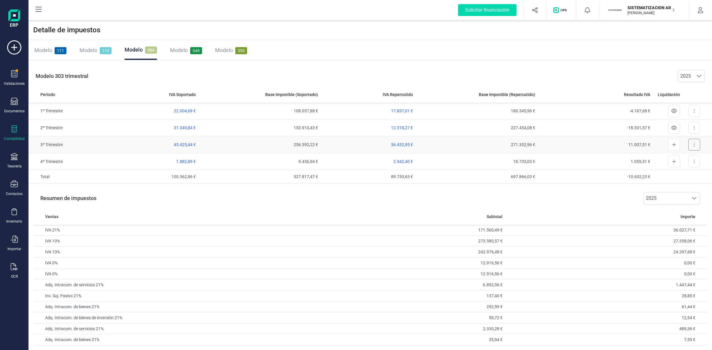
click at [693, 143] on icon at bounding box center [693, 144] width 1 height 5
click at [682, 159] on span "Exportar detalle" at bounding box center [680, 159] width 29 height 6
click at [195, 48] on span "349" at bounding box center [196, 50] width 12 height 7
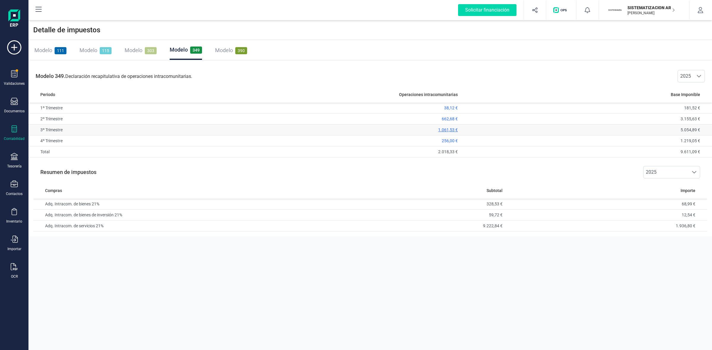
click at [445, 129] on span "1.061,53 €" at bounding box center [448, 130] width 20 height 5
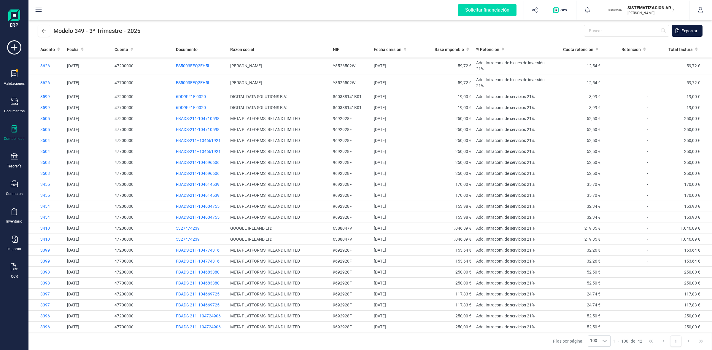
click at [681, 32] on span "Exportar" at bounding box center [689, 31] width 16 height 6
click at [644, 7] on p "SISTEMATIZACION ARQUITECTONICA EN REFORMAS SL" at bounding box center [650, 8] width 47 height 6
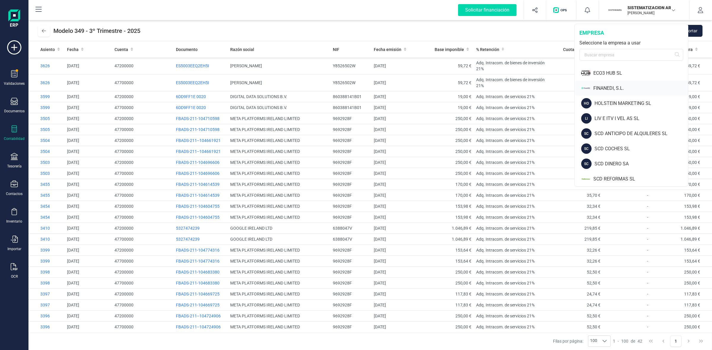
click at [606, 90] on div "FINANEDI, S.L." at bounding box center [640, 88] width 95 height 7
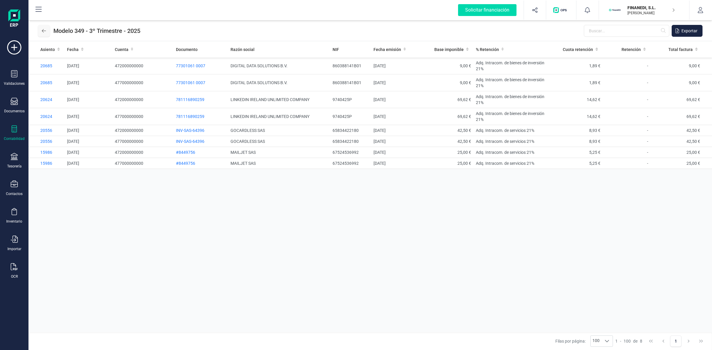
click at [42, 27] on button at bounding box center [44, 31] width 12 height 12
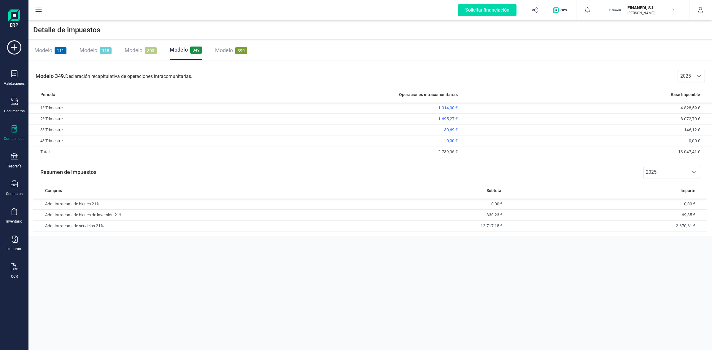
click at [58, 48] on span "111" at bounding box center [61, 50] width 12 height 7
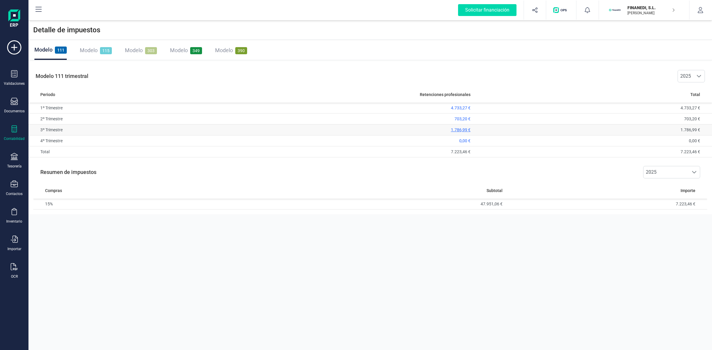
click at [459, 129] on span "1.786,99 €" at bounding box center [461, 130] width 20 height 5
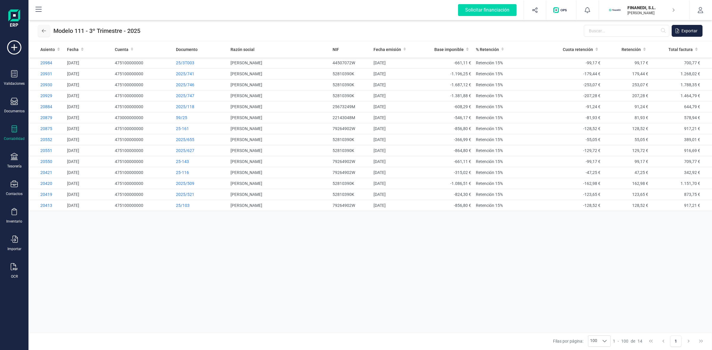
click at [47, 30] on button at bounding box center [44, 31] width 12 height 12
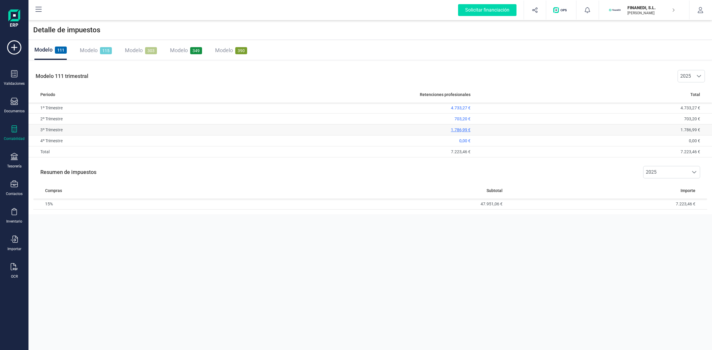
click at [460, 128] on span "1.786,99 €" at bounding box center [461, 130] width 20 height 5
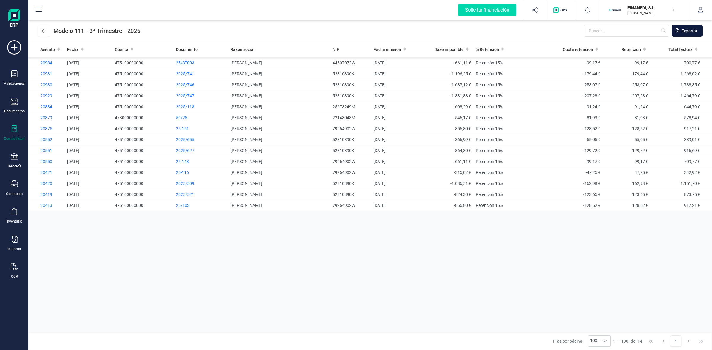
click at [692, 33] on span "Exportar" at bounding box center [689, 31] width 16 height 6
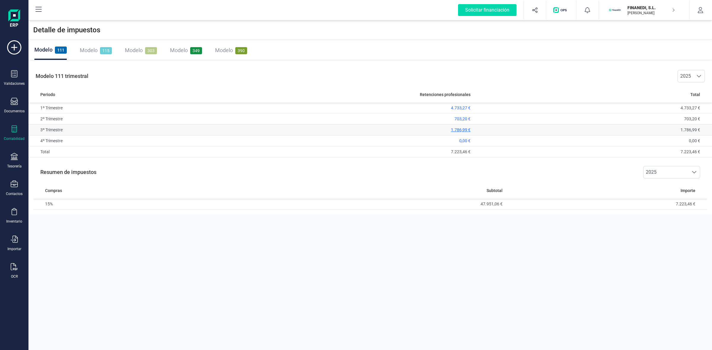
click at [466, 131] on span "1.786,99 €" at bounding box center [461, 130] width 20 height 5
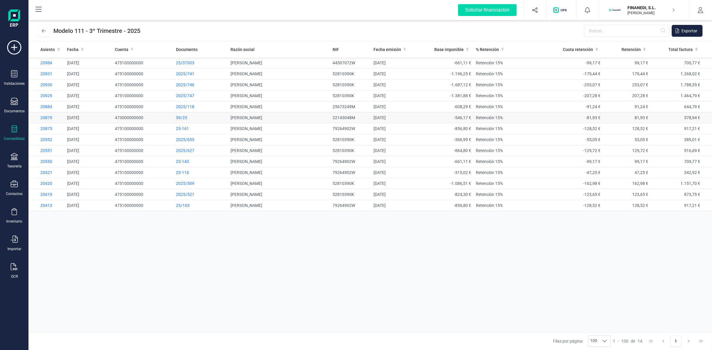
click at [248, 115] on td "[PERSON_NAME]" at bounding box center [279, 117] width 102 height 11
click at [184, 119] on span "59/25" at bounding box center [181, 117] width 11 height 5
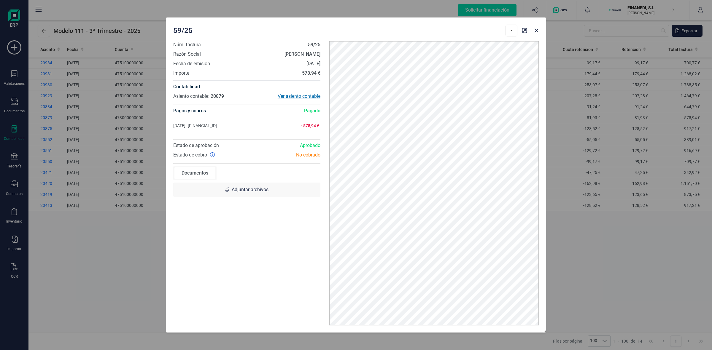
click at [284, 95] on div "Ver asiento contable" at bounding box center [284, 96] width 74 height 7
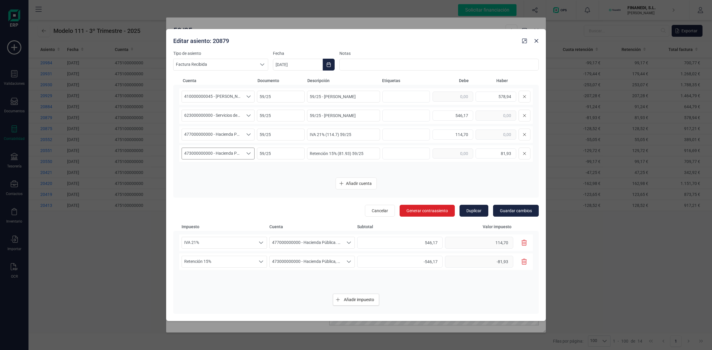
click at [247, 151] on icon "Seleccione una cuenta" at bounding box center [248, 153] width 5 height 5
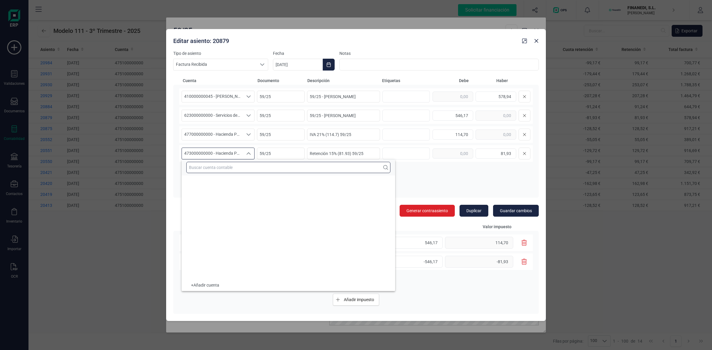
scroll to position [3810, 0]
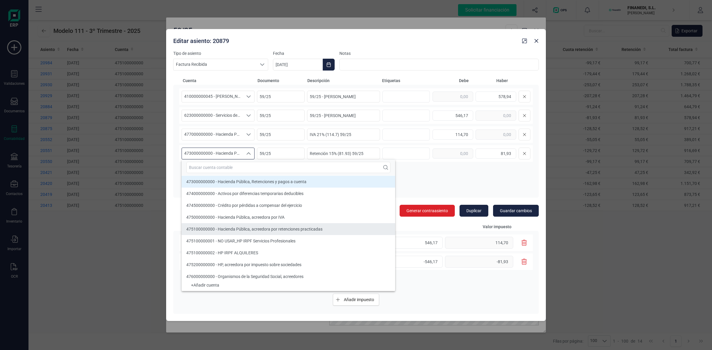
click at [214, 229] on span "475100000000 - Hacienda Pública, acreedora por retenciones practicadas" at bounding box center [254, 229] width 136 height 5
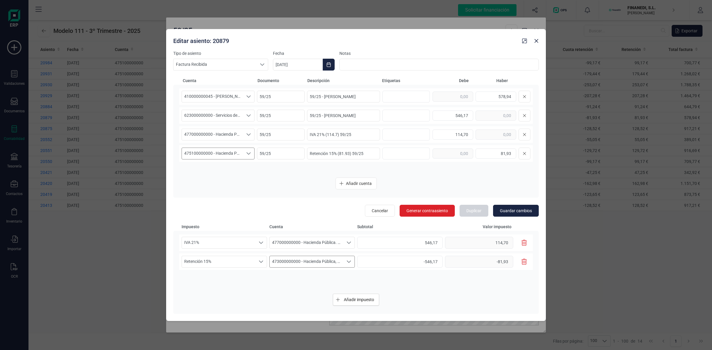
click at [346, 262] on div "Seleccione una cuenta" at bounding box center [348, 261] width 11 height 11
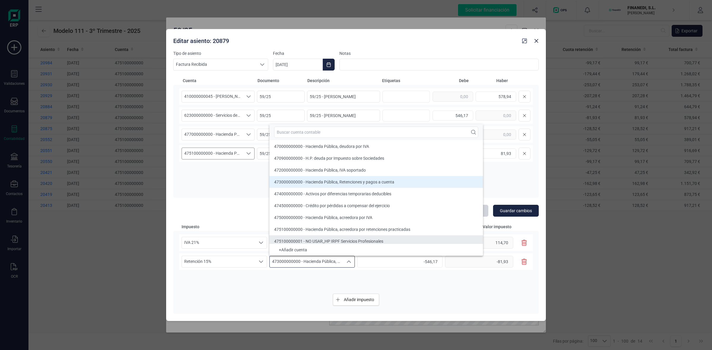
scroll to position [5, 0]
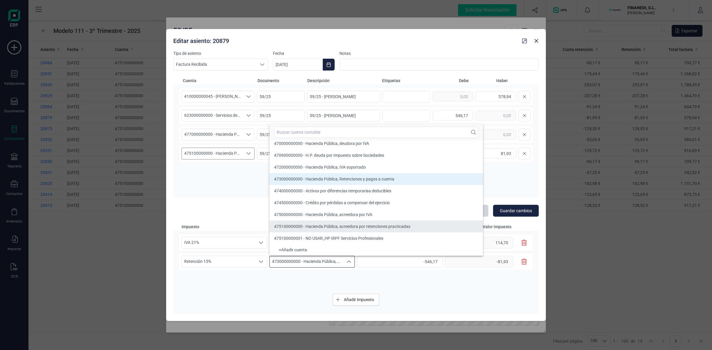
click at [307, 224] on div "475100000000 - Hacienda Pública, acreedora por retenciones practicadas" at bounding box center [342, 227] width 136 height 6
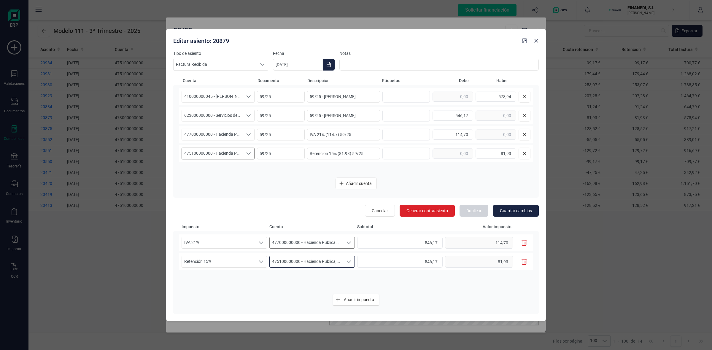
click at [305, 243] on span "477000000000 - Hacienda Pública. IVA repercutido" at bounding box center [307, 242] width 74 height 11
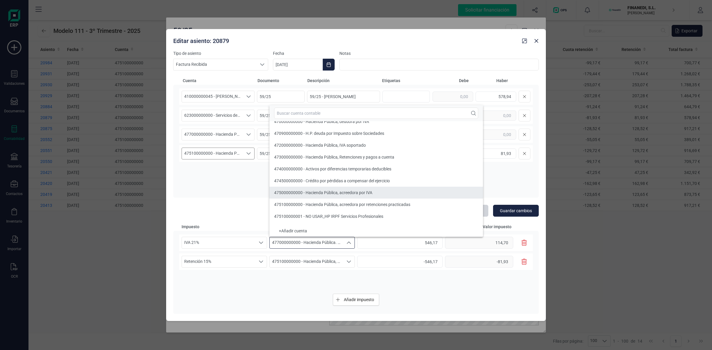
scroll to position [0, 0]
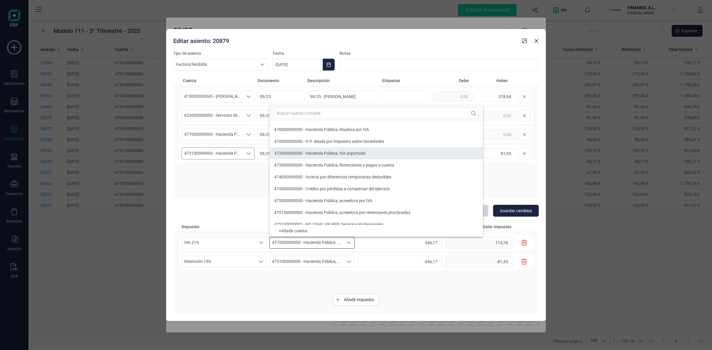
click at [315, 150] on li "472000000000 - Hacienda Pública, IVA soportado" at bounding box center [376, 153] width 214 height 12
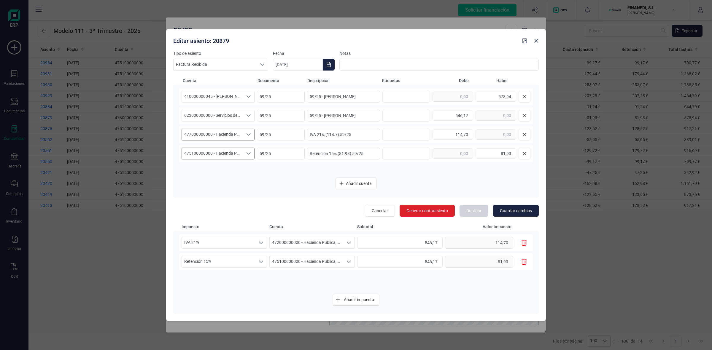
click at [248, 135] on icon "Seleccione una cuenta" at bounding box center [248, 134] width 5 height 5
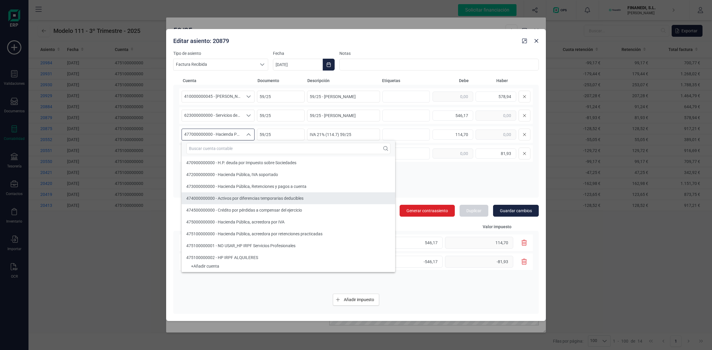
scroll to position [3731, 0]
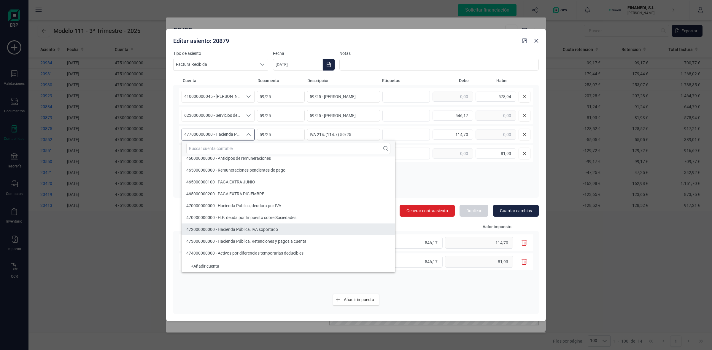
click at [225, 229] on span "472000000000 - Hacienda Pública, IVA soportado" at bounding box center [232, 229] width 92 height 5
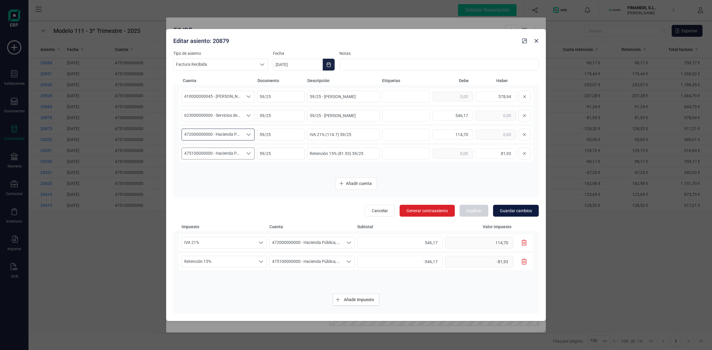
click at [506, 210] on span "Guardar cambios" at bounding box center [516, 211] width 32 height 6
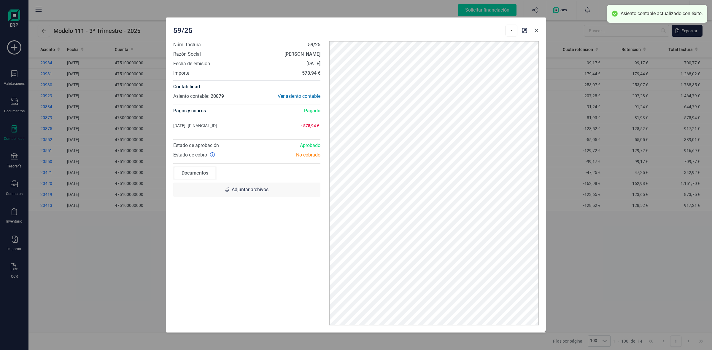
click at [536, 28] on icon "Close" at bounding box center [536, 30] width 5 height 5
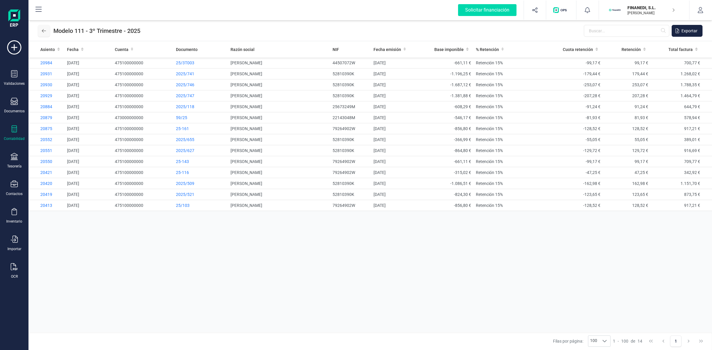
click at [42, 32] on icon at bounding box center [44, 30] width 4 height 5
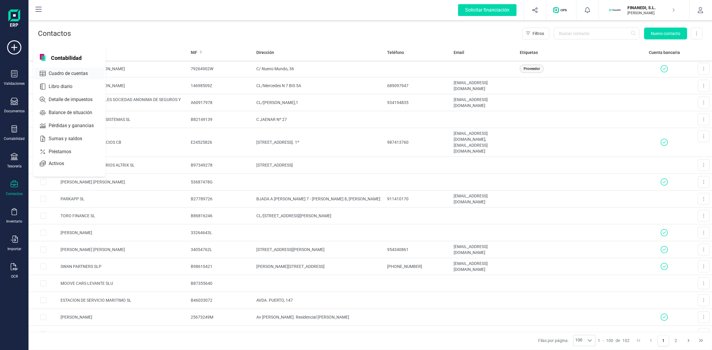
click at [71, 71] on span "Cuadro de cuentas" at bounding box center [72, 73] width 52 height 7
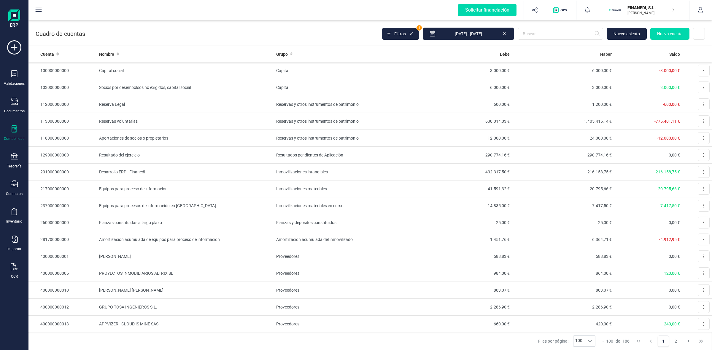
click at [488, 34] on input "[DATE] - [DATE]" at bounding box center [468, 34] width 91 height 12
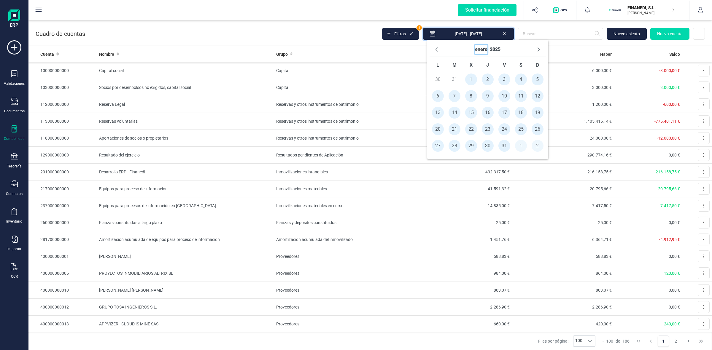
click at [477, 50] on button "enero" at bounding box center [481, 49] width 12 height 9
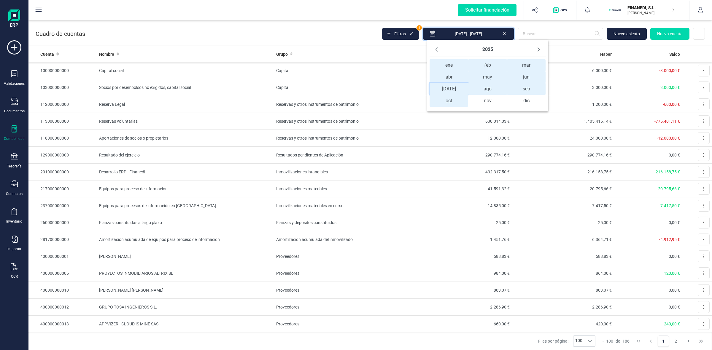
click at [447, 89] on span "[DATE] [DATE]" at bounding box center [448, 89] width 39 height 12
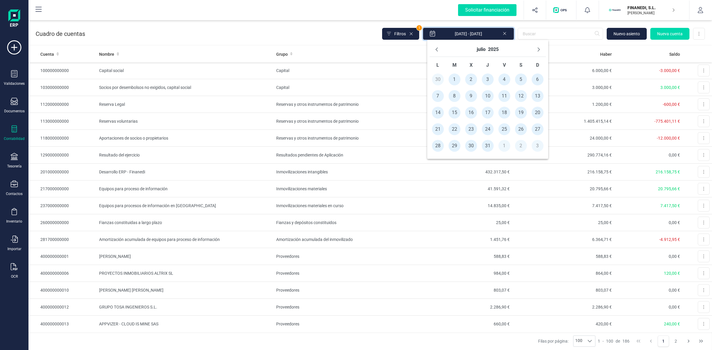
click at [455, 79] on span "1" at bounding box center [454, 80] width 12 height 12
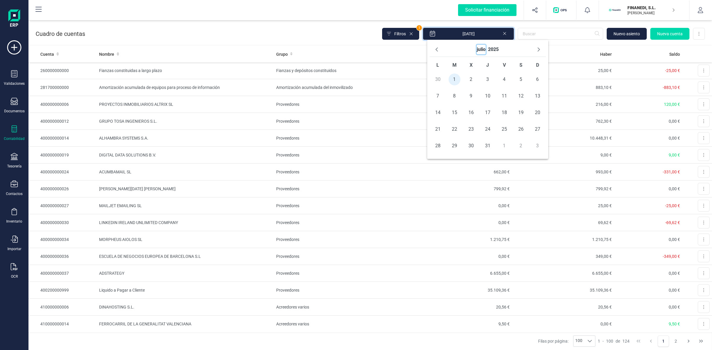
click at [481, 48] on button "julio" at bounding box center [481, 49] width 9 height 9
click at [522, 88] on span "sep" at bounding box center [526, 89] width 39 height 12
click at [451, 145] on span "30" at bounding box center [454, 146] width 12 height 12
type input "[DATE] - [DATE]"
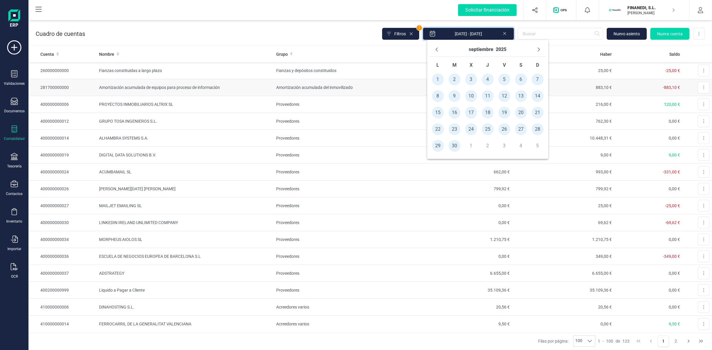
scroll to position [37, 0]
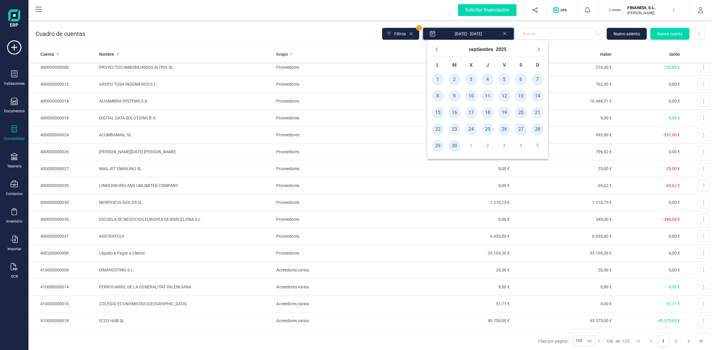
click at [379, 84] on td "Proveedores" at bounding box center [342, 84] width 136 height 17
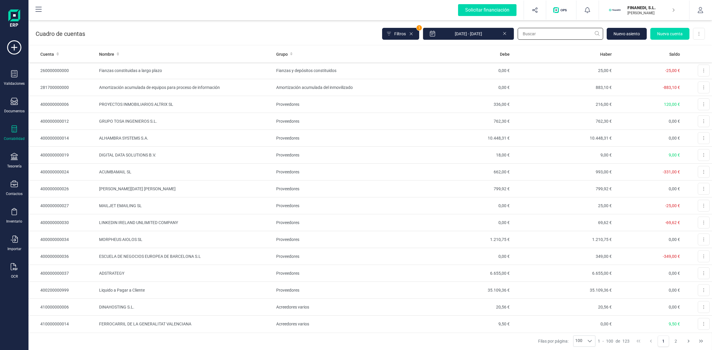
click at [525, 31] on input "text" at bounding box center [559, 34] width 85 height 12
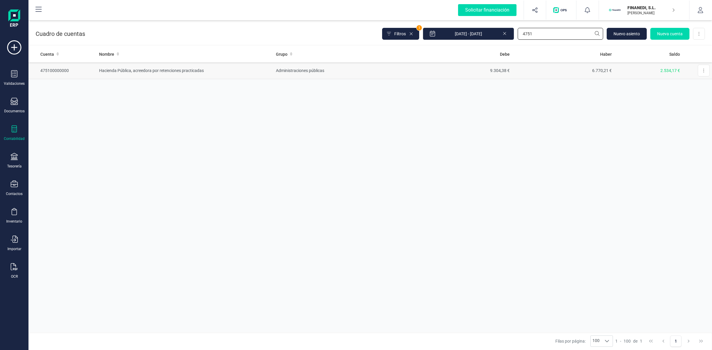
type input "4751"
click at [297, 69] on td "Administraciones públicas" at bounding box center [341, 70] width 136 height 17
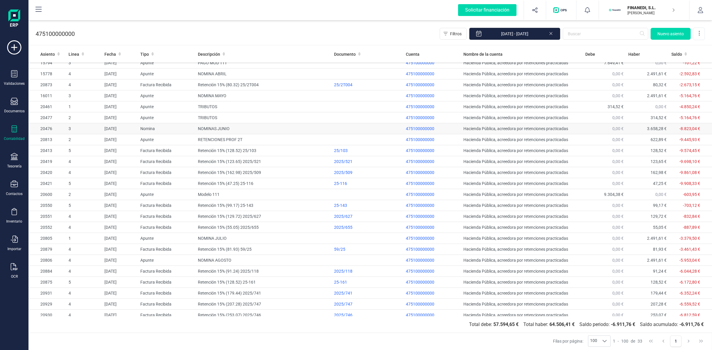
scroll to position [110, 0]
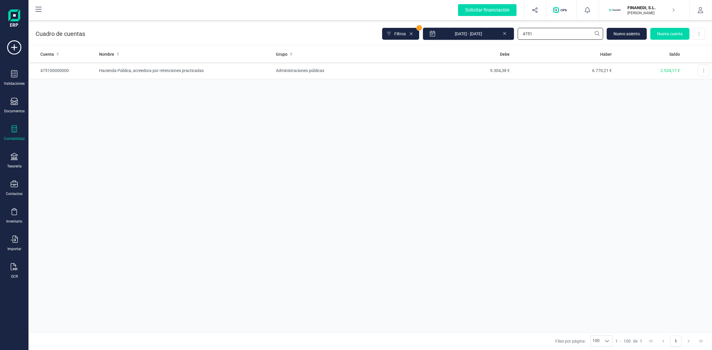
drag, startPoint x: 558, startPoint y: 36, endPoint x: 468, endPoint y: 37, distance: 90.2
click at [468, 37] on div "Filtros 1 [DATE] - [DATE] 4751 [GEOGRAPHIC_DATA] Nueva cuenta Descargar Excel" at bounding box center [543, 34] width 323 height 12
type input "4650"
click at [494, 70] on td "6.551,90 €" at bounding box center [461, 70] width 102 height 17
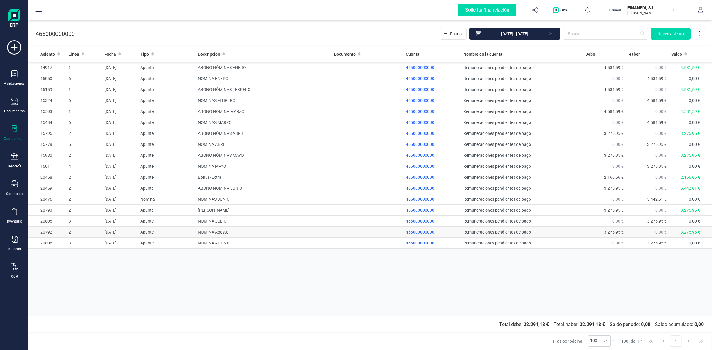
click at [219, 232] on td "NOMINA Agosto" at bounding box center [263, 232] width 136 height 11
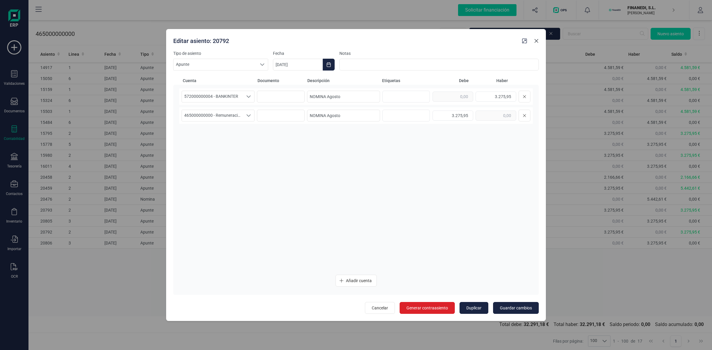
click at [536, 42] on icon "Close" at bounding box center [536, 41] width 4 height 4
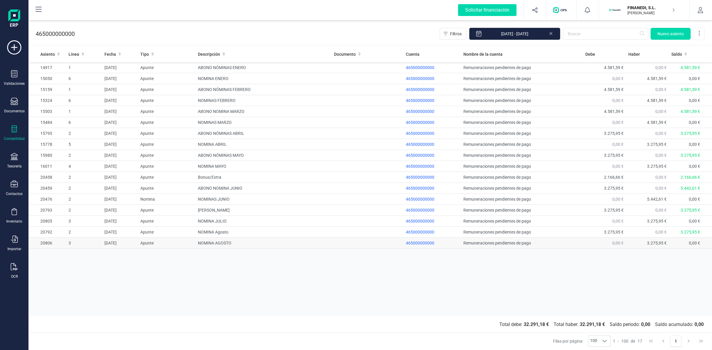
click at [224, 243] on td "NOMINA AGOSTO" at bounding box center [263, 243] width 136 height 11
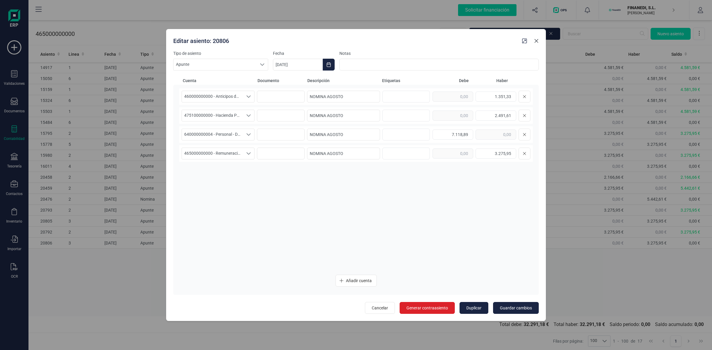
click at [536, 43] on icon "Close" at bounding box center [536, 41] width 5 height 5
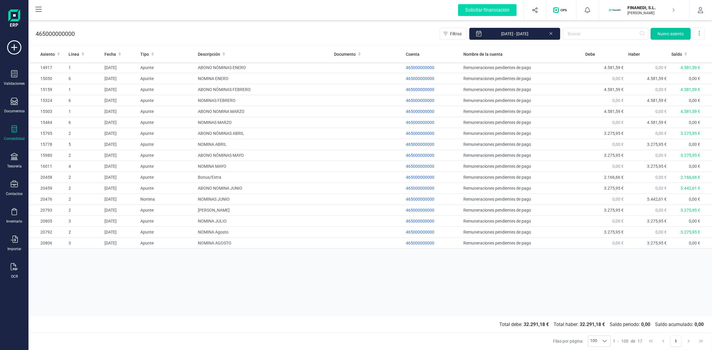
click at [665, 31] on span "Nuevo asiento" at bounding box center [670, 34] width 26 height 6
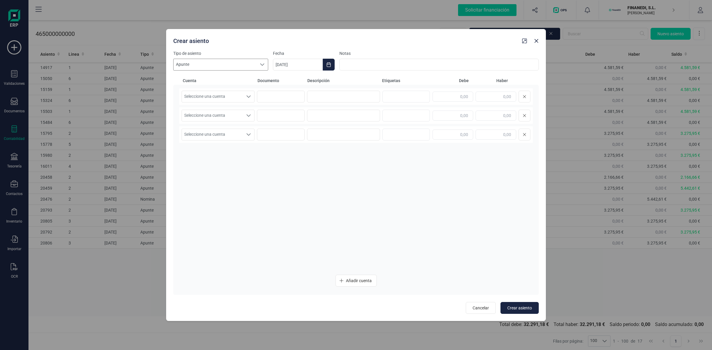
click at [262, 61] on div at bounding box center [262, 64] width 11 height 11
click at [199, 98] on li "Nomina" at bounding box center [220, 98] width 95 height 11
click at [311, 65] on input "[DATE]" at bounding box center [298, 65] width 50 height 12
click at [294, 60] on input "[DATE]" at bounding box center [298, 65] width 50 height 12
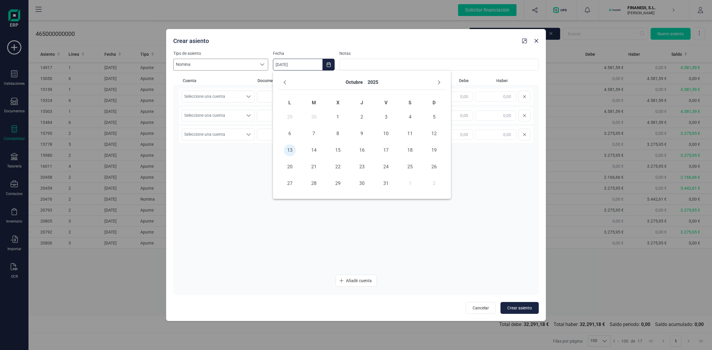
drag, startPoint x: 300, startPoint y: 64, endPoint x: 238, endPoint y: 63, distance: 62.0
click at [238, 63] on div "Tipo de asiento Nomina Nomina Nomina Fecha 13/10/2025 Notas" at bounding box center [355, 60] width 365 height 20
click at [325, 63] on button "Choose Date" at bounding box center [329, 65] width 12 height 12
click at [329, 64] on icon "Choose Date" at bounding box center [328, 64] width 5 height 5
click at [283, 82] on icon "Previous Month" at bounding box center [284, 82] width 5 height 5
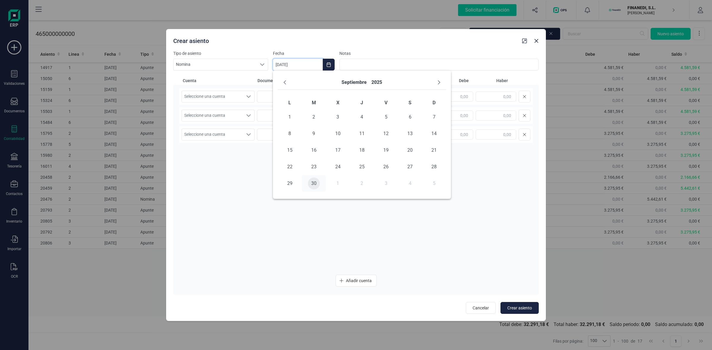
click at [310, 183] on span "30" at bounding box center [314, 184] width 12 height 12
type input "[DATE]"
click at [248, 95] on icon "Seleccione una cuenta" at bounding box center [248, 96] width 5 height 5
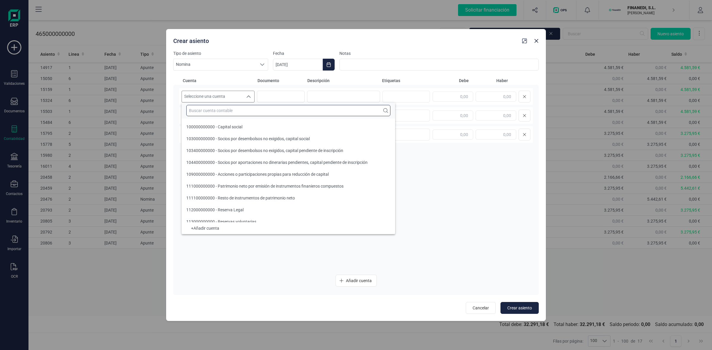
click at [224, 108] on input "text" at bounding box center [288, 110] width 204 height 11
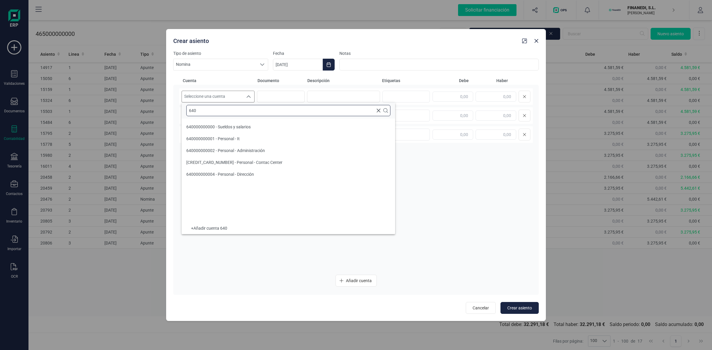
scroll to position [0, 0]
type input "6400"
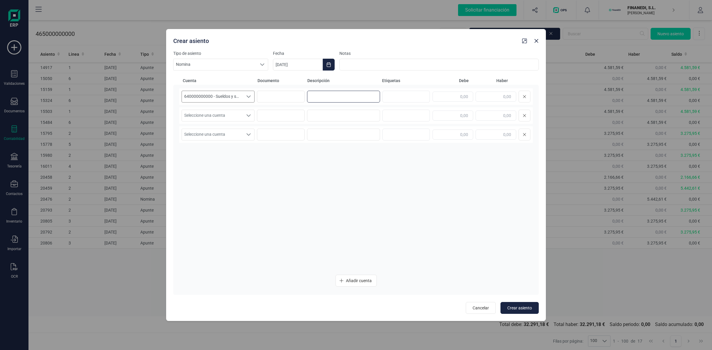
click at [310, 99] on input at bounding box center [343, 97] width 73 height 12
type input "nomina septiembre"
type input "6.762,57"
click at [250, 117] on icon "Seleccione una cuenta" at bounding box center [248, 115] width 5 height 5
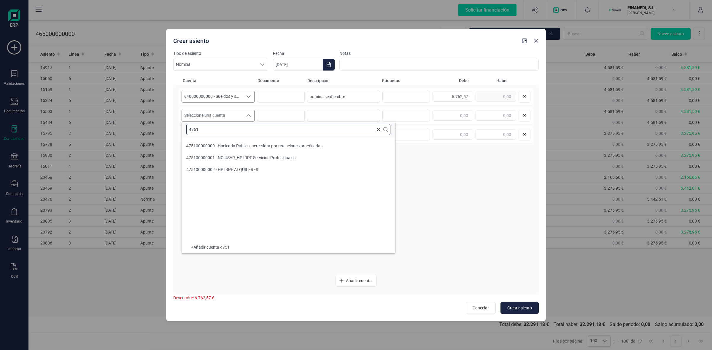
type input "4751"
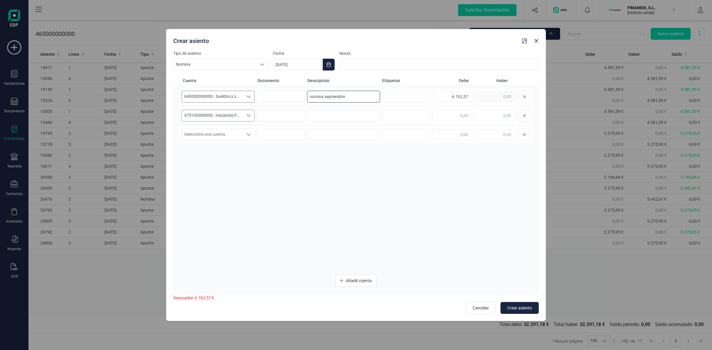
drag, startPoint x: 348, startPoint y: 95, endPoint x: 244, endPoint y: 94, distance: 104.1
click at [244, 94] on div "640000000000 - Sueldos y salarios 640000000000 - Sueldos y salarios 64000000000…" at bounding box center [355, 96] width 353 height 17
click at [341, 116] on input at bounding box center [343, 116] width 73 height 12
paste input "nomina septiembre"
type input "nomina septiembre"
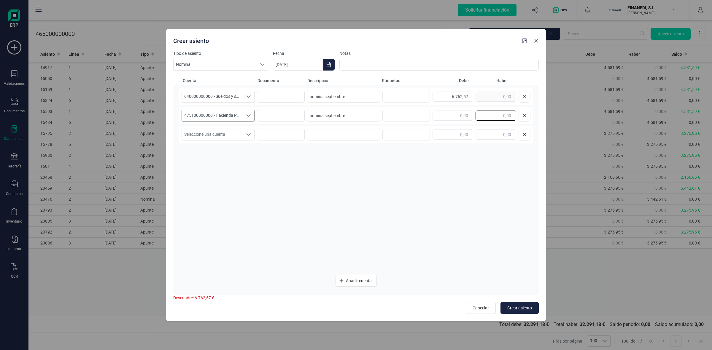
click at [494, 117] on input "text" at bounding box center [495, 116] width 41 height 10
type input "3.486,62"
click at [242, 130] on span "Seleccione una cuenta" at bounding box center [212, 134] width 61 height 11
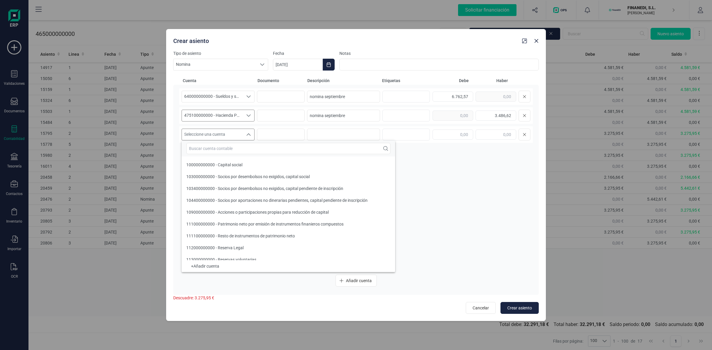
click at [234, 132] on span "Seleccione una cuenta" at bounding box center [212, 134] width 61 height 11
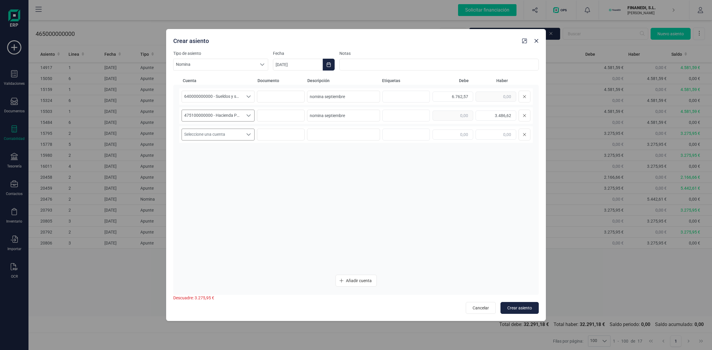
click at [231, 133] on span "Seleccione una cuenta" at bounding box center [212, 134] width 61 height 11
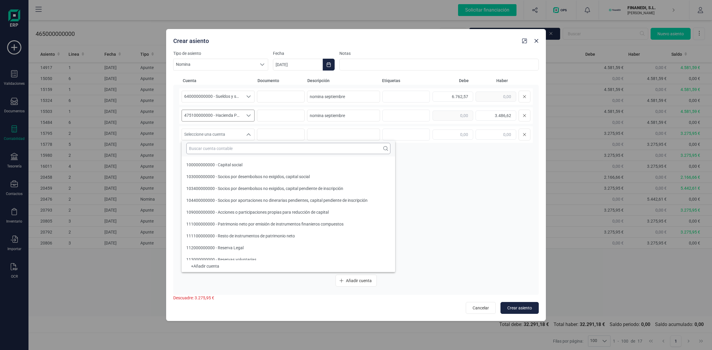
click at [229, 152] on input "text" at bounding box center [288, 148] width 204 height 11
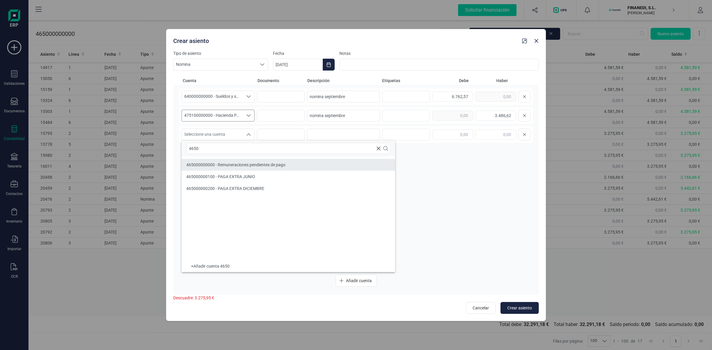
type input "4650"
click at [219, 165] on span "465000000000 - Remuneraciones pendientes de pago" at bounding box center [235, 165] width 99 height 5
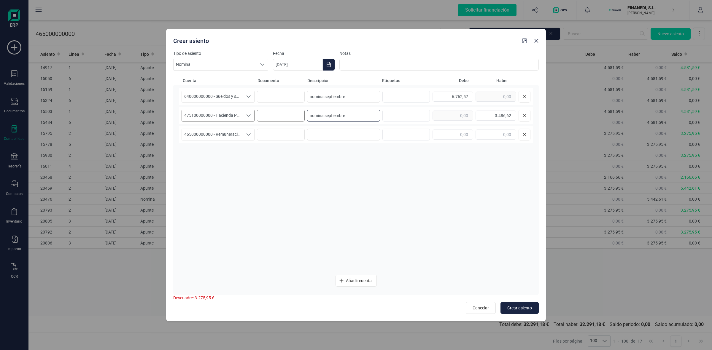
drag, startPoint x: 353, startPoint y: 118, endPoint x: 290, endPoint y: 111, distance: 64.1
click at [290, 111] on div "475100000000 - Hacienda Pública, acreedora por retenciones practicadas 47510000…" at bounding box center [355, 115] width 353 height 17
click at [335, 136] on input at bounding box center [343, 135] width 73 height 12
paste input "nomina septiembre"
type input "nomina septiembre"
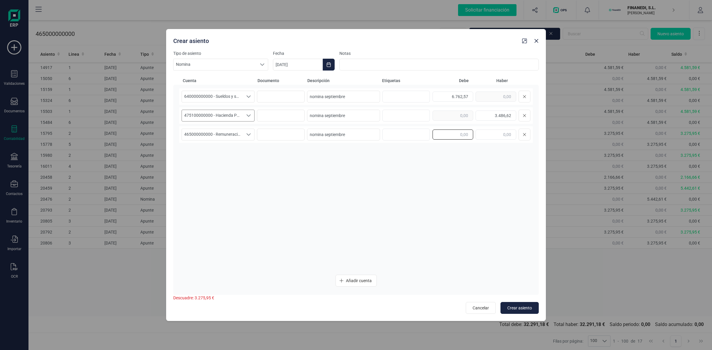
click at [442, 136] on input "text" at bounding box center [452, 135] width 41 height 10
type input "3.275,95"
click at [429, 173] on div "640000000000 - Sueldos y salarios 640000000000 - Sueldos y salarios 64000000000…" at bounding box center [355, 178] width 353 height 181
click at [478, 135] on div "3.275,95" at bounding box center [481, 135] width 98 height 12
drag, startPoint x: 448, startPoint y: 134, endPoint x: 483, endPoint y: 133, distance: 35.6
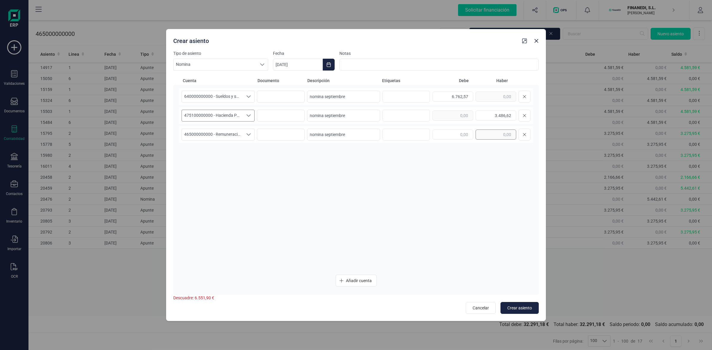
click at [483, 133] on input "text" at bounding box center [495, 135] width 41 height 10
type input "3.275,95"
click at [515, 305] on span "Crear asiento" at bounding box center [519, 308] width 25 height 6
type input "[DATE]"
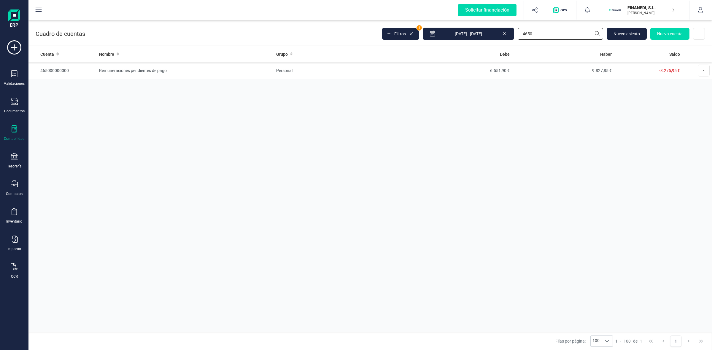
drag, startPoint x: 537, startPoint y: 33, endPoint x: 493, endPoint y: 40, distance: 45.3
click at [497, 39] on div "Filtros 1 01/07/2025 - 30/09/2025 4650 Nuevo asiento Nueva cuenta Descargar Exc…" at bounding box center [543, 34] width 323 height 12
type input "4751"
click at [177, 70] on td "Hacienda Pública, acreedora por retenciones practicadas" at bounding box center [185, 70] width 177 height 17
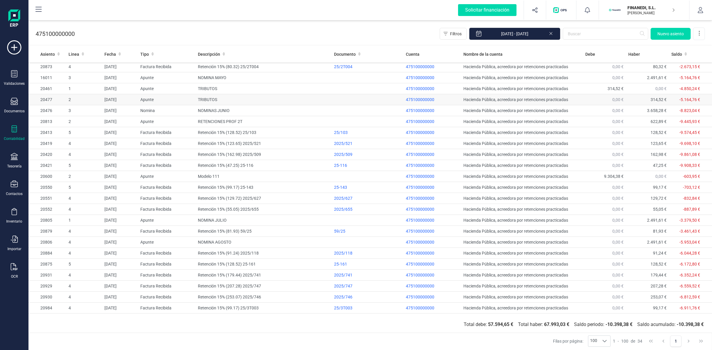
scroll to position [121, 0]
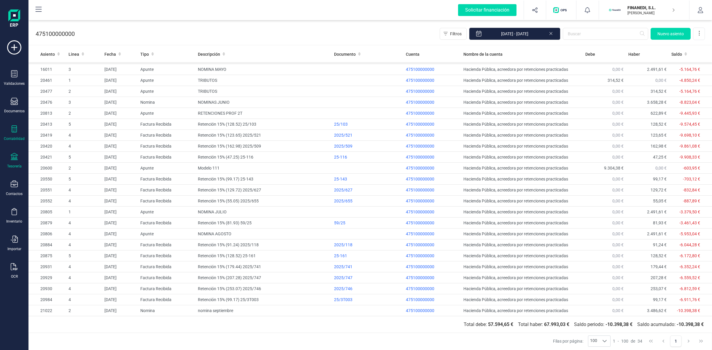
click at [8, 160] on div "Tesorería" at bounding box center [14, 161] width 24 height 16
click at [64, 99] on span "Cuentas bancarias" at bounding box center [72, 101] width 52 height 7
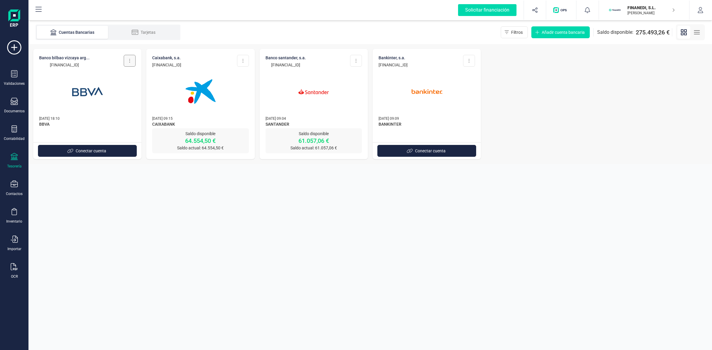
click at [129, 59] on icon at bounding box center [129, 60] width 1 height 5
click at [52, 70] on div at bounding box center [87, 88] width 96 height 40
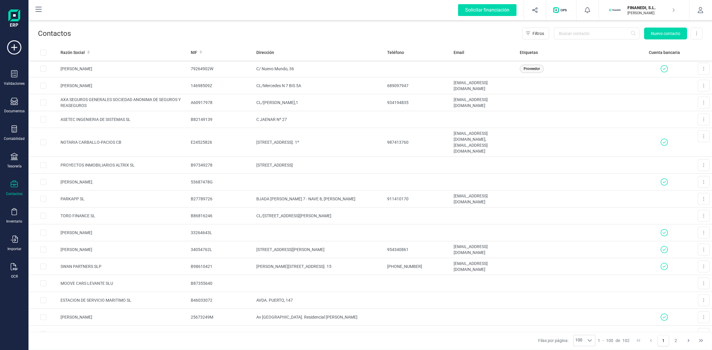
click at [635, 9] on p "FINANEDI, S.L." at bounding box center [650, 8] width 47 height 6
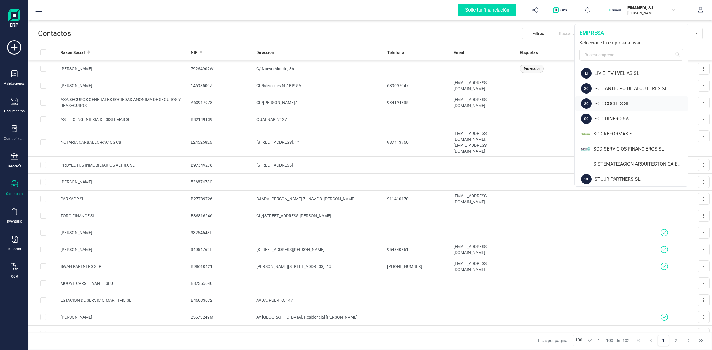
scroll to position [48, 0]
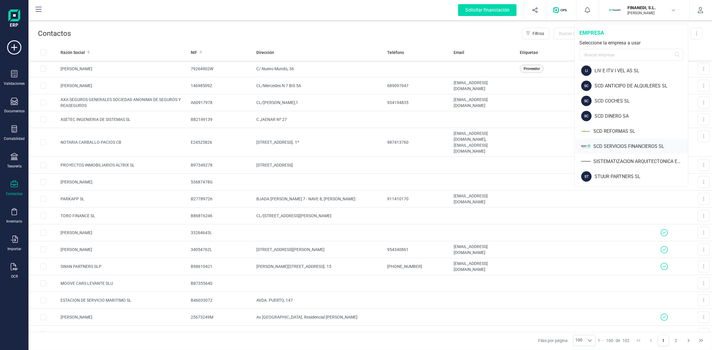
click at [607, 143] on div "SCD SERVICIOS FINANCIEROS SL" at bounding box center [640, 146] width 95 height 7
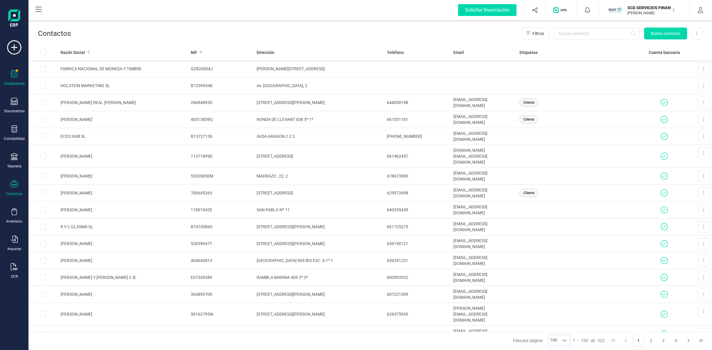
click at [12, 70] on icon at bounding box center [14, 73] width 7 height 7
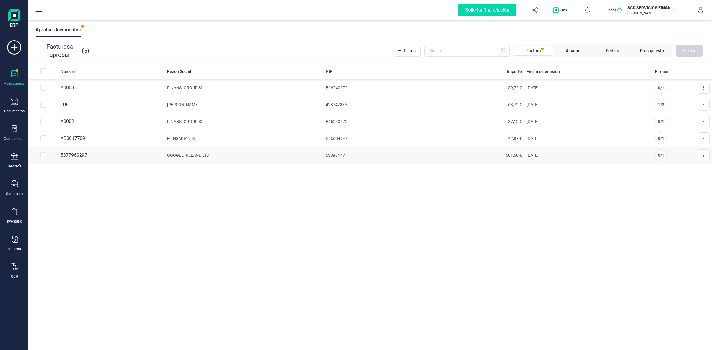
click at [175, 156] on td "GOOGLE IRELAND LTD" at bounding box center [244, 155] width 159 height 17
click at [706, 155] on button at bounding box center [704, 155] width 12 height 12
click at [691, 171] on span "Aprobar factura" at bounding box center [690, 170] width 30 height 6
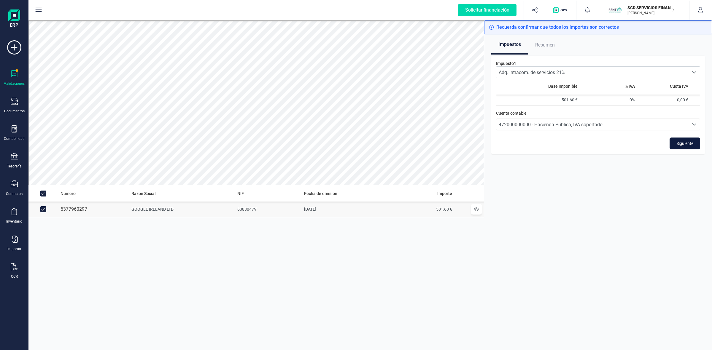
click at [684, 141] on span "Siguiente" at bounding box center [684, 144] width 17 height 6
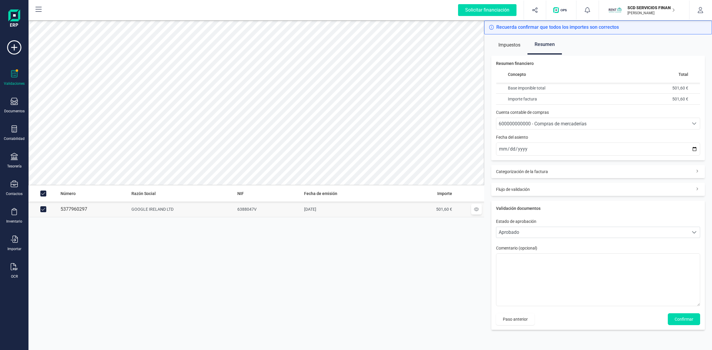
click at [524, 123] on span "600000000000 - Compras de mercaderías" at bounding box center [543, 124] width 88 height 6
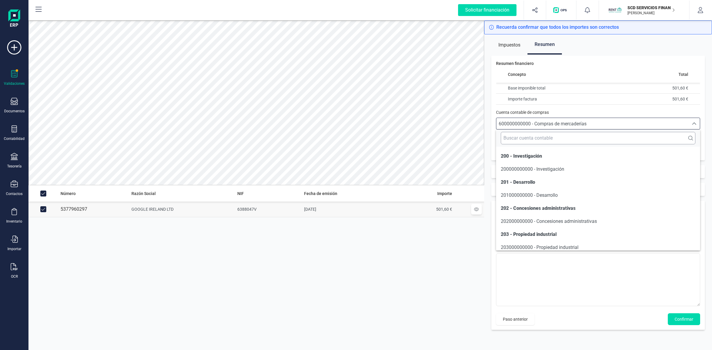
scroll to position [2805, 0]
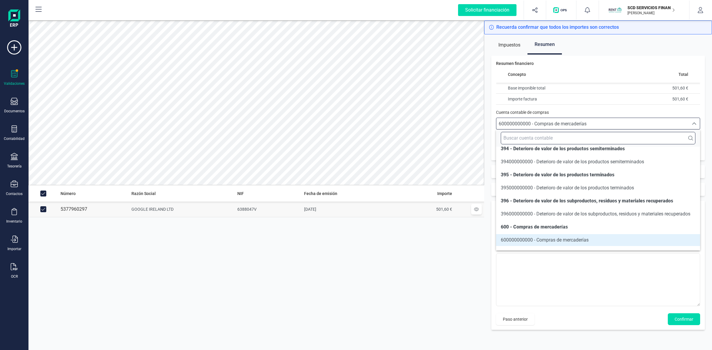
click at [529, 141] on input "text" at bounding box center [598, 138] width 195 height 12
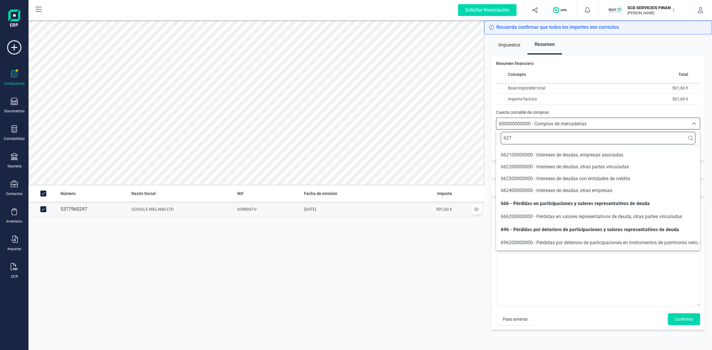
scroll to position [0, 0]
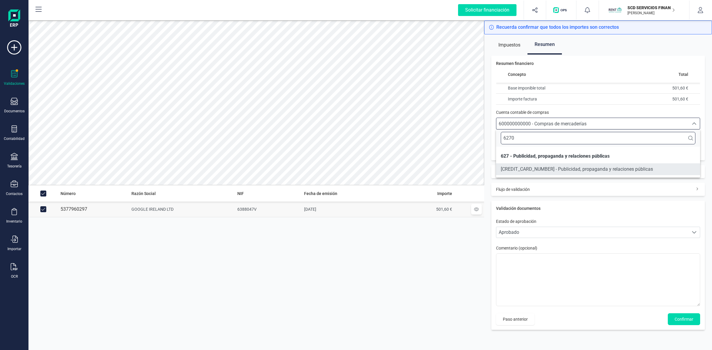
type input "6270"
click at [524, 171] on span "[CREDIT_CARD_NUMBER] - Publicidad, propaganda y relaciones públicas" at bounding box center [577, 169] width 152 height 6
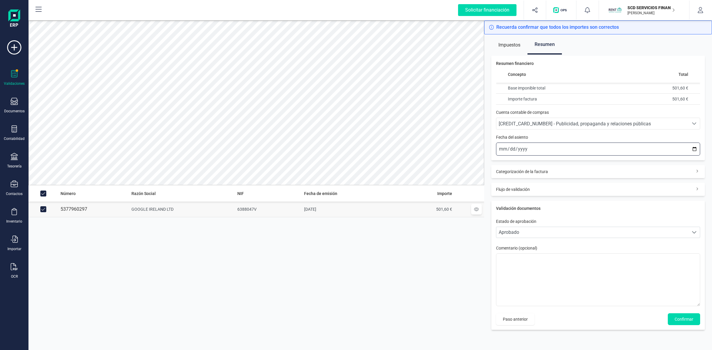
click at [500, 146] on input "[DATE]" at bounding box center [598, 149] width 204 height 13
type input "[DATE]"
click at [685, 319] on span "Confirmar" at bounding box center [683, 319] width 19 height 6
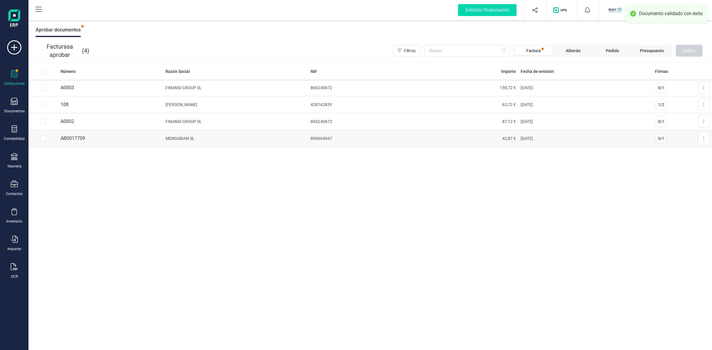
click at [165, 136] on td "MENSABIAN SL" at bounding box center [235, 138] width 145 height 17
click at [702, 139] on button at bounding box center [704, 139] width 12 height 12
click at [697, 153] on span "Aprobar factura" at bounding box center [690, 153] width 30 height 6
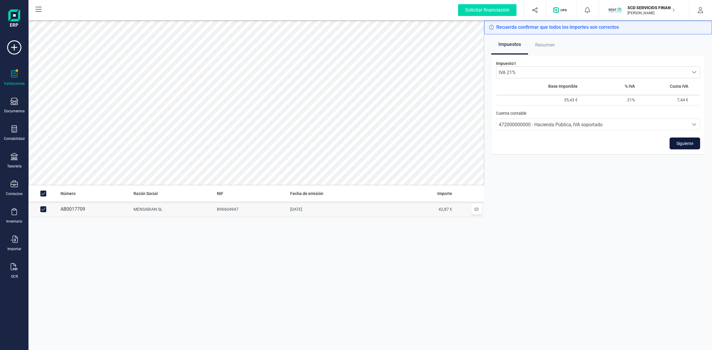
click at [683, 144] on span "Siguiente" at bounding box center [684, 144] width 17 height 6
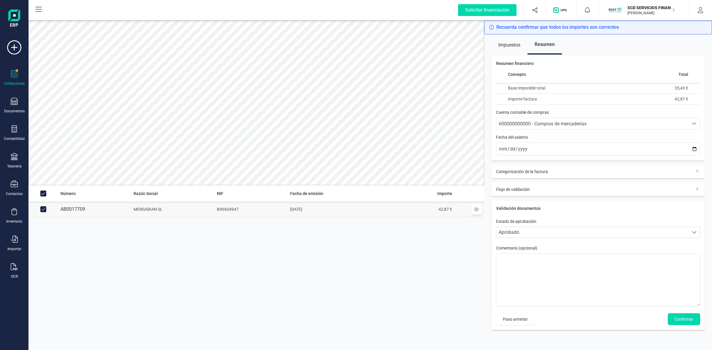
click at [538, 122] on span "600000000000 - Compras de mercaderías" at bounding box center [543, 124] width 88 height 6
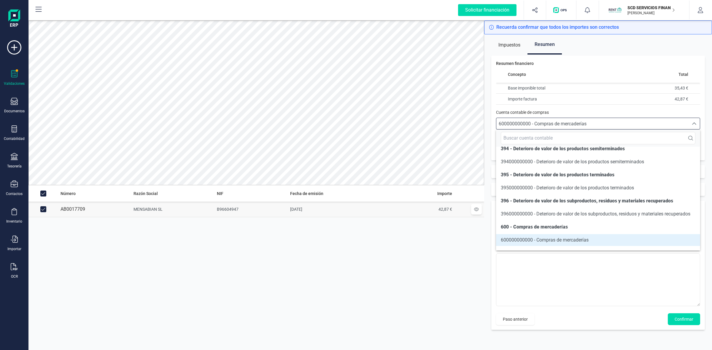
scroll to position [3183, 0]
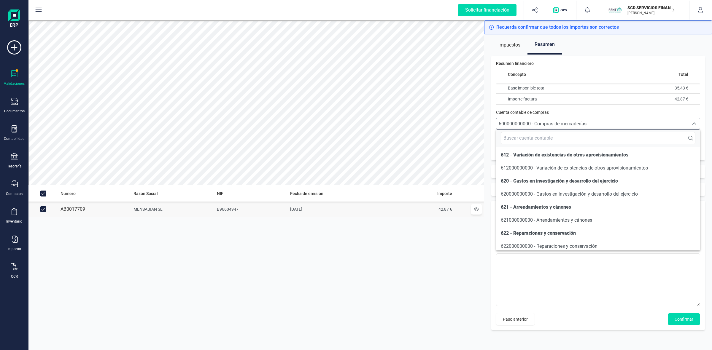
click at [537, 124] on span "600000000000 - Compras de mercaderías" at bounding box center [543, 124] width 88 height 6
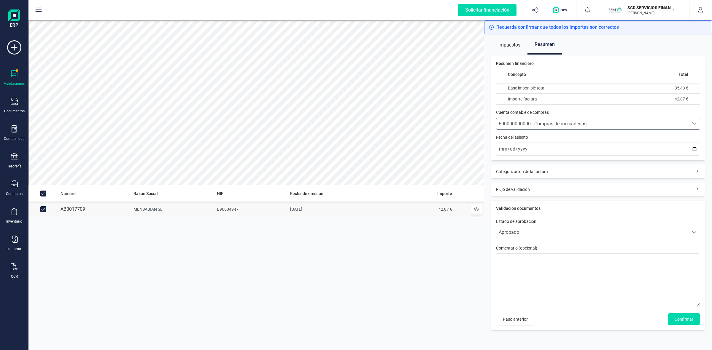
click at [537, 127] on span "600000000000 - Compras de mercaderías" at bounding box center [543, 124] width 88 height 6
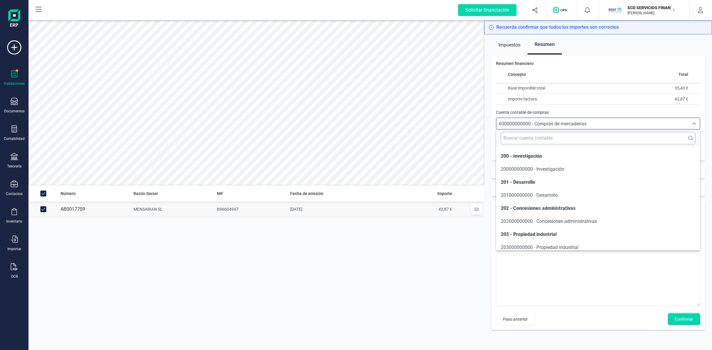
scroll to position [3137, 0]
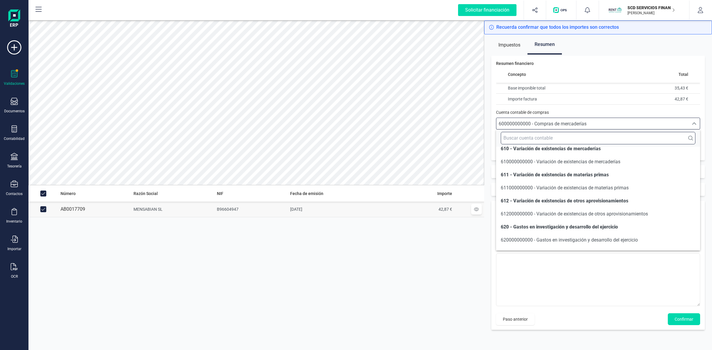
click at [536, 139] on input "text" at bounding box center [598, 138] width 195 height 12
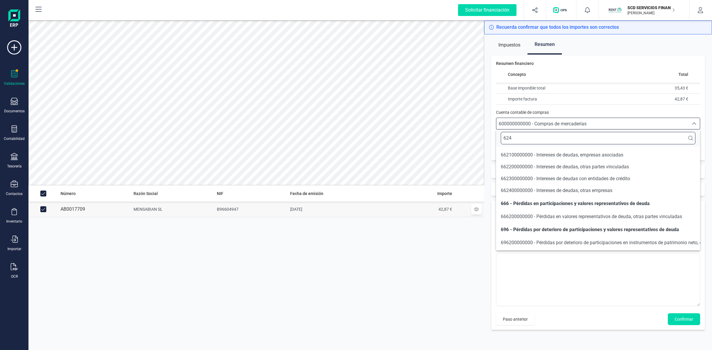
scroll to position [0, 0]
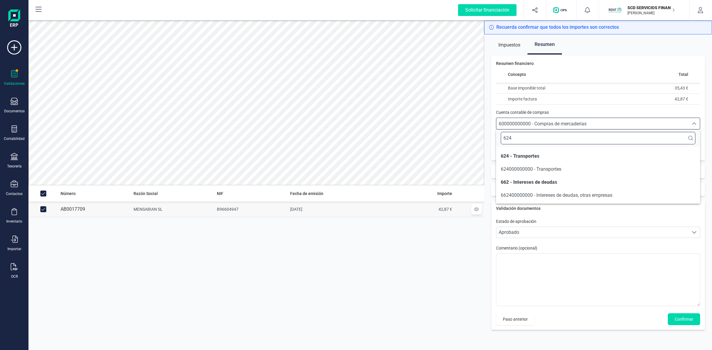
type input "624"
click at [535, 166] on span "624000000000 - Transportes" at bounding box center [531, 169] width 60 height 6
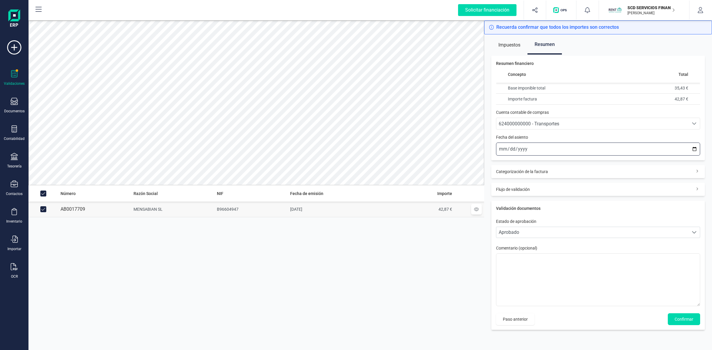
click at [499, 147] on input "2025-10-13" at bounding box center [598, 149] width 204 height 13
type input "2025-10-01"
click at [671, 317] on button "Confirmar" at bounding box center [684, 319] width 32 height 12
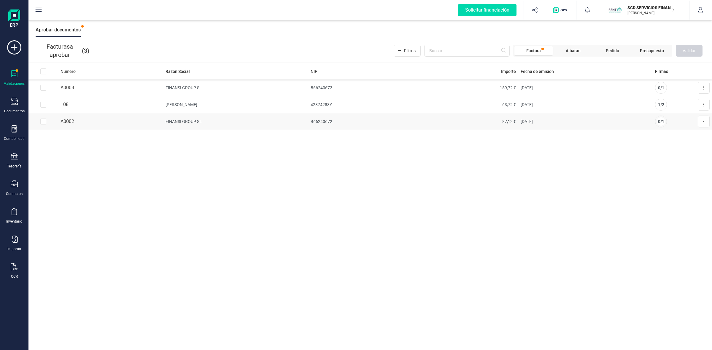
click at [166, 122] on td "FINANSI GROUP SL" at bounding box center [235, 121] width 145 height 17
click at [707, 122] on button at bounding box center [704, 122] width 12 height 12
click at [698, 133] on span "Aprobar factura" at bounding box center [690, 136] width 30 height 6
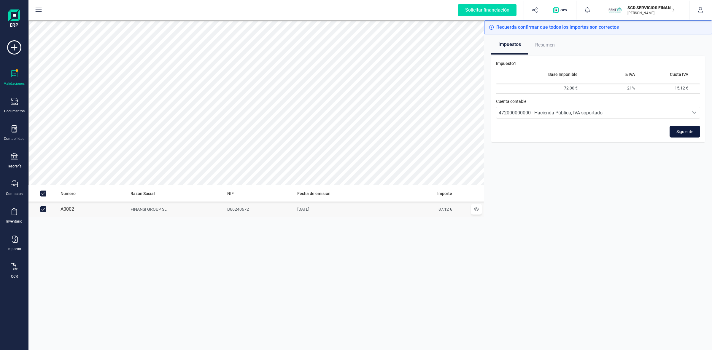
click at [672, 132] on button "Siguiente" at bounding box center [684, 132] width 31 height 12
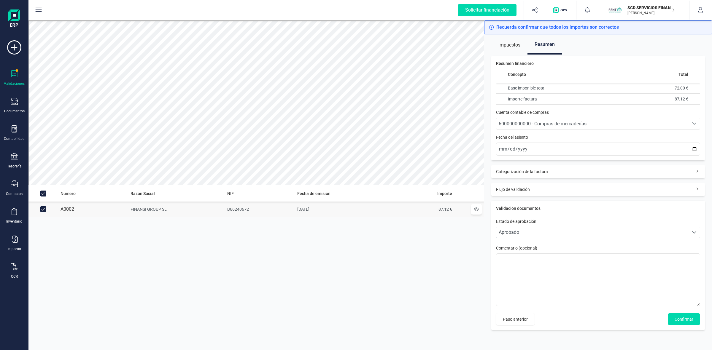
click at [515, 125] on span "600000000000 - Compras de mercaderías" at bounding box center [543, 124] width 88 height 6
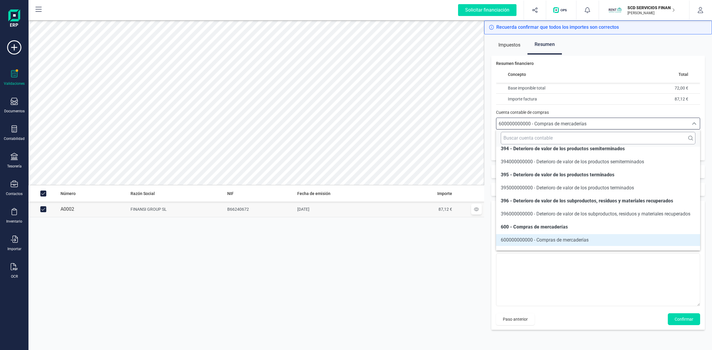
scroll to position [3183, 0]
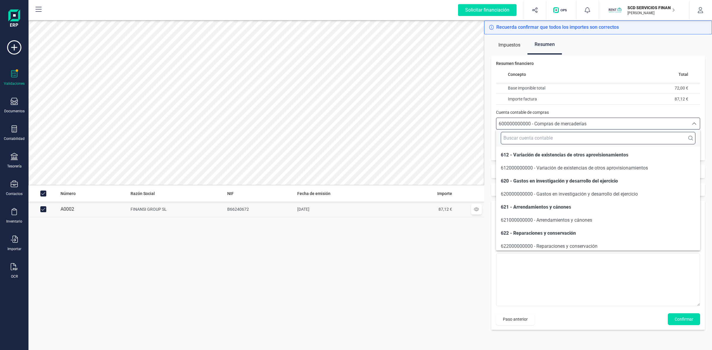
click at [517, 141] on input "text" at bounding box center [598, 138] width 195 height 12
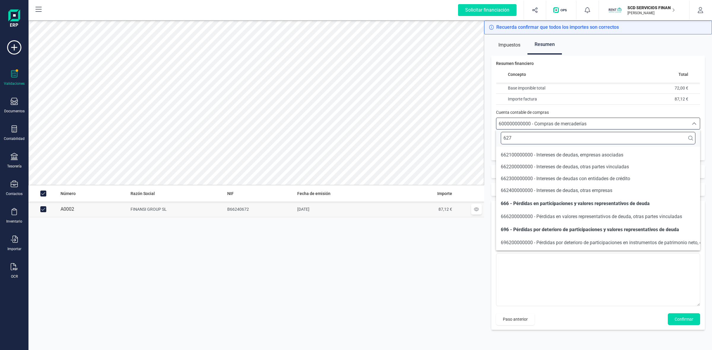
scroll to position [0, 0]
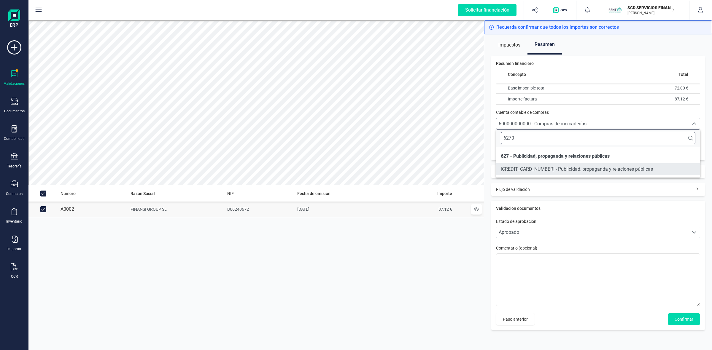
type input "6270"
click at [550, 171] on span "[CREDIT_CARD_NUMBER] - Publicidad, propaganda y relaciones públicas" at bounding box center [577, 169] width 152 height 6
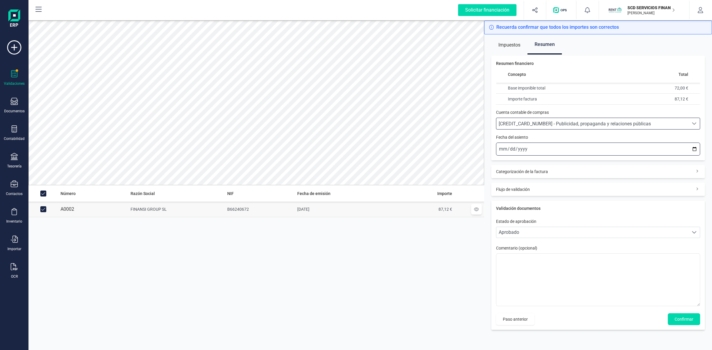
click at [500, 149] on input "2025-10-13" at bounding box center [598, 149] width 204 height 13
type input "2025-10-07"
click at [673, 317] on button "Confirmar" at bounding box center [684, 319] width 32 height 12
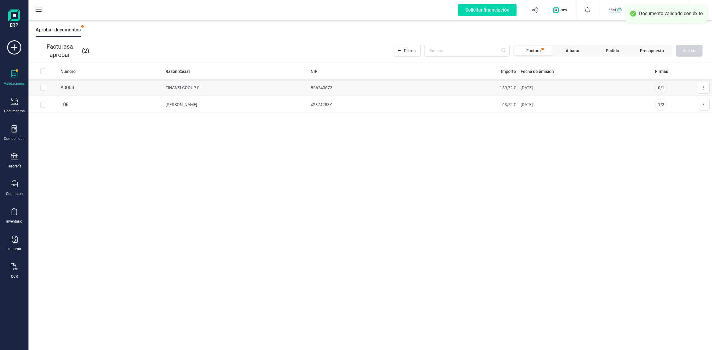
click at [174, 85] on td "FINANSI GROUP SL" at bounding box center [235, 87] width 145 height 17
click at [702, 85] on button at bounding box center [704, 88] width 12 height 12
click at [679, 100] on span "Aprobar factura" at bounding box center [690, 102] width 30 height 6
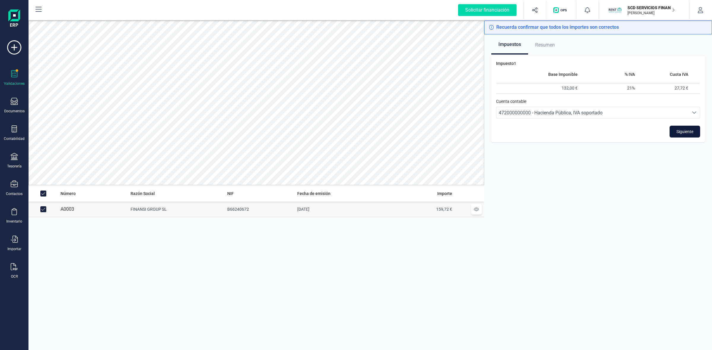
click at [680, 134] on span "Siguiente" at bounding box center [684, 132] width 17 height 6
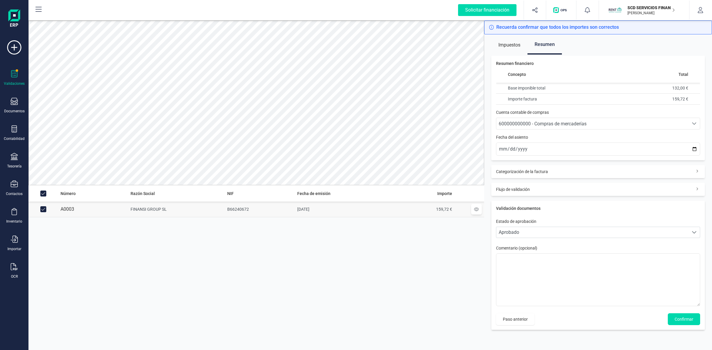
click at [518, 122] on span "600000000000 - Compras de mercaderías" at bounding box center [543, 124] width 88 height 6
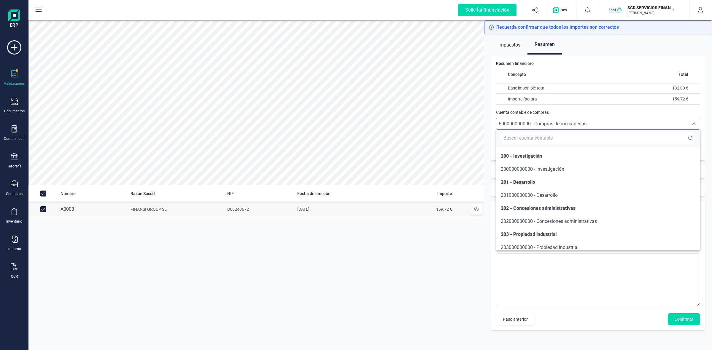
scroll to position [2805, 0]
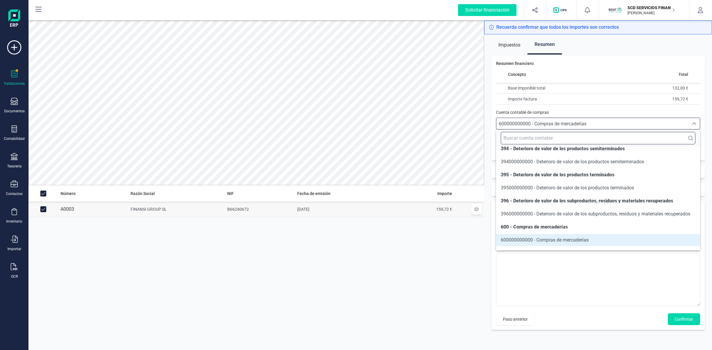
click at [526, 139] on input "text" at bounding box center [598, 138] width 195 height 12
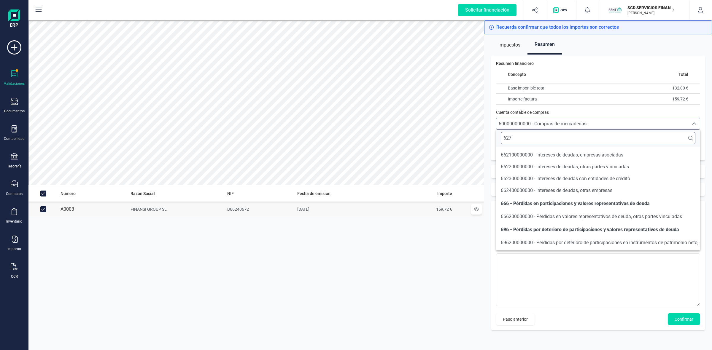
scroll to position [0, 0]
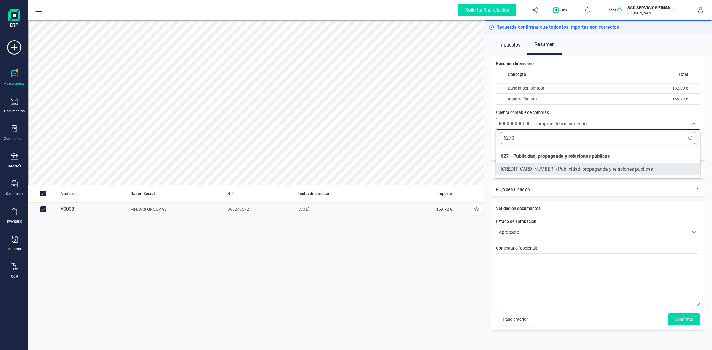
type input "6270"
click at [531, 170] on span "[CREDIT_CARD_NUMBER] - Publicidad, propaganda y relaciones públicas" at bounding box center [577, 169] width 152 height 6
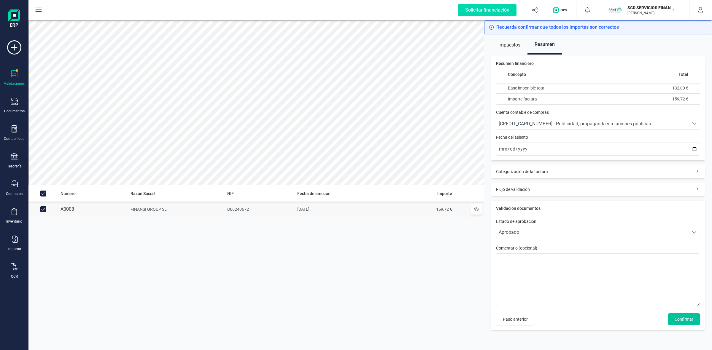
click at [681, 319] on span "Confirmar" at bounding box center [683, 319] width 19 height 6
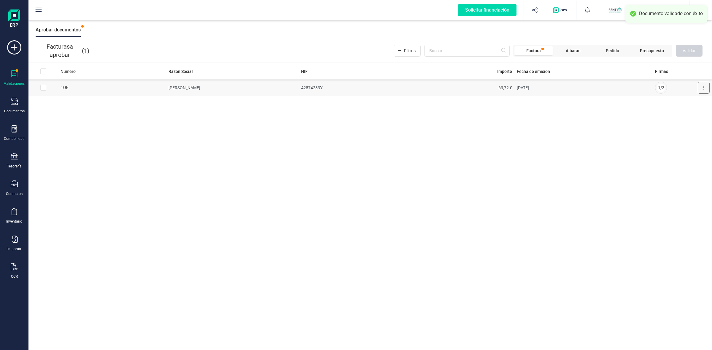
click at [703, 87] on icon at bounding box center [703, 87] width 1 height 5
click at [685, 103] on span "Aprobar factura" at bounding box center [690, 102] width 30 height 6
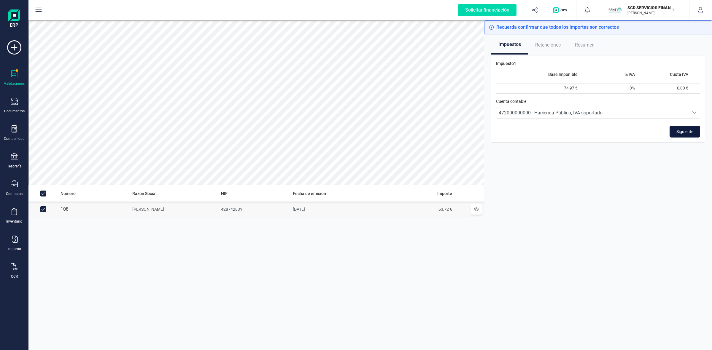
click at [680, 129] on span "Siguiente" at bounding box center [684, 132] width 17 height 6
click at [670, 111] on div "475100000000 - Hacienda Pública, acreedora por retenciones practicadas" at bounding box center [592, 112] width 187 height 7
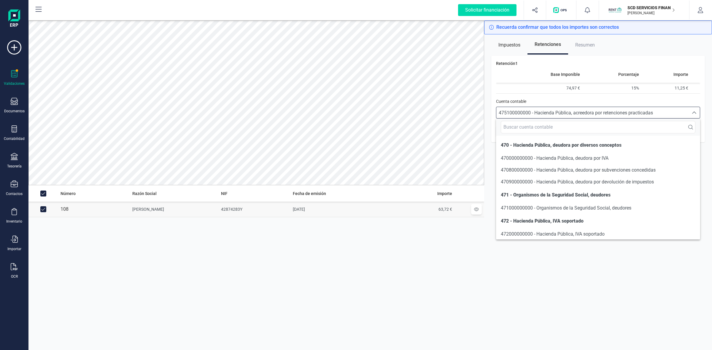
scroll to position [128, 0]
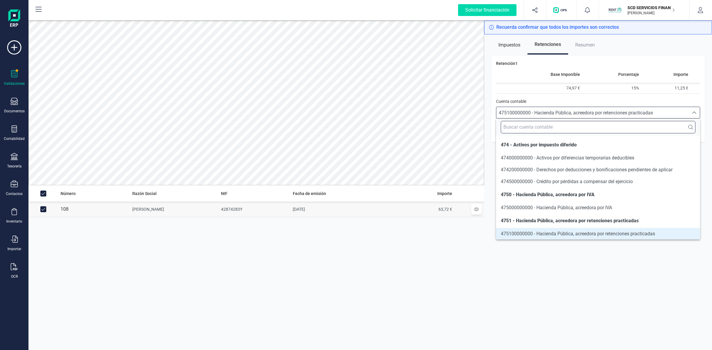
click at [567, 128] on input "text" at bounding box center [598, 127] width 195 height 12
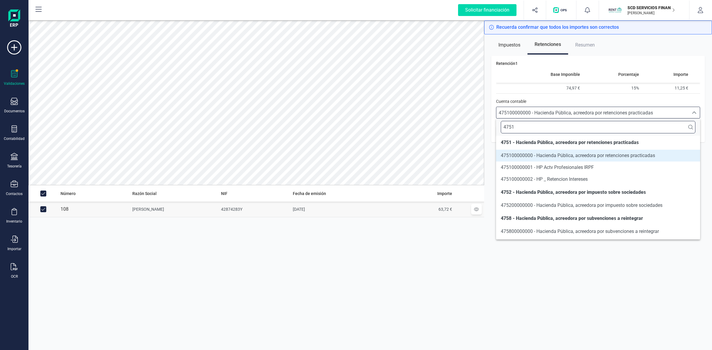
scroll to position [0, 0]
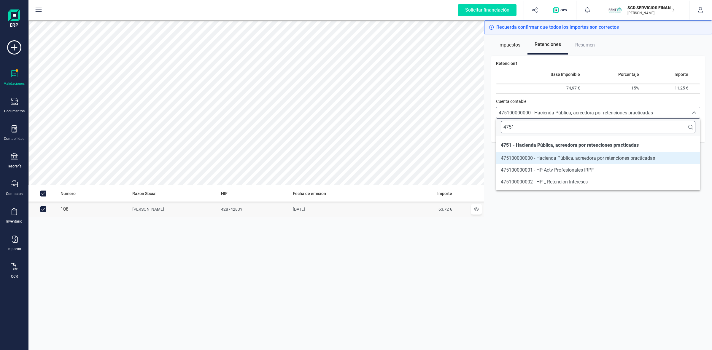
type input "4751"
click at [574, 168] on span "475100000001 - HP Actv Profesionales IRPF" at bounding box center [547, 170] width 93 height 6
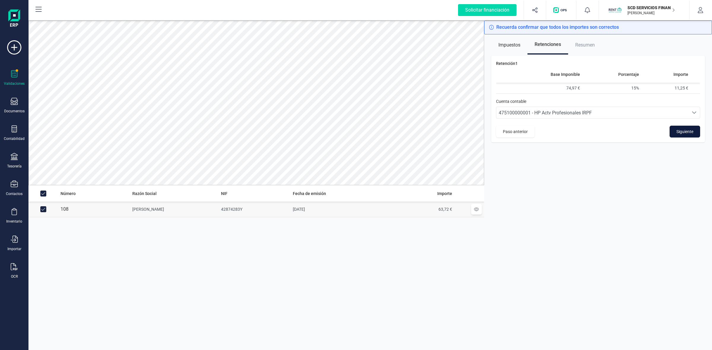
click at [684, 130] on span "Siguiente" at bounding box center [684, 132] width 17 height 6
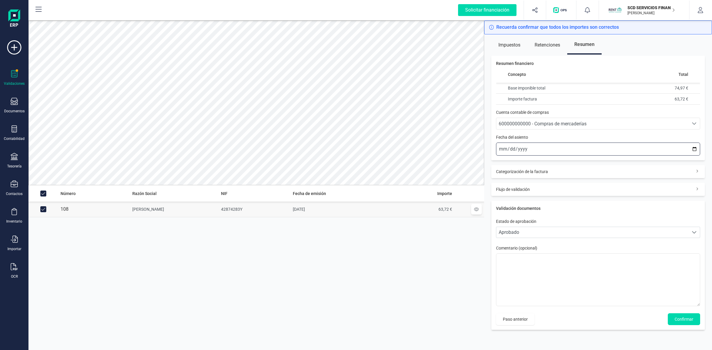
click at [501, 145] on input "2025-10-13" at bounding box center [598, 149] width 204 height 13
type input "2025-10-07"
click at [521, 123] on span "600000000000 - Compras de mercaderías" at bounding box center [543, 124] width 88 height 6
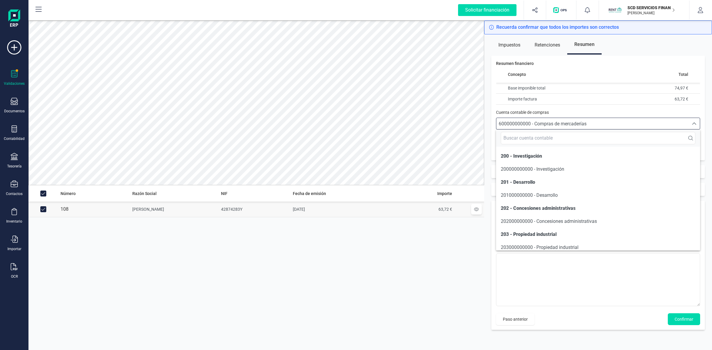
scroll to position [2805, 0]
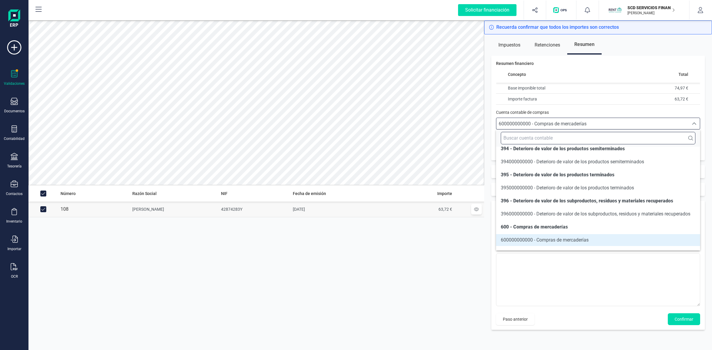
click at [529, 138] on input "text" at bounding box center [598, 138] width 195 height 12
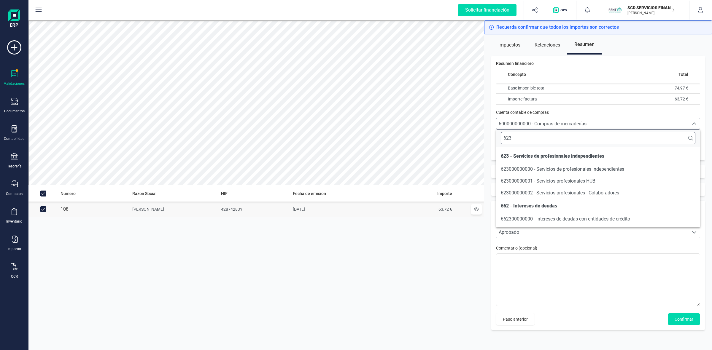
scroll to position [0, 0]
type input "623"
click at [538, 166] on span "623000000000 - Servicios de profesionales independientes" at bounding box center [562, 169] width 123 height 6
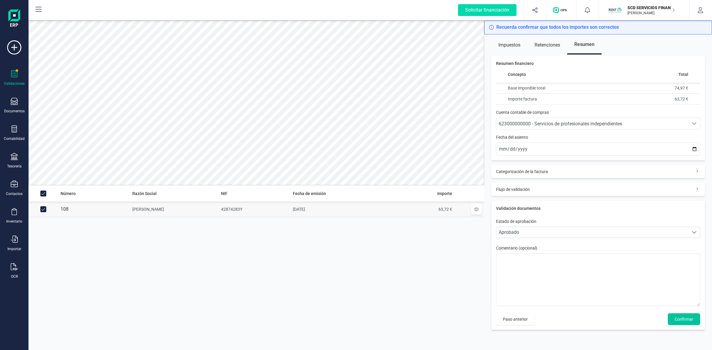
click at [679, 318] on span "Confirmar" at bounding box center [683, 319] width 19 height 6
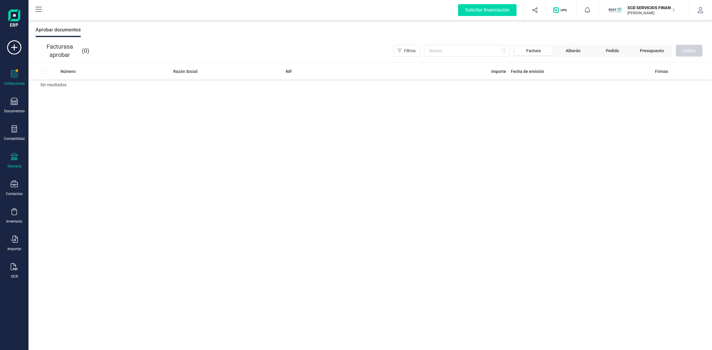
click at [17, 161] on div "Tesorería" at bounding box center [14, 161] width 24 height 16
click at [66, 102] on span "Cuentas bancarias" at bounding box center [72, 101] width 52 height 7
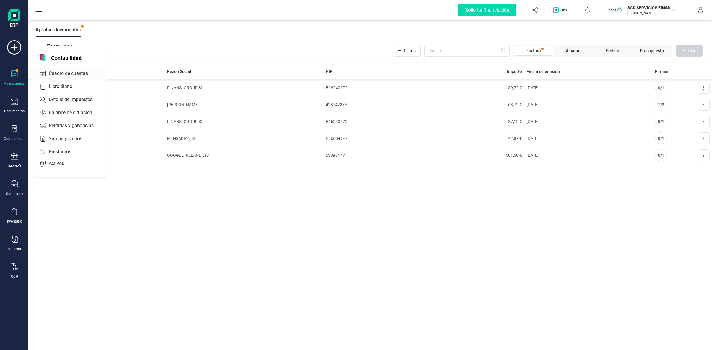
click at [56, 72] on span "Cuadro de cuentas" at bounding box center [72, 73] width 52 height 7
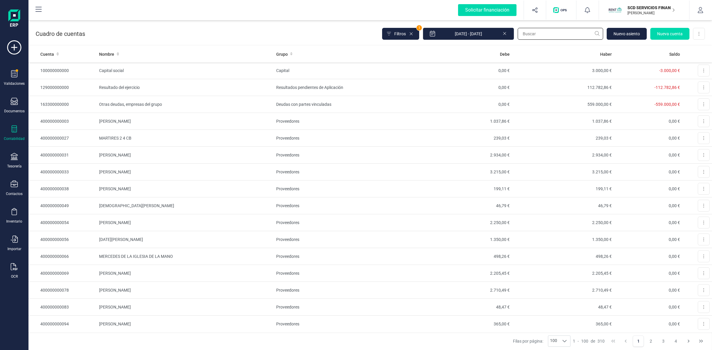
click at [532, 35] on input "text" at bounding box center [559, 34] width 85 height 12
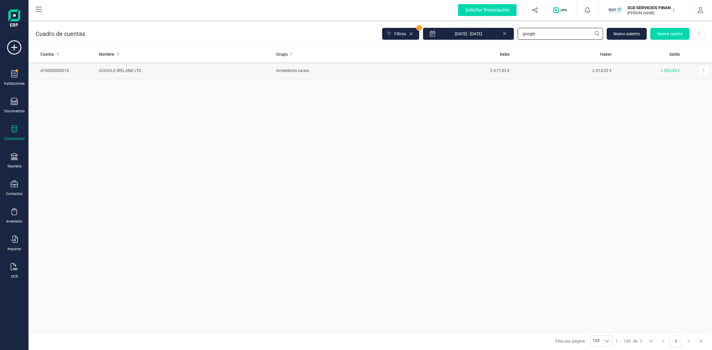
type input "google"
click at [131, 68] on td "GOOGLE IRELAND LTD" at bounding box center [185, 70] width 177 height 17
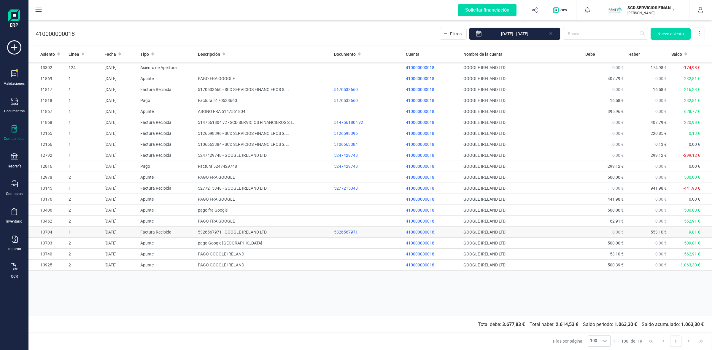
click at [217, 232] on td "5326567971 - GOOGLE IRELAND LTD" at bounding box center [263, 232] width 136 height 11
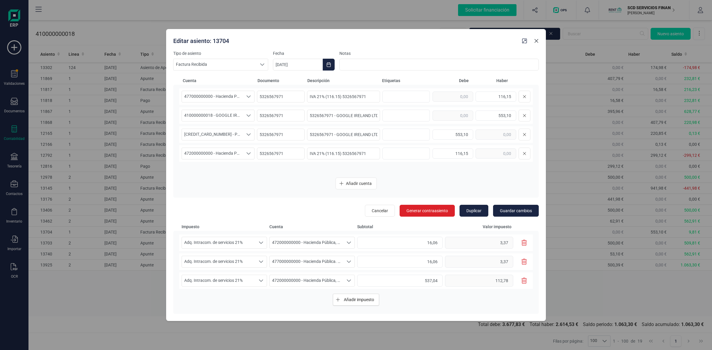
click at [532, 40] on button "Close" at bounding box center [535, 40] width 9 height 9
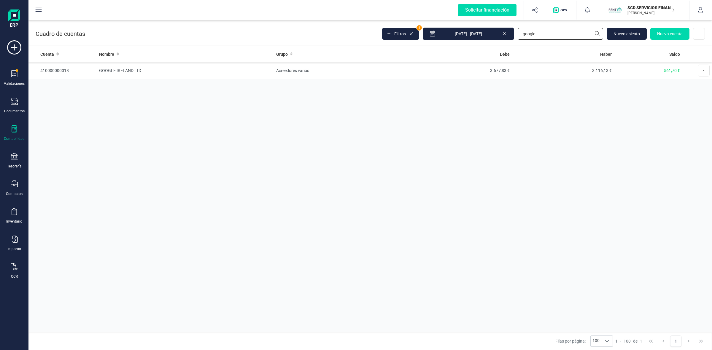
drag, startPoint x: 545, startPoint y: 31, endPoint x: 464, endPoint y: 34, distance: 81.0
click at [464, 34] on div "Filtros 1 [DATE] - [DATE] google Nuevo asiento Nueva cuenta Descargar Excel" at bounding box center [543, 34] width 323 height 12
type input "mensab"
click at [139, 70] on td "MENSABIAN SL" at bounding box center [185, 70] width 177 height 17
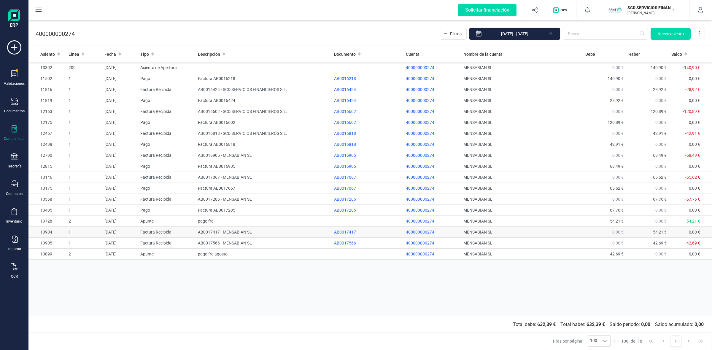
click at [211, 232] on td "AB0017417 - MENSABIAN SL" at bounding box center [263, 232] width 136 height 11
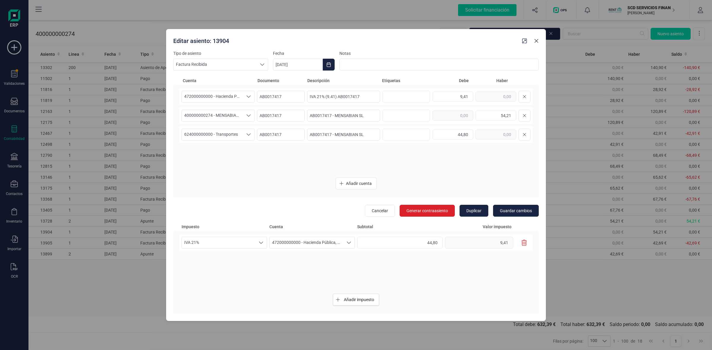
click at [537, 40] on icon "Close" at bounding box center [536, 41] width 5 height 5
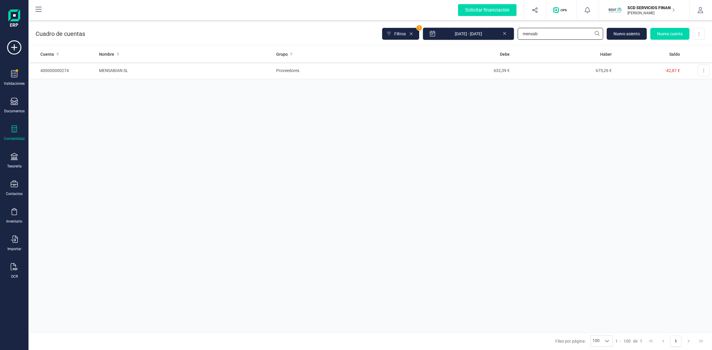
drag, startPoint x: 523, startPoint y: 34, endPoint x: 449, endPoint y: 33, distance: 74.1
click at [450, 33] on div "Filtros 1 [DATE] - [DATE] mensab [GEOGRAPHIC_DATA] Nueva cuenta Descargar Excel" at bounding box center [543, 34] width 323 height 12
type input "finansi"
click at [136, 69] on td "FINANSI GROUP SL" at bounding box center [185, 70] width 177 height 17
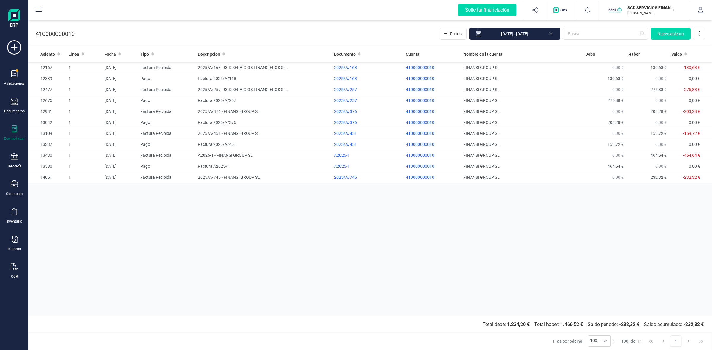
drag, startPoint x: 214, startPoint y: 177, endPoint x: 253, endPoint y: 193, distance: 41.5
click at [214, 178] on td "2025/A/745 - FINANSI GROUP SL" at bounding box center [263, 177] width 136 height 11
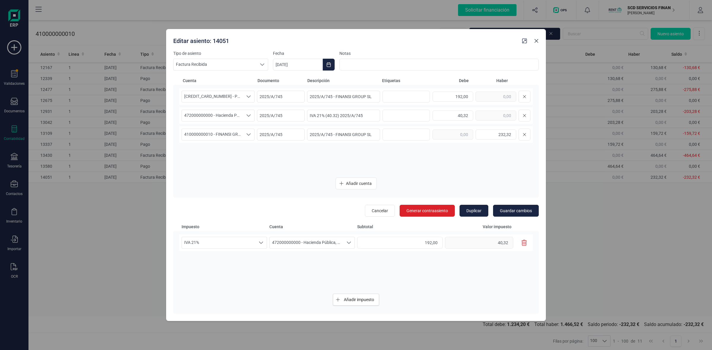
click at [537, 36] on button "Close" at bounding box center [535, 40] width 9 height 9
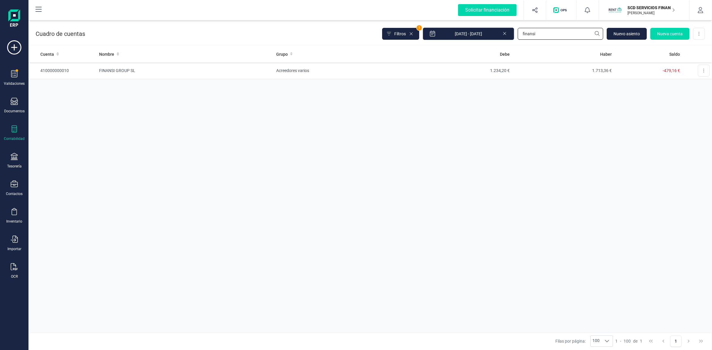
drag, startPoint x: 546, startPoint y: 33, endPoint x: 470, endPoint y: 36, distance: 76.0
click at [470, 36] on div "Filtros 1 [DATE] - [DATE] finansi [GEOGRAPHIC_DATA] Nueva cuenta Descargar Excel" at bounding box center [543, 34] width 323 height 12
type input "[PERSON_NAME]"
click at [133, 70] on td "[PERSON_NAME]" at bounding box center [185, 70] width 177 height 17
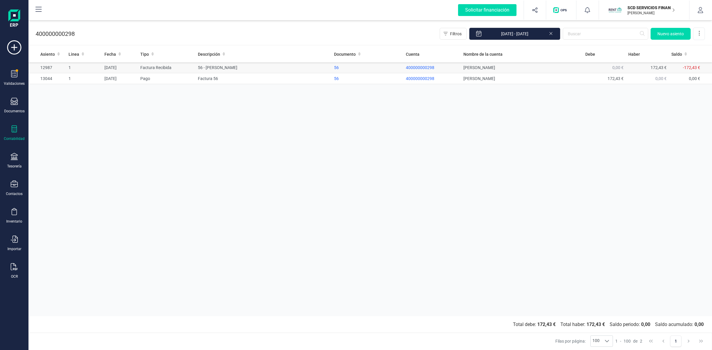
click at [241, 69] on td "56 - [PERSON_NAME]" at bounding box center [263, 67] width 136 height 11
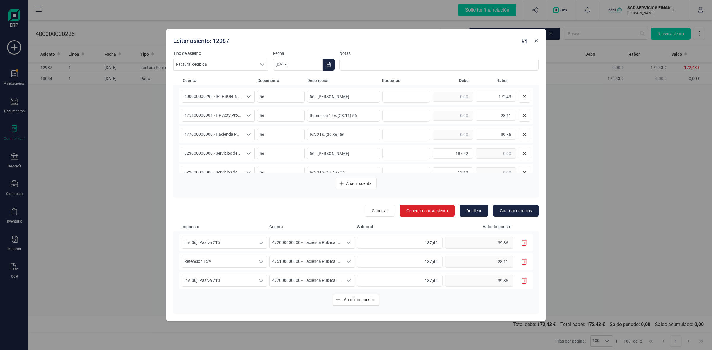
click at [536, 41] on icon "Close" at bounding box center [536, 41] width 4 height 4
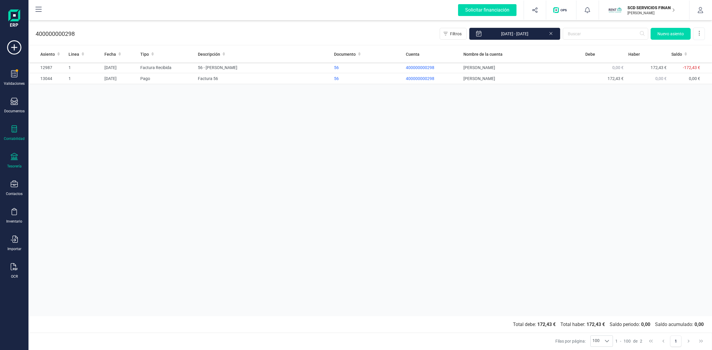
click at [11, 156] on icon at bounding box center [14, 156] width 7 height 7
click at [14, 131] on icon at bounding box center [14, 128] width 7 height 7
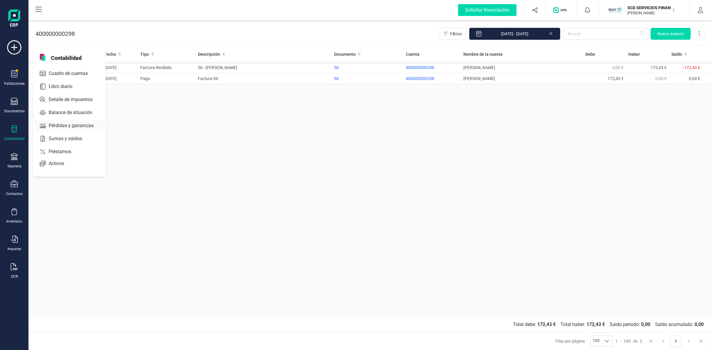
click at [67, 122] on span "Pérdidas y ganancias" at bounding box center [75, 125] width 58 height 7
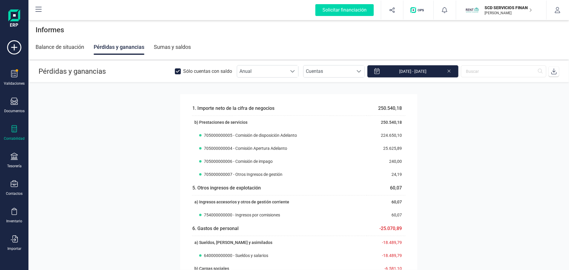
click at [416, 72] on input "[DATE] - [DATE]" at bounding box center [412, 71] width 91 height 12
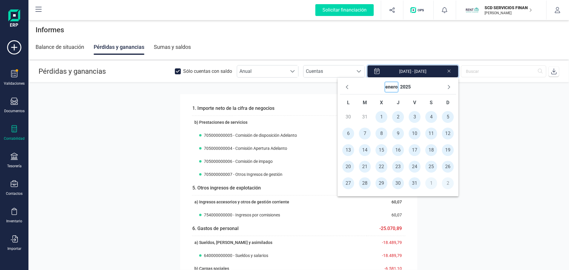
click at [390, 87] on button "enero" at bounding box center [392, 86] width 12 height 9
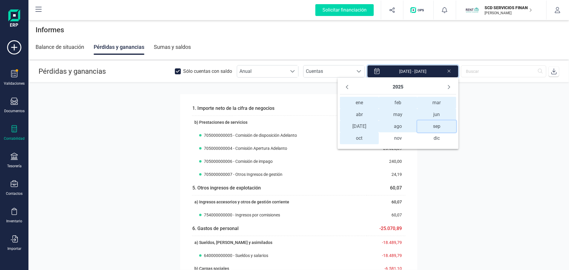
click at [441, 128] on span "sep sep" at bounding box center [437, 127] width 39 height 12
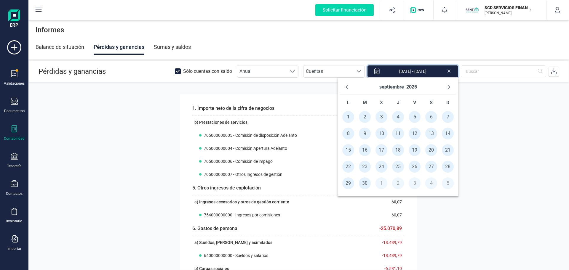
click at [348, 116] on span "1" at bounding box center [349, 117] width 12 height 12
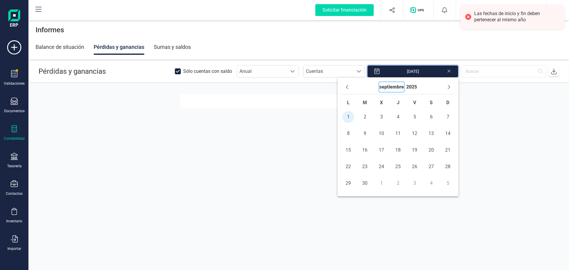
click at [393, 86] on button "septiembre" at bounding box center [392, 86] width 25 height 9
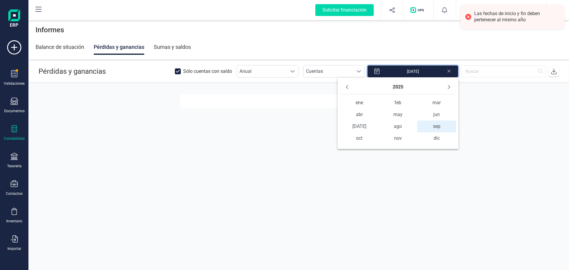
click at [432, 124] on span "sep sep" at bounding box center [437, 127] width 39 height 12
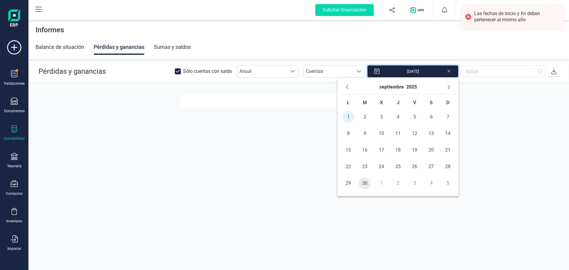
click at [367, 186] on span "30" at bounding box center [365, 184] width 12 height 12
type input "[DATE] - [DATE]"
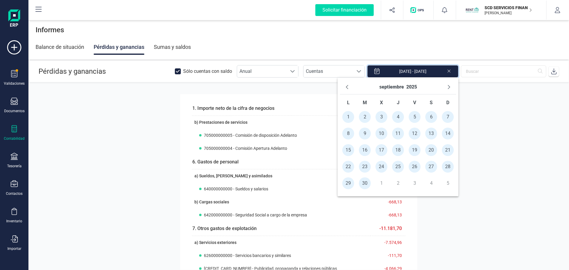
click at [471, 228] on section "1. Importe neto de la cifra de negocios 20.300,14 b) Prestaciones de servicios …" at bounding box center [298, 176] width 541 height 188
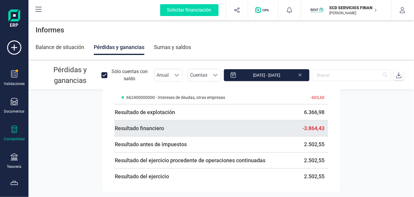
scroll to position [7, 0]
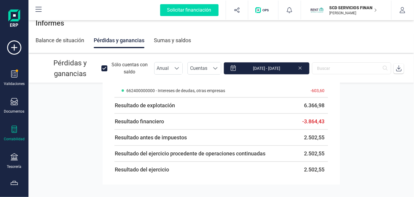
click at [69, 39] on div "Balance de situación" at bounding box center [60, 40] width 49 height 15
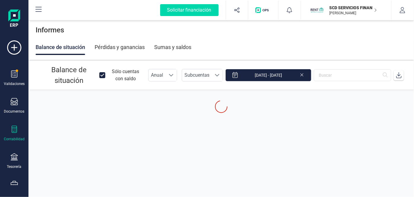
click at [101, 76] on icon at bounding box center [103, 76] width 6 height 6
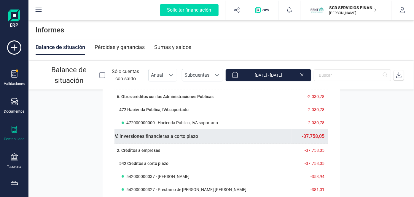
scroll to position [135, 0]
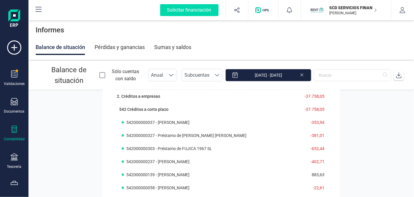
click at [397, 74] on icon at bounding box center [399, 75] width 6 height 6
click at [270, 77] on body "Solicitar financiación Validaciones Documentos Documentos Presupuestos Pedidos …" at bounding box center [207, 98] width 414 height 197
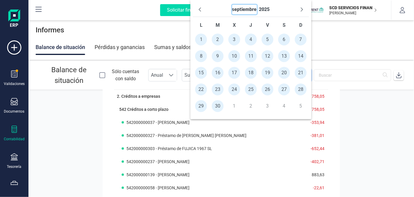
click at [235, 12] on button "septiembre" at bounding box center [244, 9] width 25 height 9
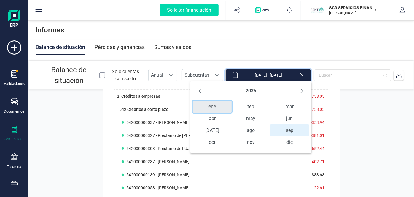
click at [212, 105] on span "ene" at bounding box center [212, 107] width 39 height 12
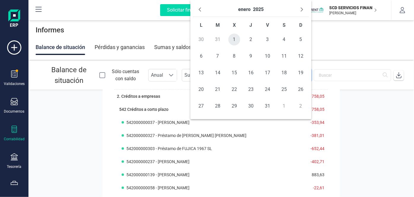
click at [231, 39] on span "1" at bounding box center [234, 40] width 12 height 12
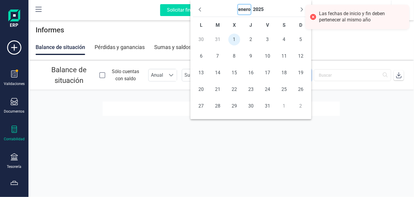
click at [243, 10] on button "enero" at bounding box center [244, 9] width 12 height 9
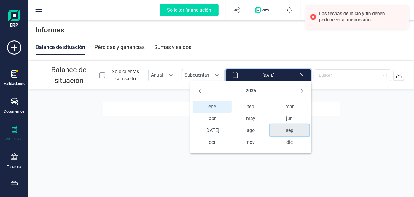
click at [284, 131] on span "sep" at bounding box center [289, 130] width 39 height 12
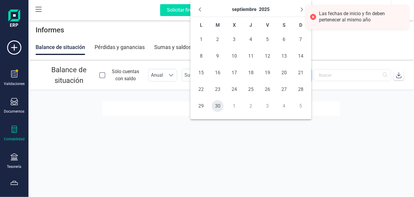
click at [216, 105] on span "30" at bounding box center [218, 106] width 12 height 12
type input "[DATE] - [DATE]"
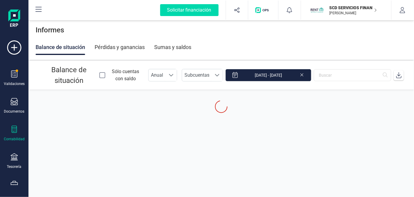
click at [331, 116] on section "Balance de situación Sólo cuentas con saldo Anual Anual Subcuentas Subcuentas […" at bounding box center [221, 118] width 386 height 114
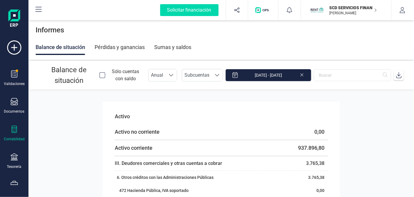
click at [402, 75] on span at bounding box center [399, 75] width 12 height 12
click at [13, 131] on icon at bounding box center [14, 128] width 7 height 7
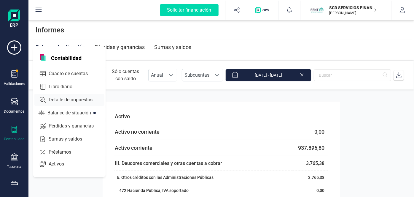
click at [61, 98] on span "Detalle de impuestos" at bounding box center [74, 99] width 57 height 7
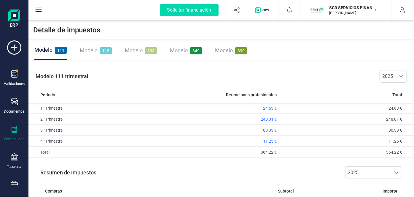
click at [144, 51] on div "Modelo 303" at bounding box center [141, 50] width 32 height 8
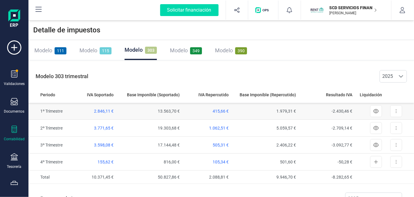
scroll to position [27, 0]
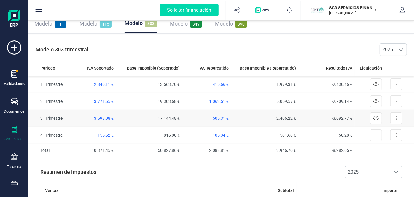
click at [279, 122] on td "2.406,22 €" at bounding box center [264, 118] width 67 height 17
